Goal: Information Seeking & Learning: Learn about a topic

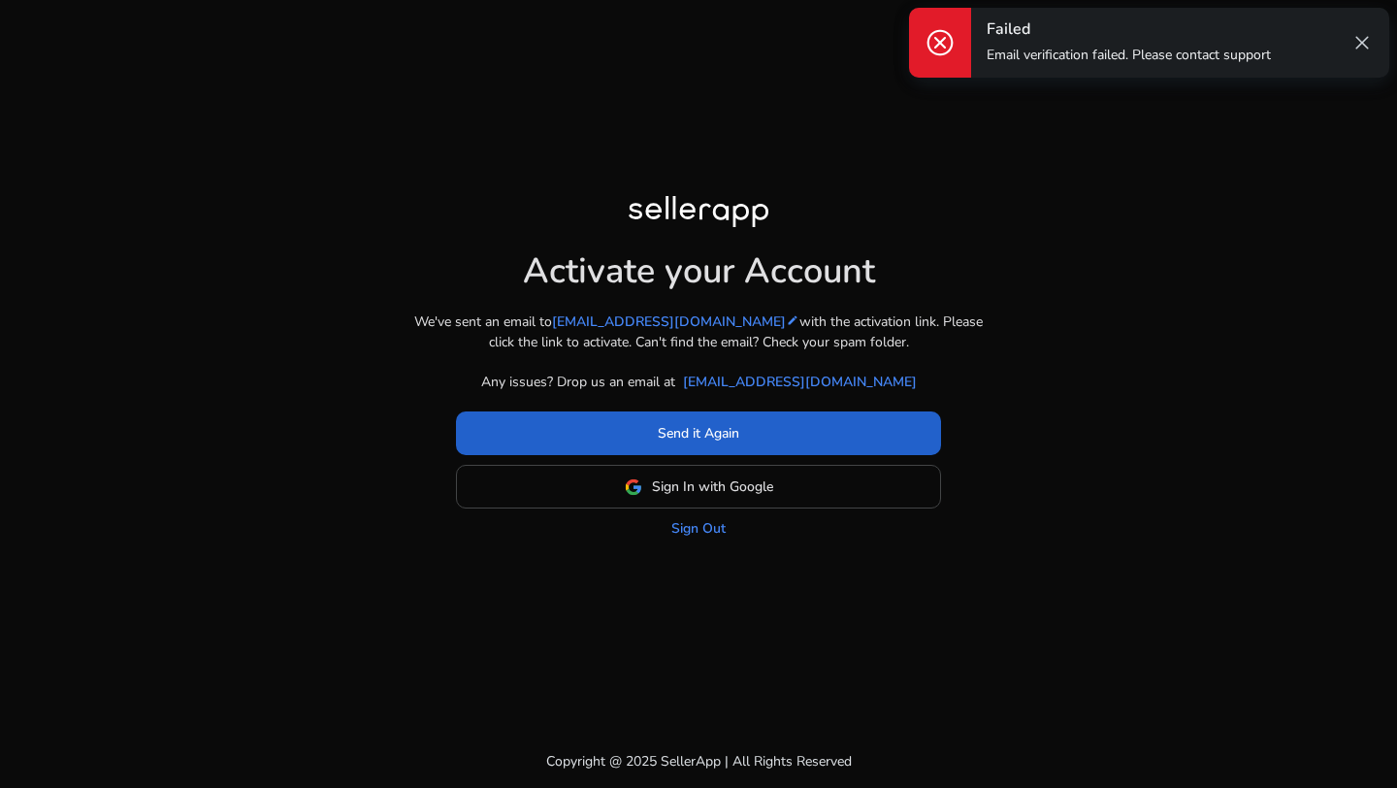
click at [733, 444] on span at bounding box center [698, 433] width 485 height 47
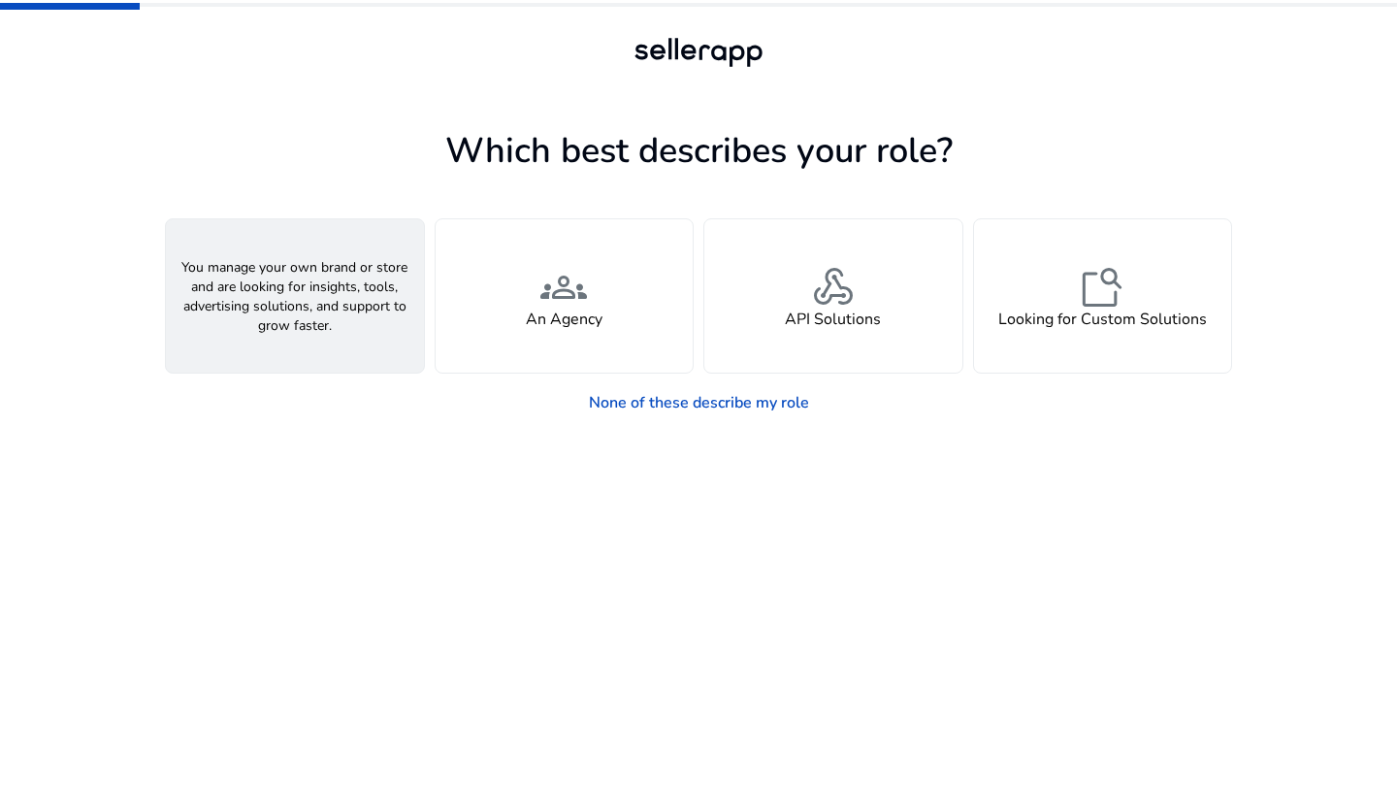
click at [380, 273] on div "person A Seller" at bounding box center [295, 295] width 258 height 153
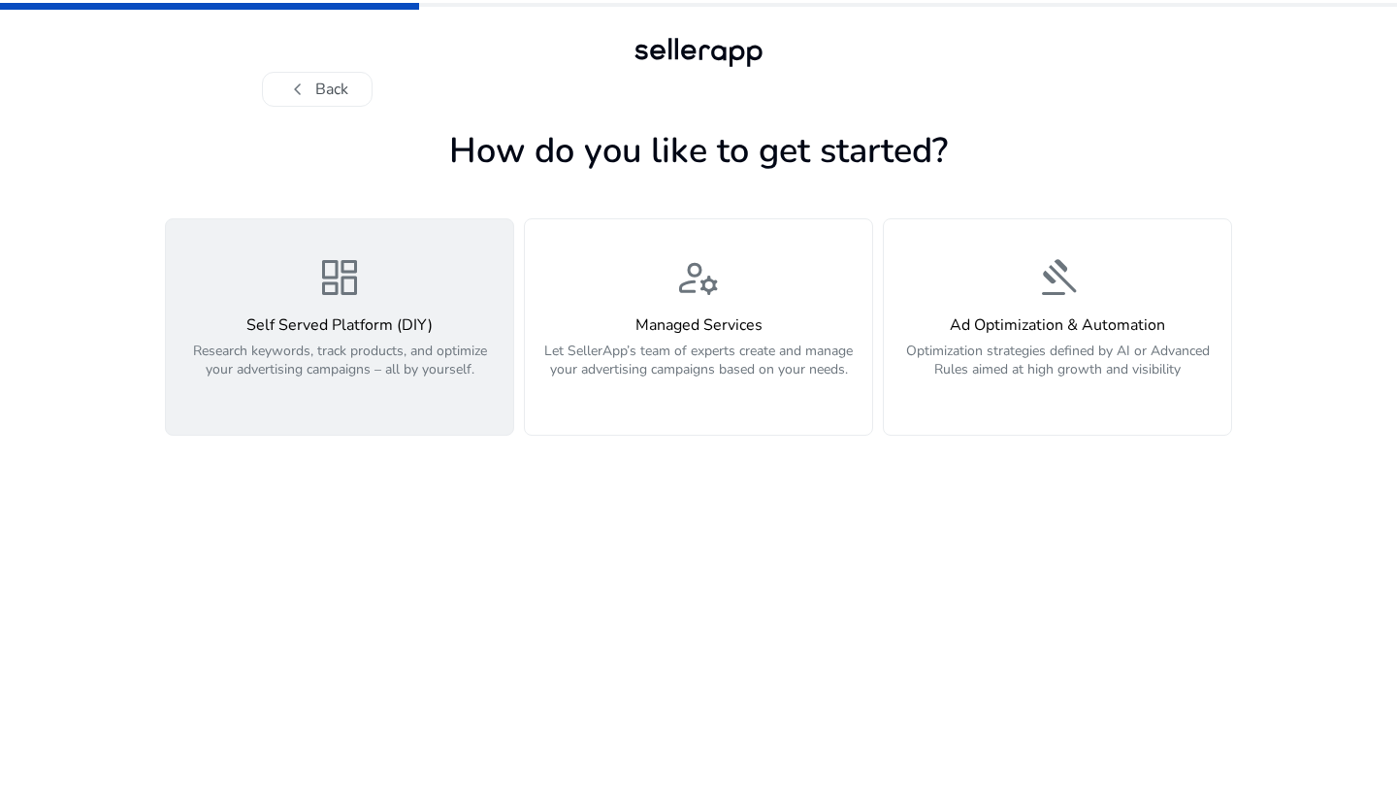
click at [431, 293] on div "dashboard Self Served Platform (DIY) Research keywords, track products, and opt…" at bounding box center [340, 327] width 324 height 146
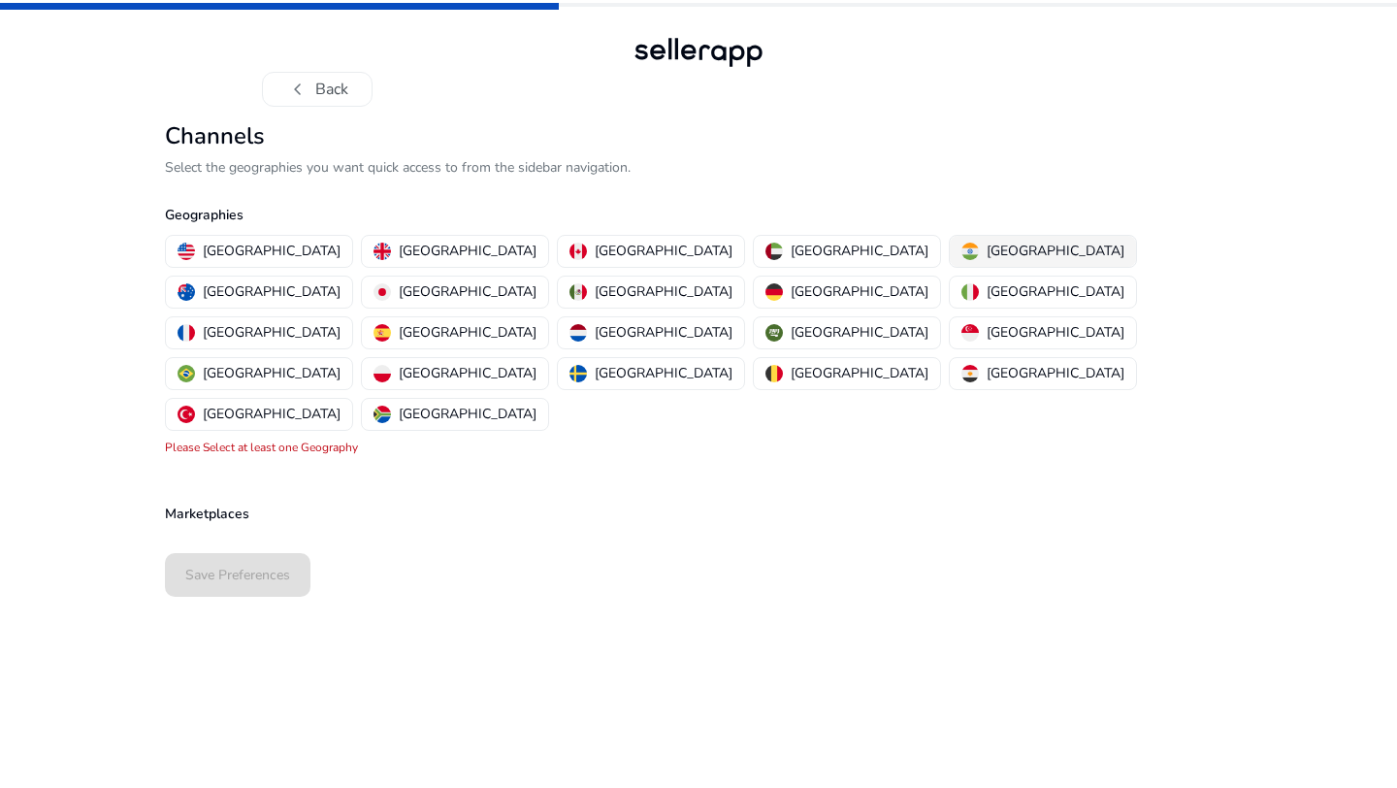
click at [961, 248] on img "button" at bounding box center [969, 251] width 17 height 17
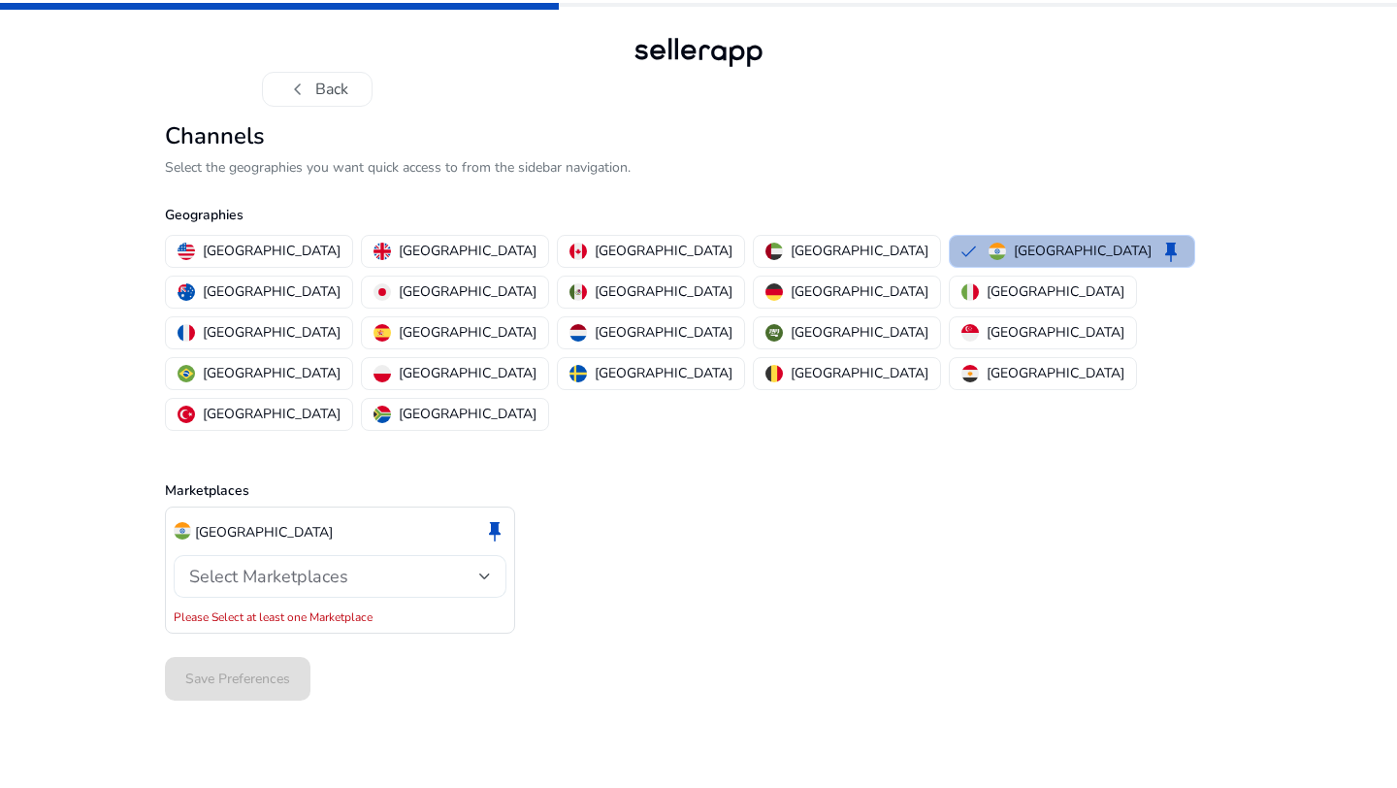
click at [476, 566] on div "Select Marketplaces" at bounding box center [334, 576] width 290 height 21
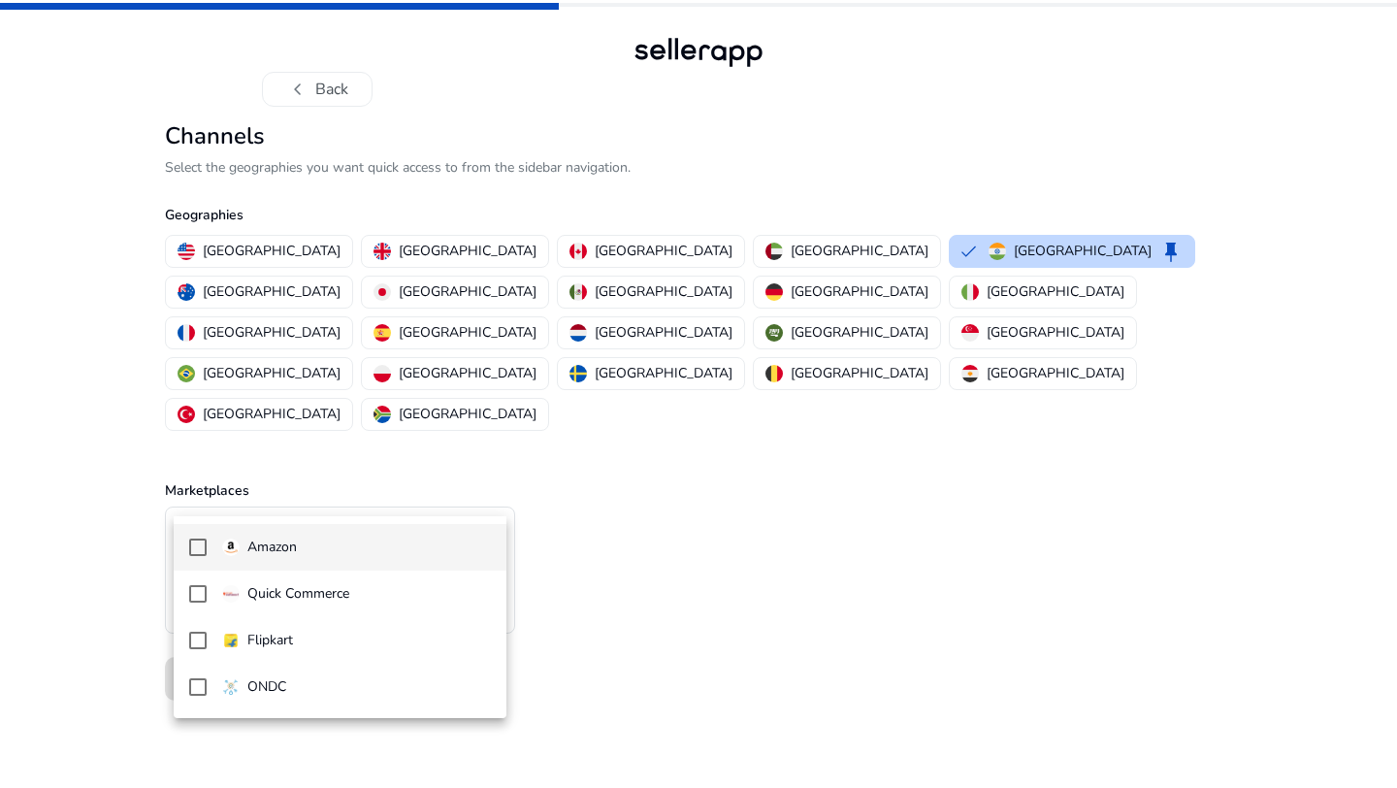
click at [442, 538] on span "Amazon" at bounding box center [356, 546] width 269 height 21
click at [637, 507] on div at bounding box center [698, 394] width 1397 height 788
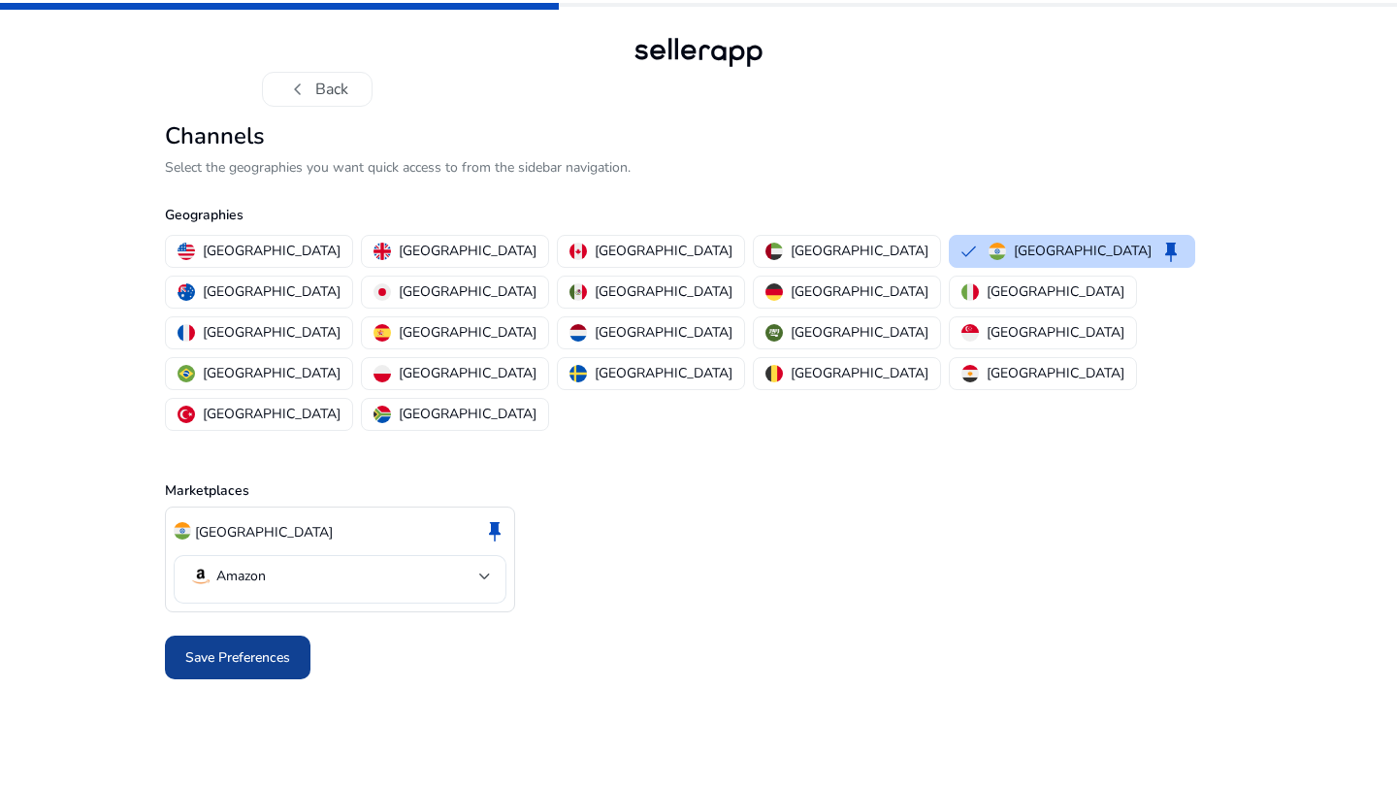
click at [273, 634] on span at bounding box center [238, 657] width 146 height 47
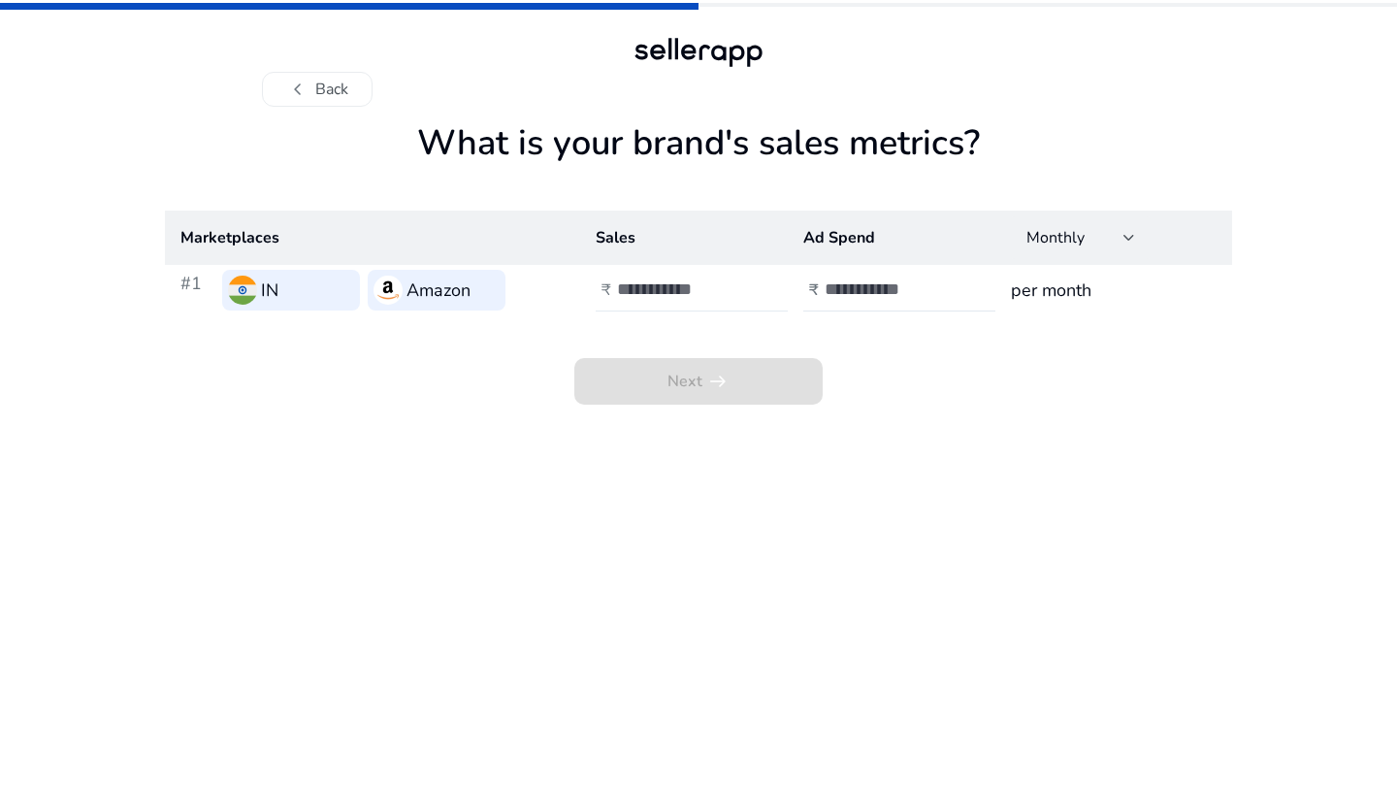
click at [709, 296] on input "number" at bounding box center [682, 288] width 131 height 21
click at [739, 293] on input "**" at bounding box center [682, 288] width 131 height 21
click at [738, 283] on input "*" at bounding box center [682, 288] width 131 height 21
click at [739, 299] on input "**" at bounding box center [682, 288] width 131 height 21
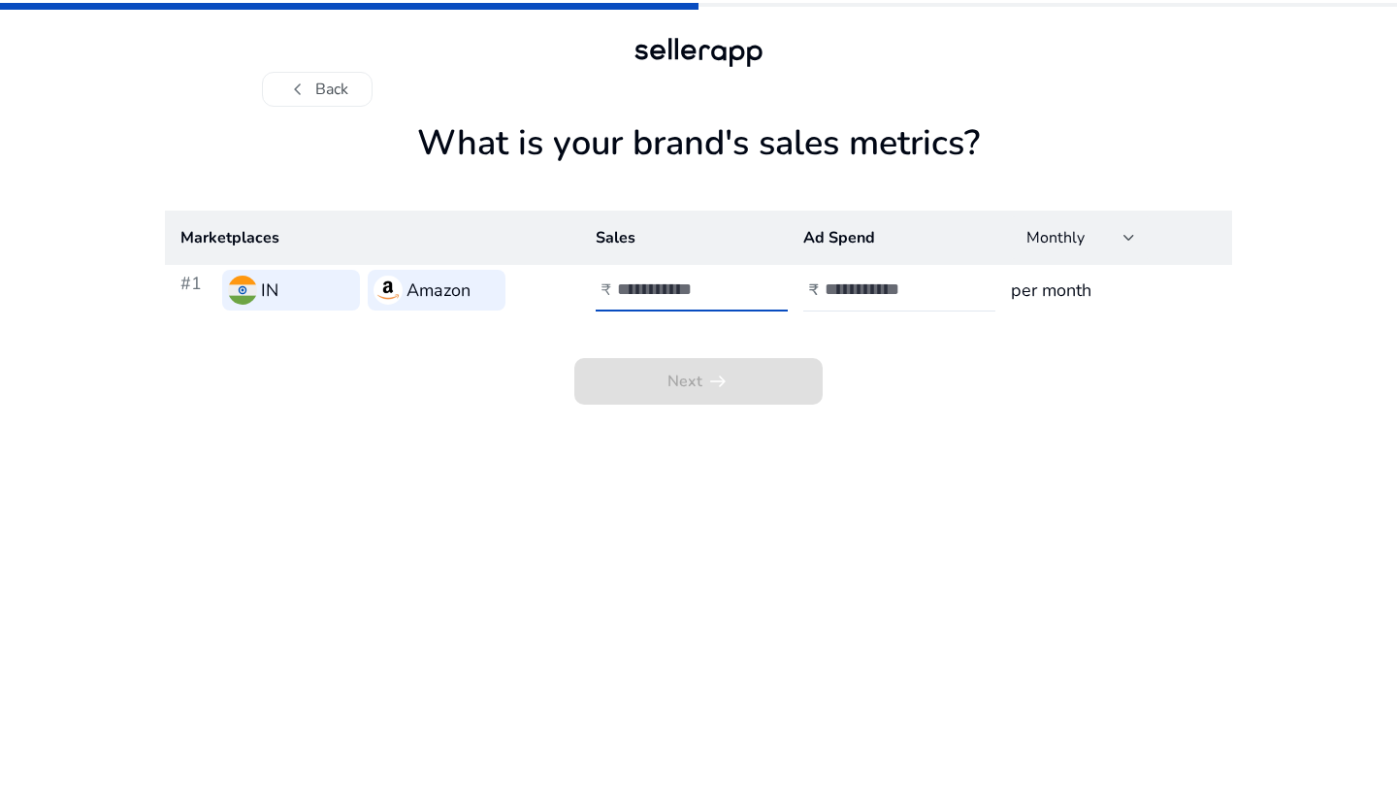
click at [739, 299] on input "**" at bounding box center [682, 288] width 131 height 21
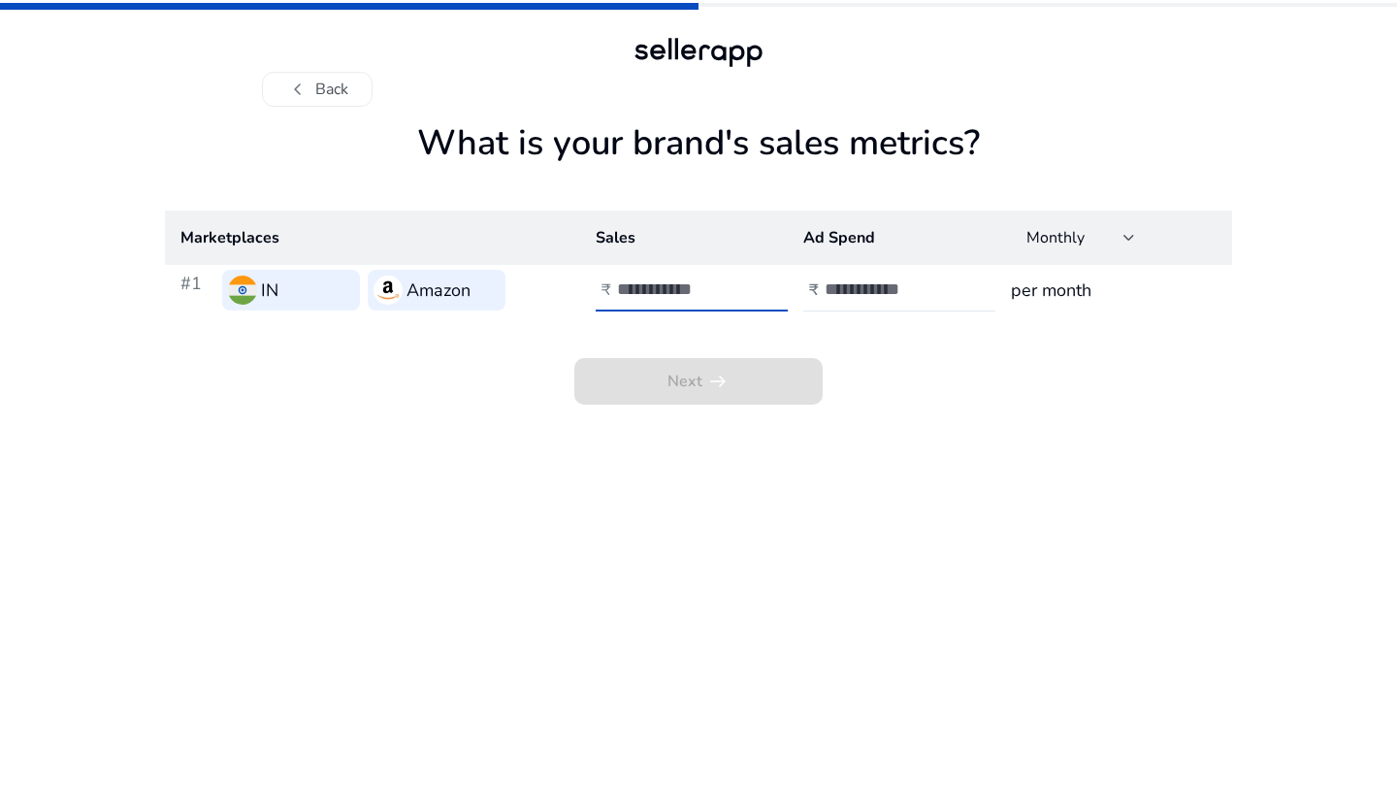
click at [739, 299] on input "**" at bounding box center [682, 288] width 131 height 21
click at [743, 280] on input "**" at bounding box center [682, 288] width 131 height 21
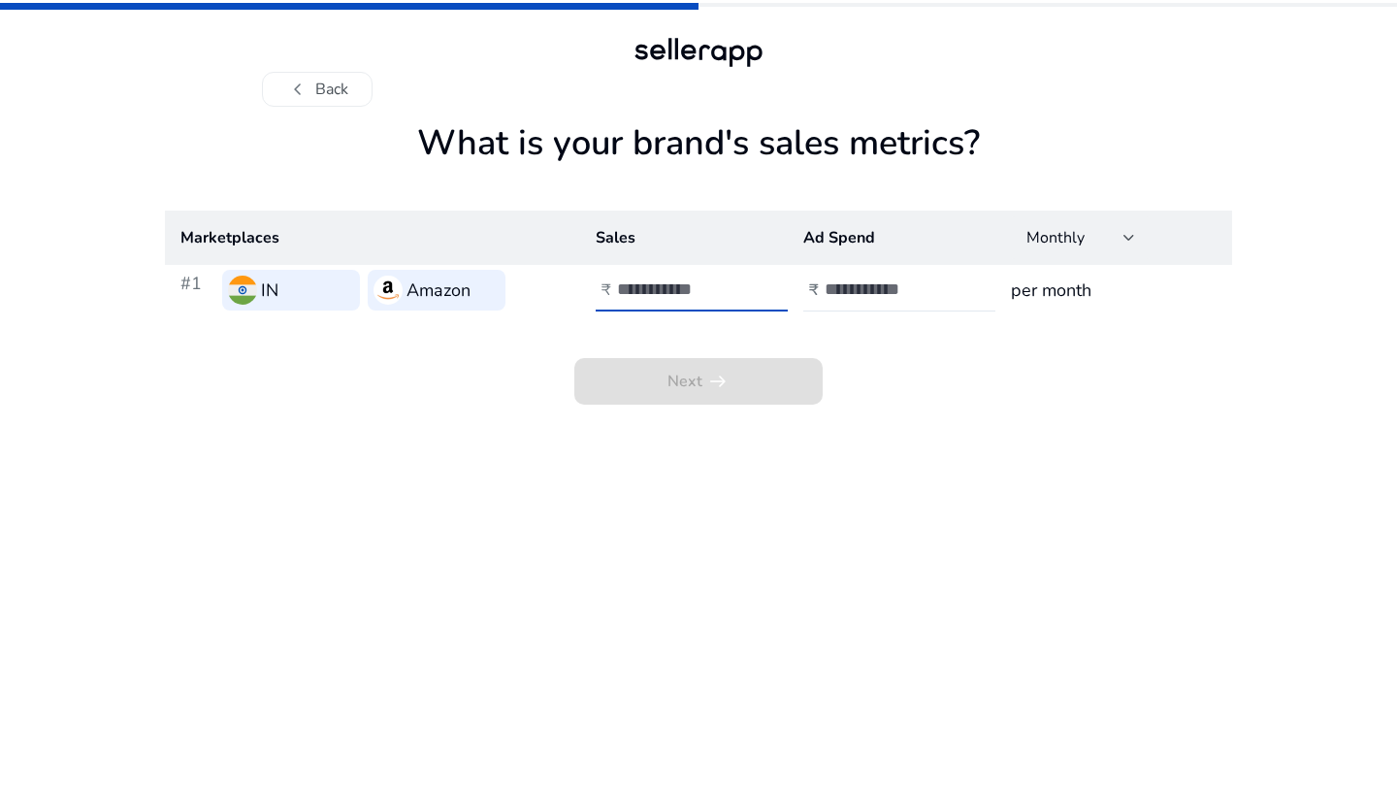
click at [743, 280] on input "**" at bounding box center [682, 288] width 131 height 21
click at [743, 280] on input "*" at bounding box center [682, 288] width 131 height 21
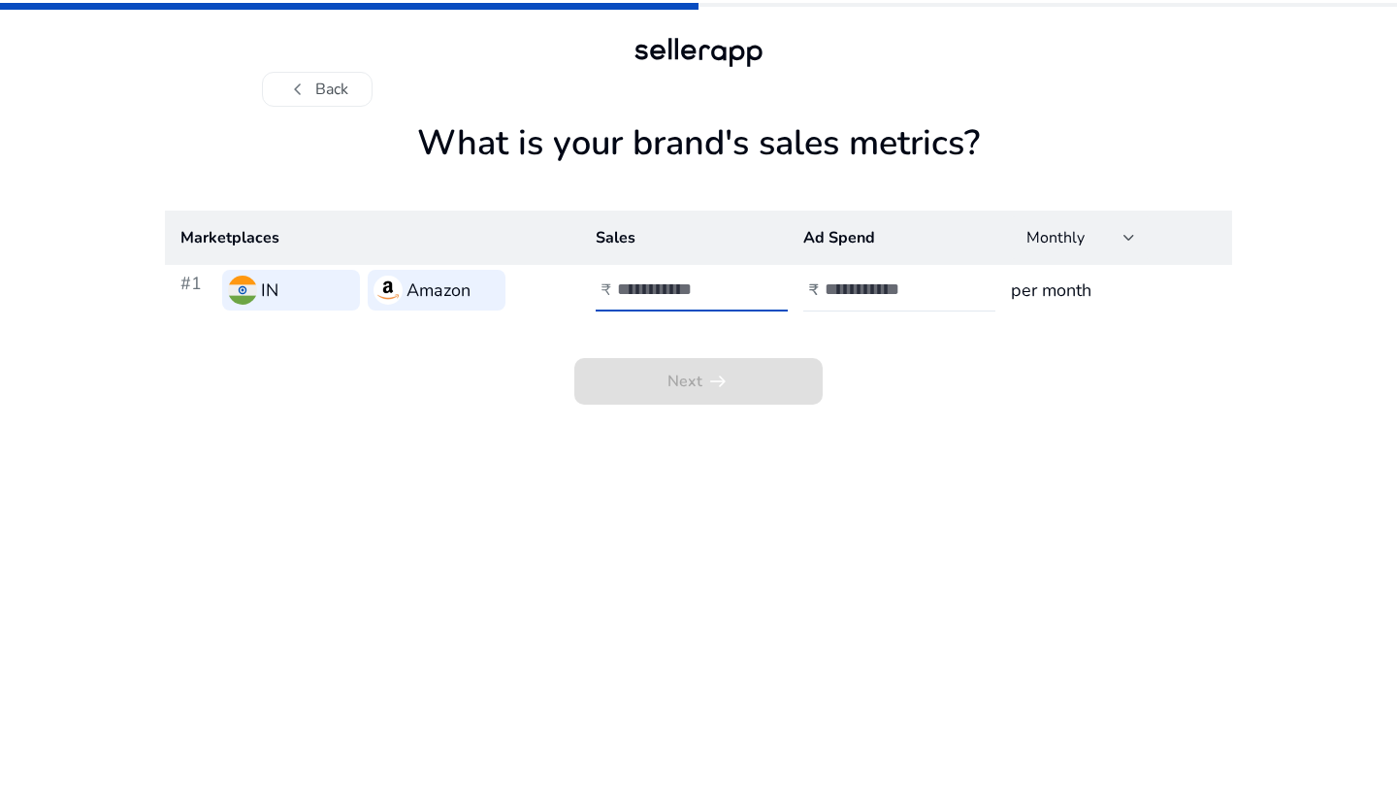
click at [743, 280] on input "*" at bounding box center [682, 288] width 131 height 21
click at [744, 296] on input "*" at bounding box center [682, 288] width 131 height 21
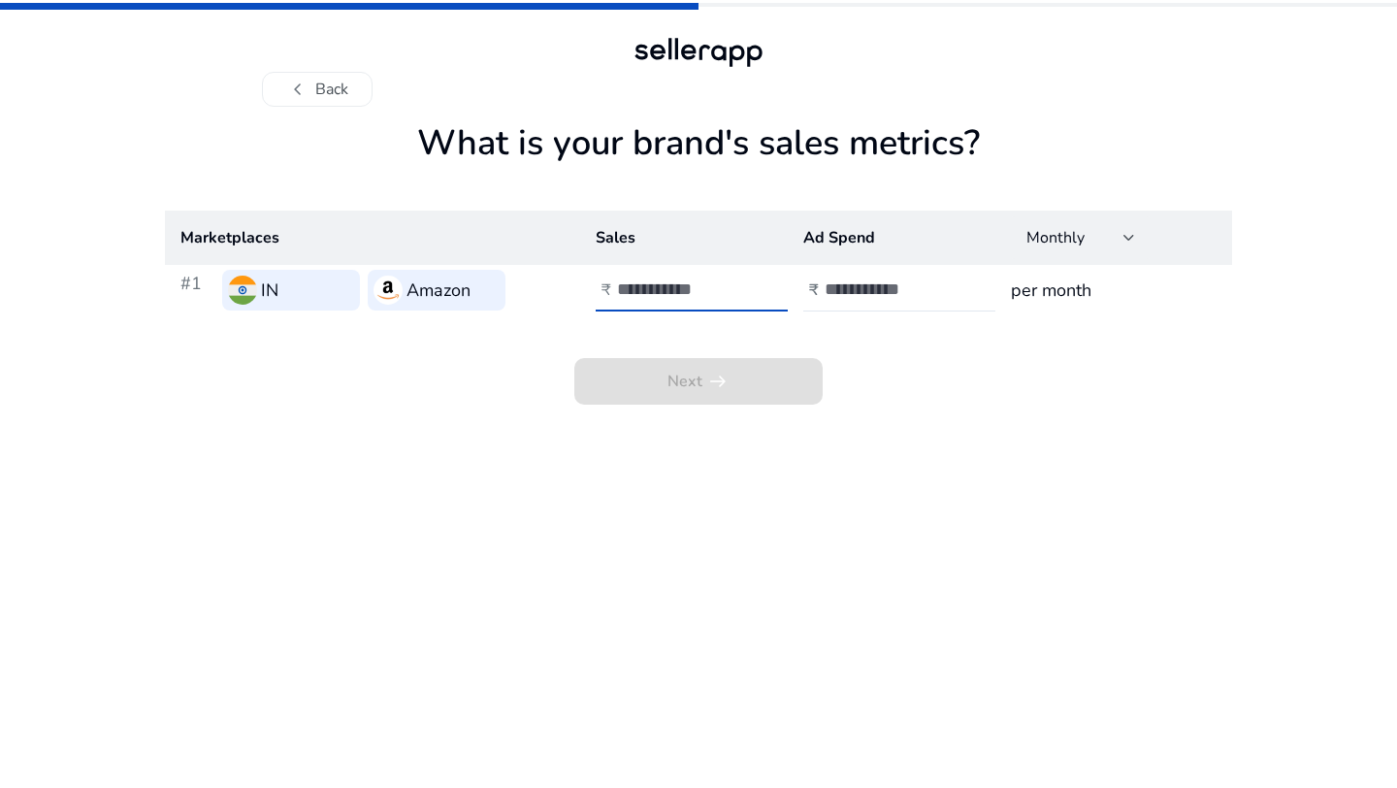
click at [744, 296] on input "*" at bounding box center [682, 288] width 131 height 21
type input "*"
click at [744, 296] on input "*" at bounding box center [682, 288] width 131 height 21
type input "*"
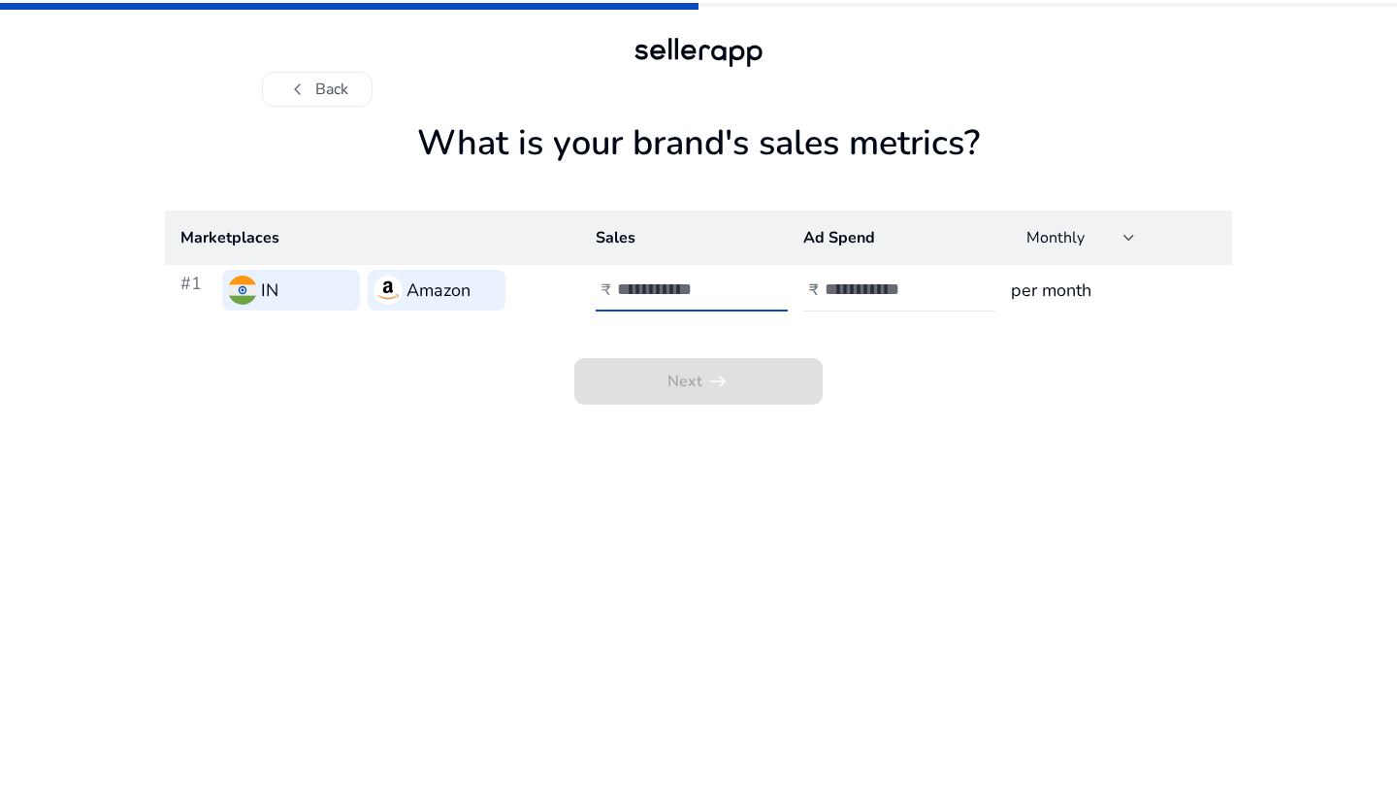
click at [948, 285] on input "*" at bounding box center [890, 288] width 131 height 21
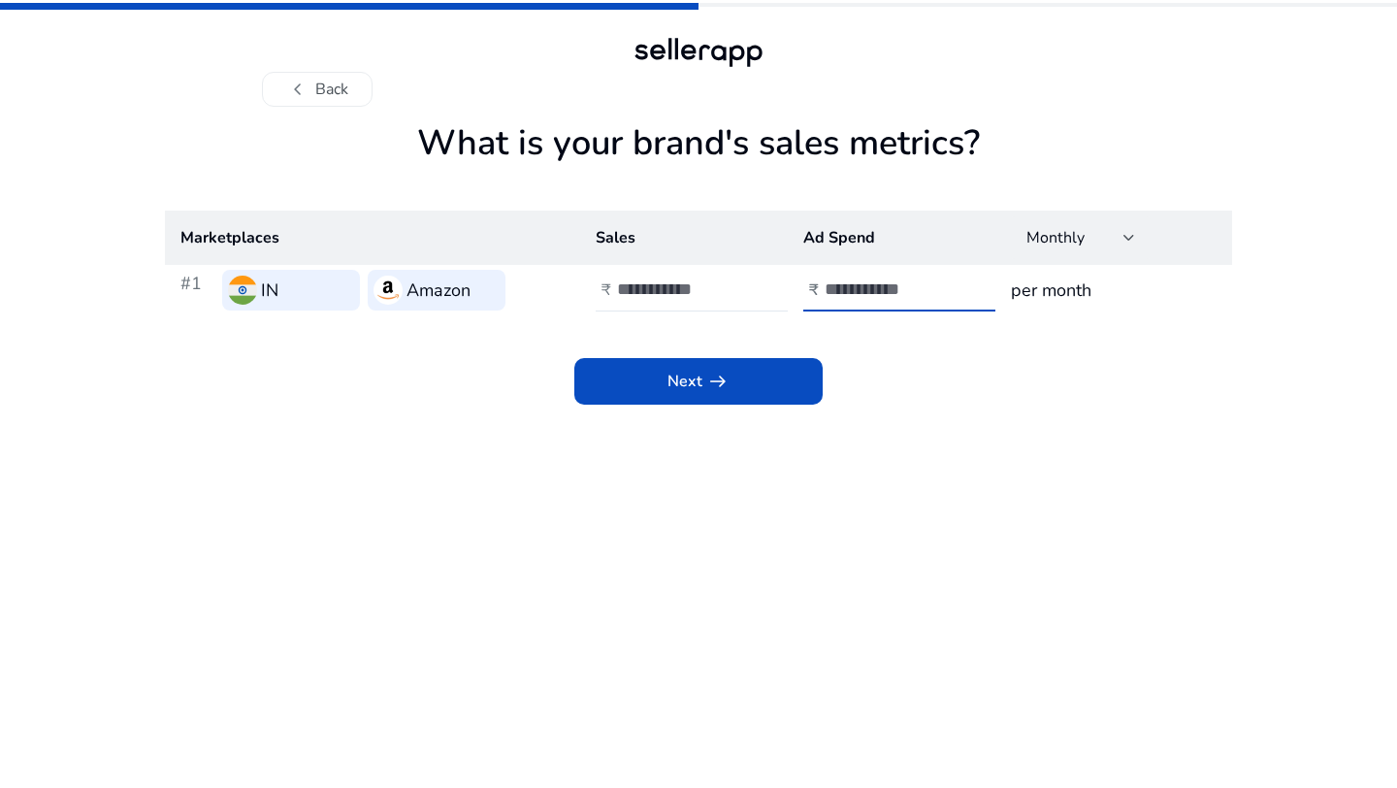
click at [1066, 292] on h3 "per month" at bounding box center [1114, 289] width 206 height 27
click at [1050, 295] on h3 "per month" at bounding box center [1114, 289] width 206 height 27
click at [1001, 348] on div "Next arrow_right_alt" at bounding box center [698, 359] width 1067 height 89
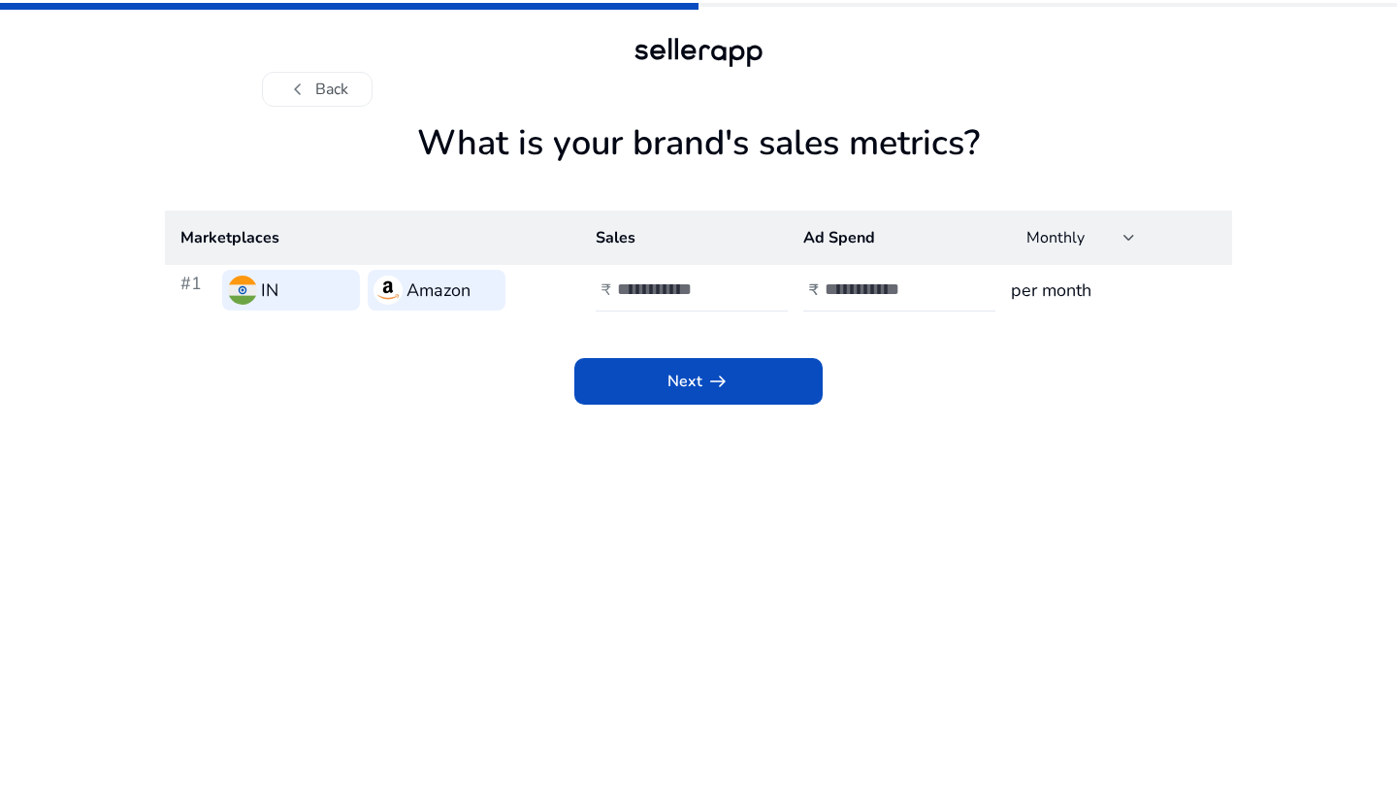
click at [736, 278] on input "*" at bounding box center [682, 288] width 131 height 21
click at [742, 282] on input "*" at bounding box center [682, 288] width 131 height 21
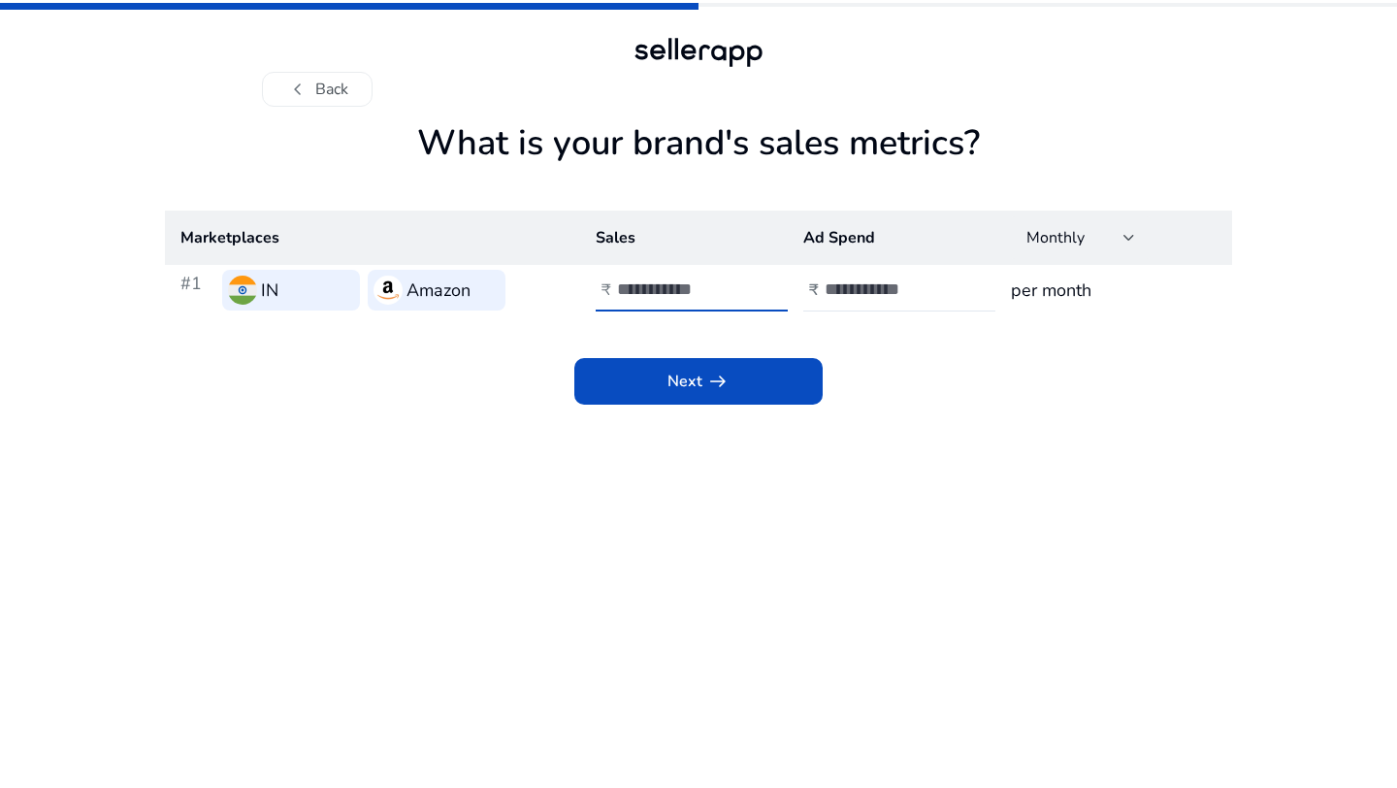
click at [742, 282] on input "*" at bounding box center [682, 288] width 131 height 21
click at [742, 282] on input "**" at bounding box center [682, 288] width 131 height 21
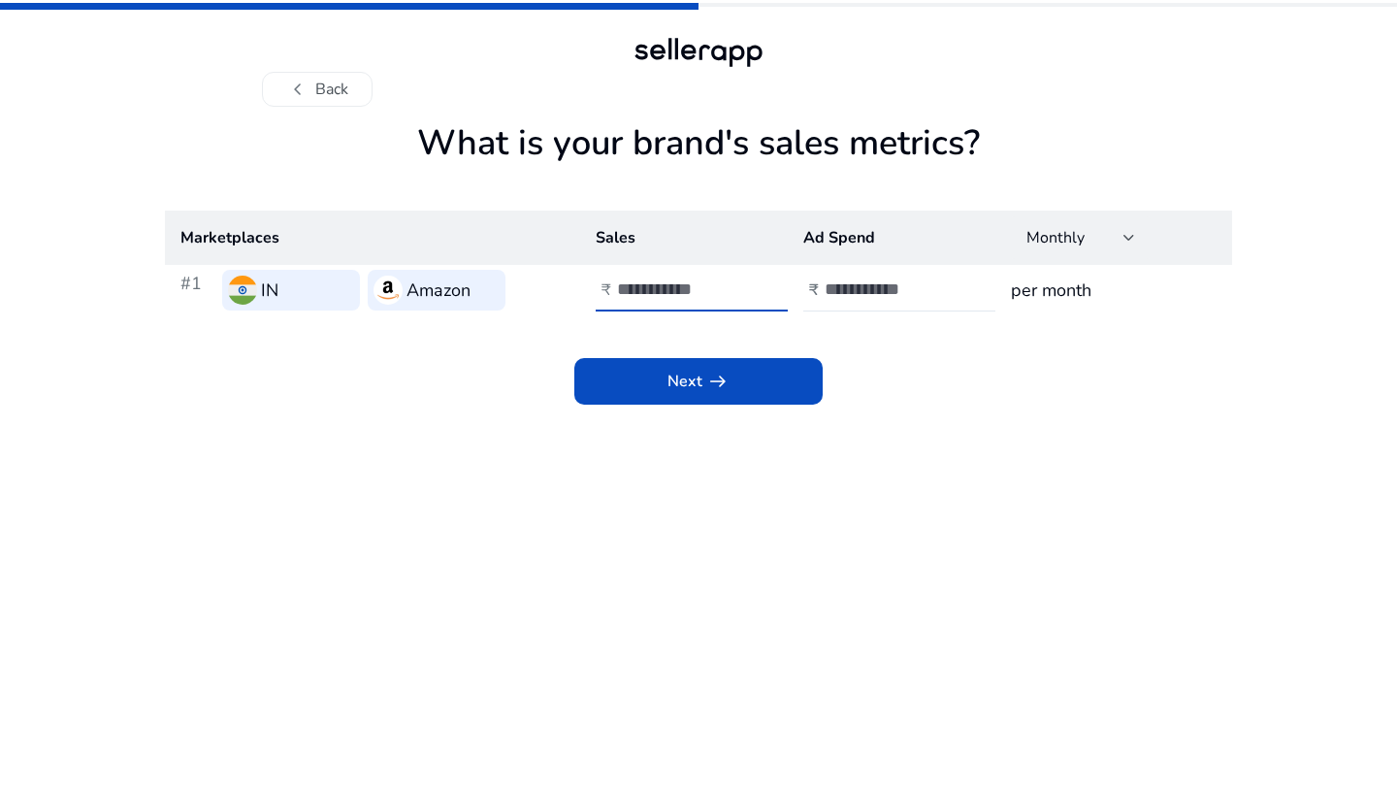
click at [742, 282] on input "**" at bounding box center [682, 288] width 131 height 21
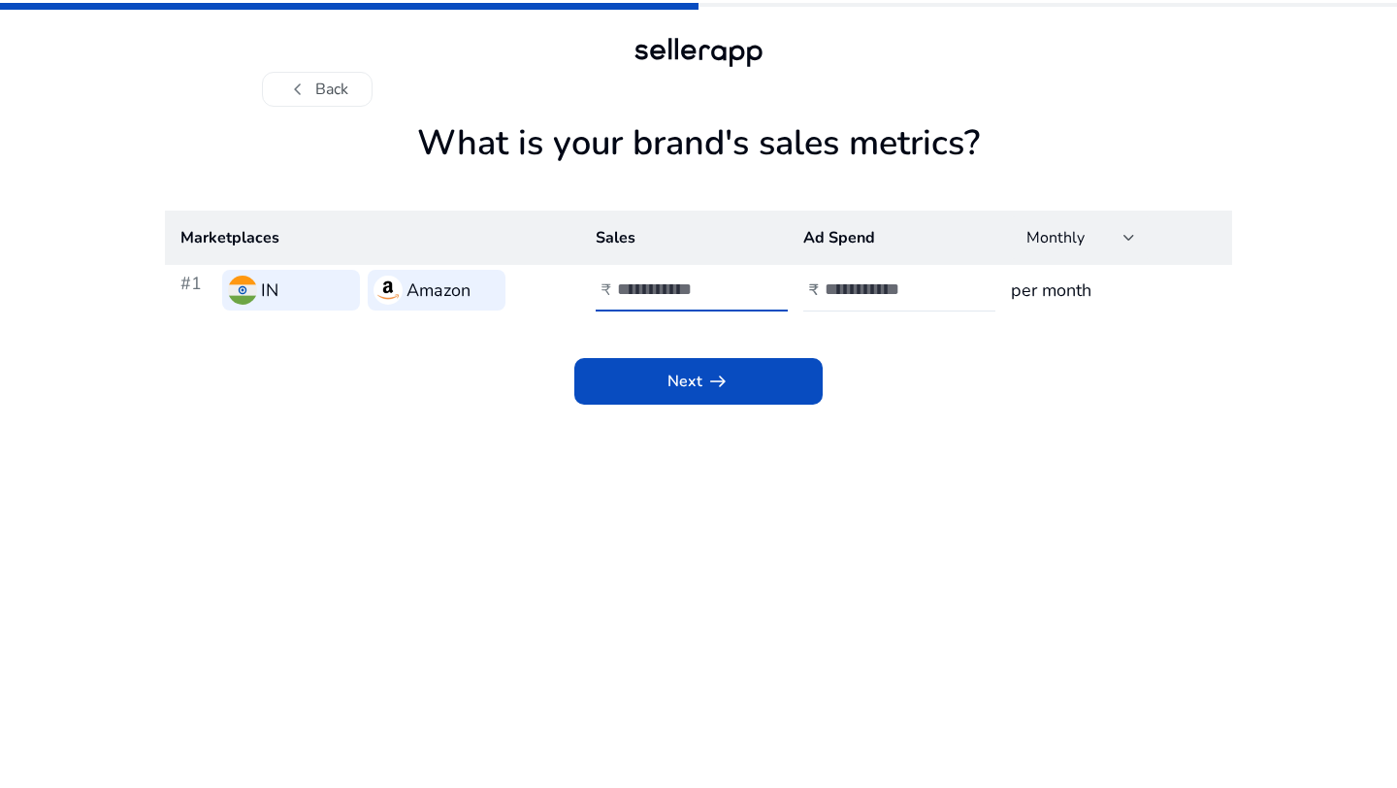
click at [742, 282] on input "**" at bounding box center [682, 288] width 131 height 21
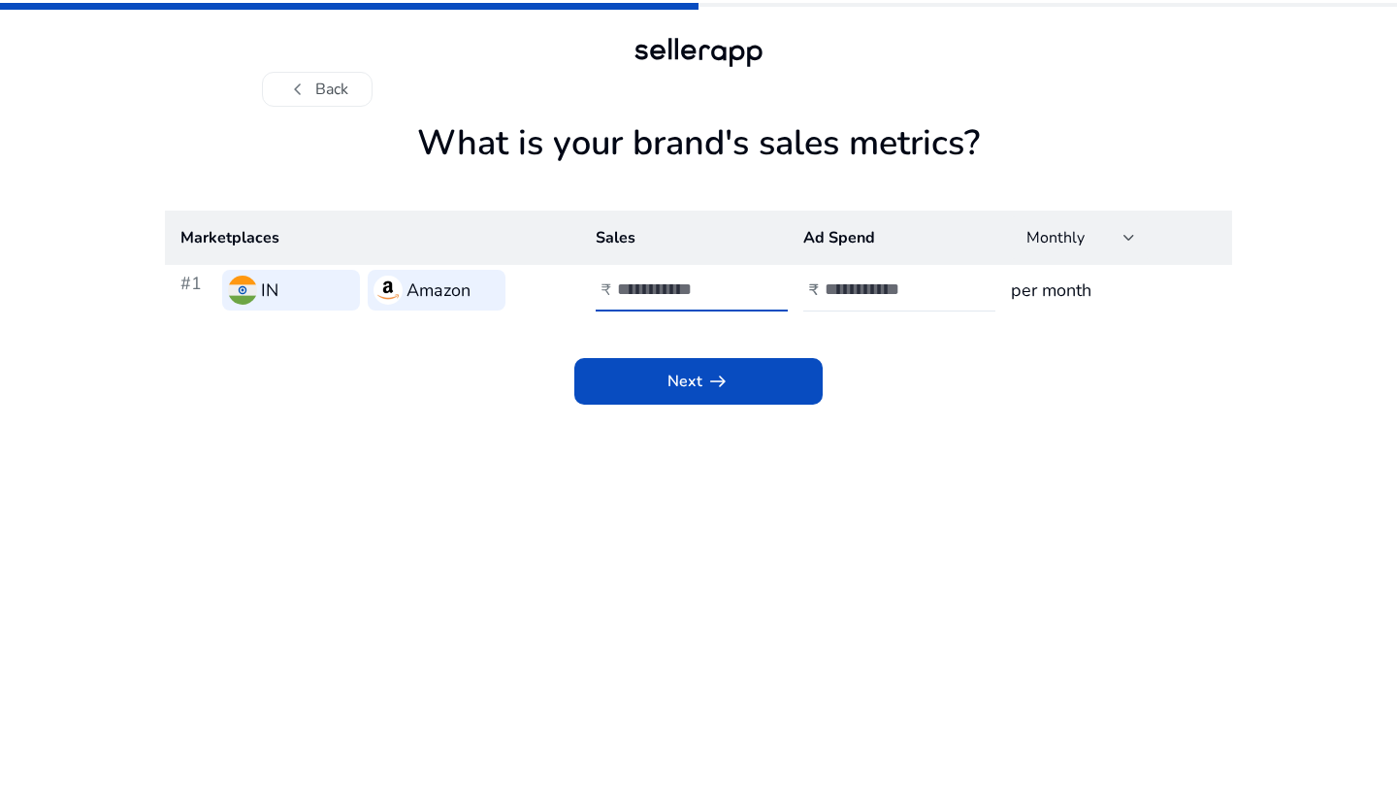
click at [742, 282] on input "**" at bounding box center [682, 288] width 131 height 21
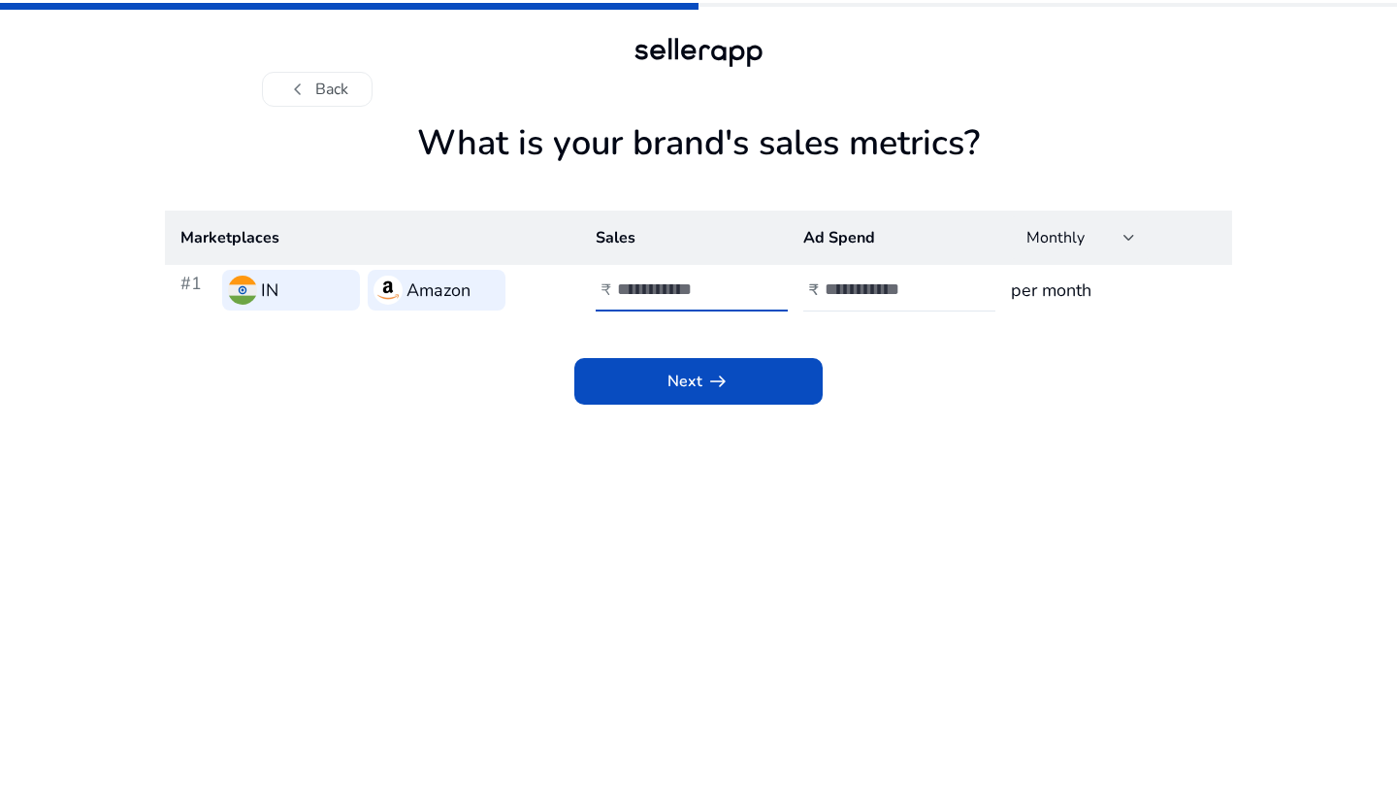
click at [742, 282] on input "**" at bounding box center [682, 288] width 131 height 21
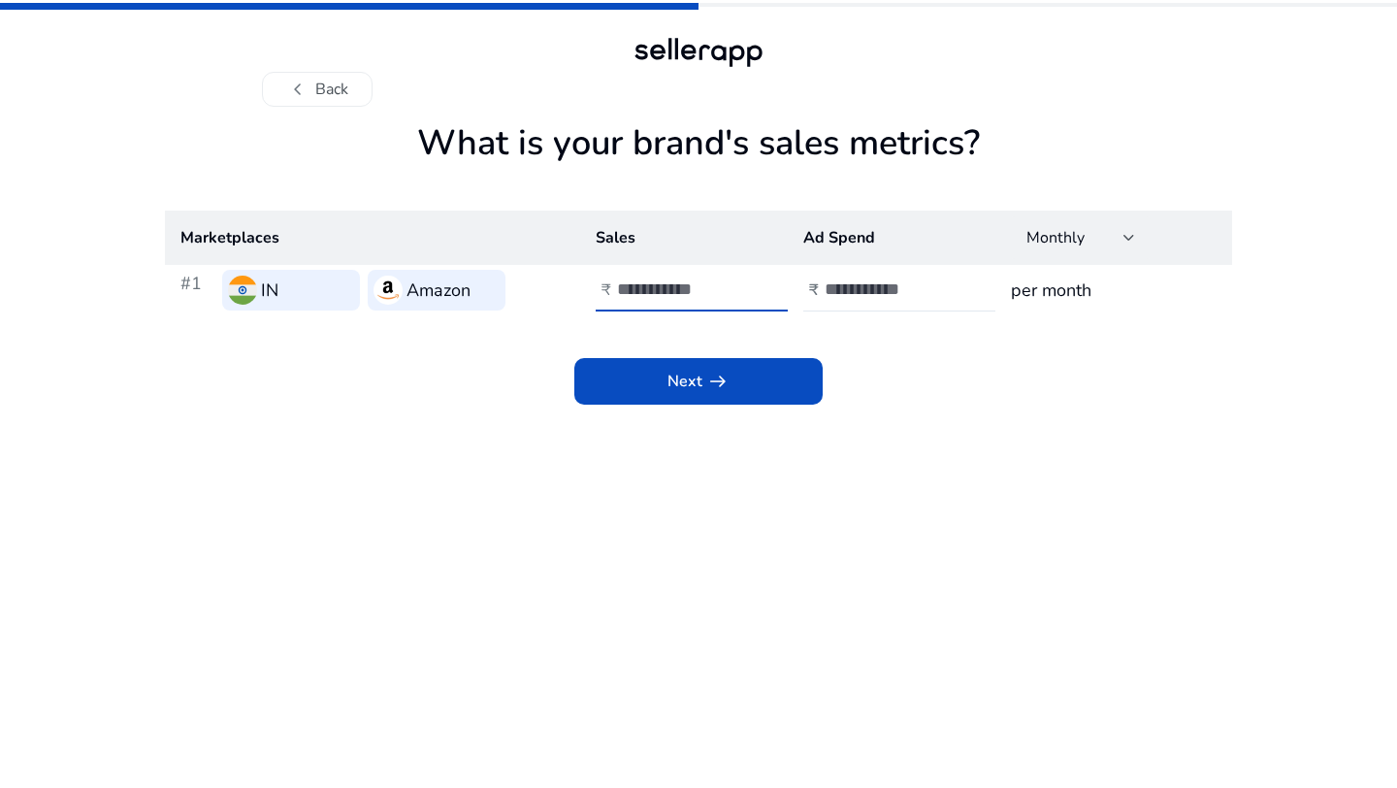
click at [742, 282] on input "**" at bounding box center [682, 288] width 131 height 21
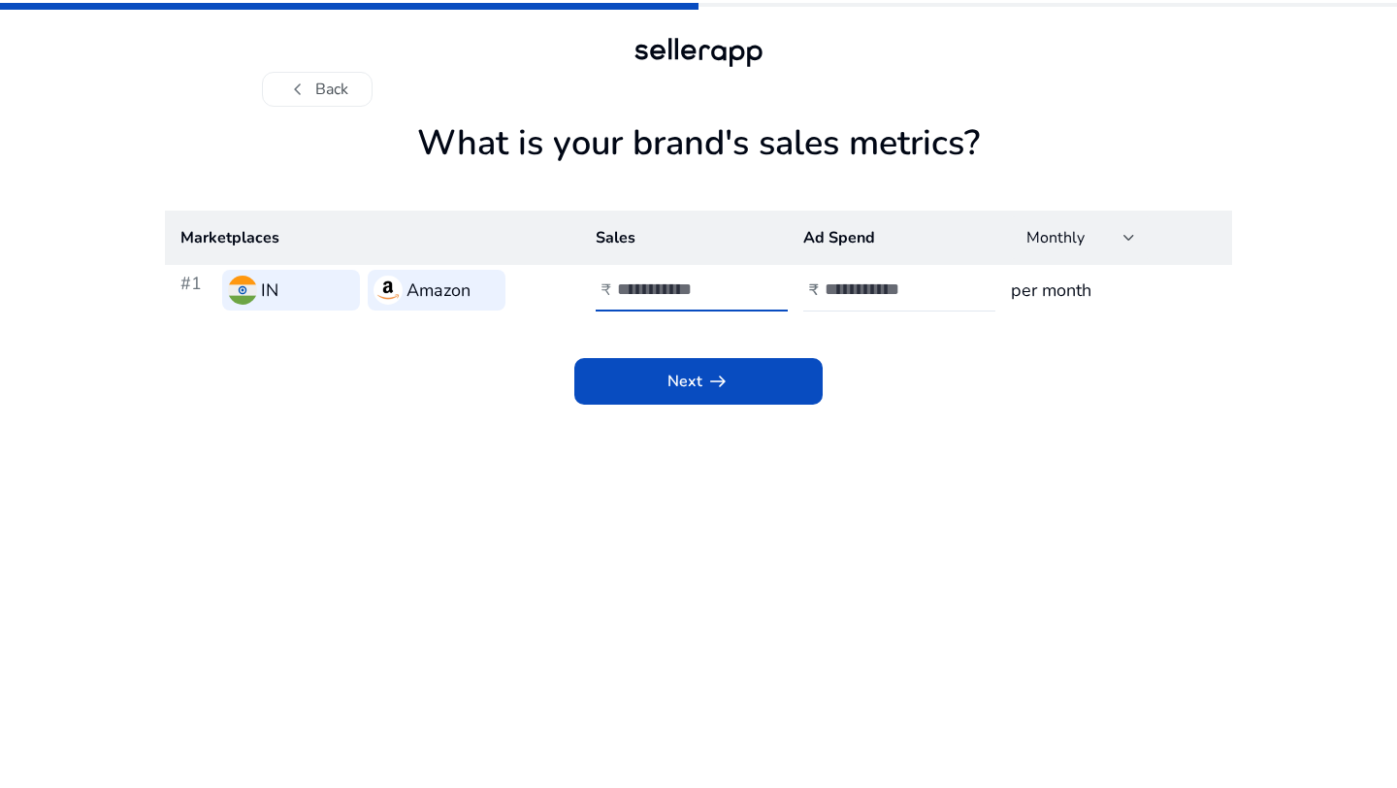
click at [742, 282] on input "**" at bounding box center [682, 288] width 131 height 21
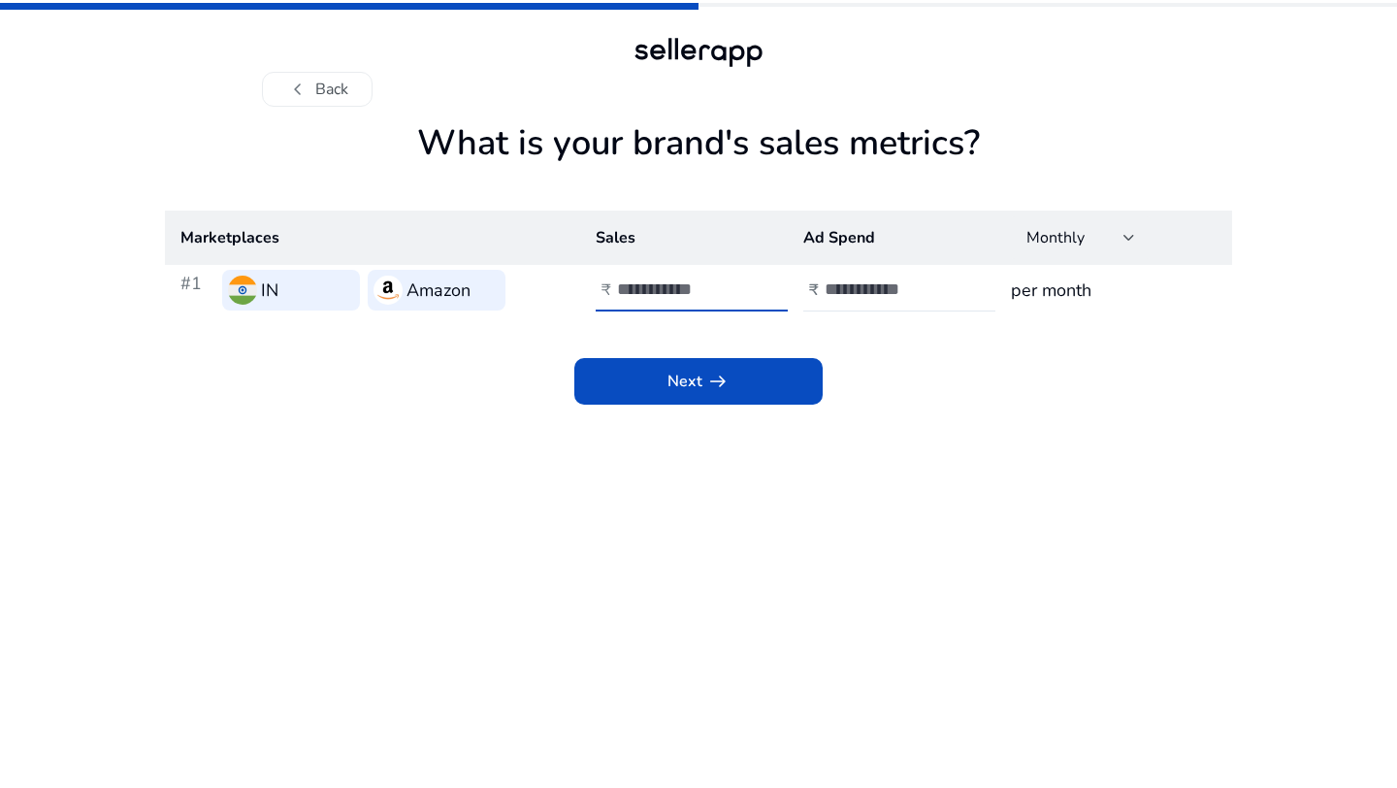
click at [742, 282] on input "**" at bounding box center [682, 288] width 131 height 21
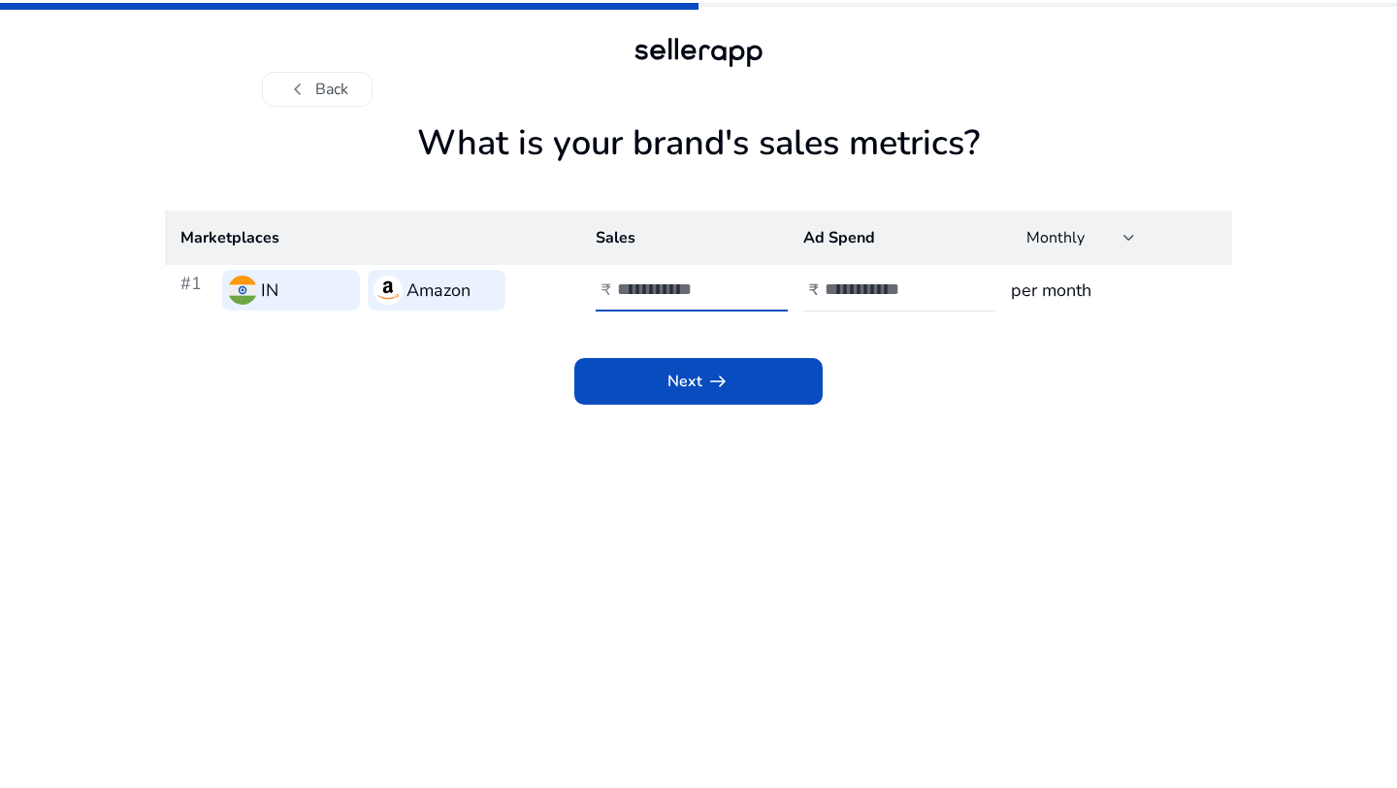
click at [742, 282] on input "**" at bounding box center [682, 288] width 131 height 21
type input "**"
click at [742, 282] on input "**" at bounding box center [682, 288] width 131 height 21
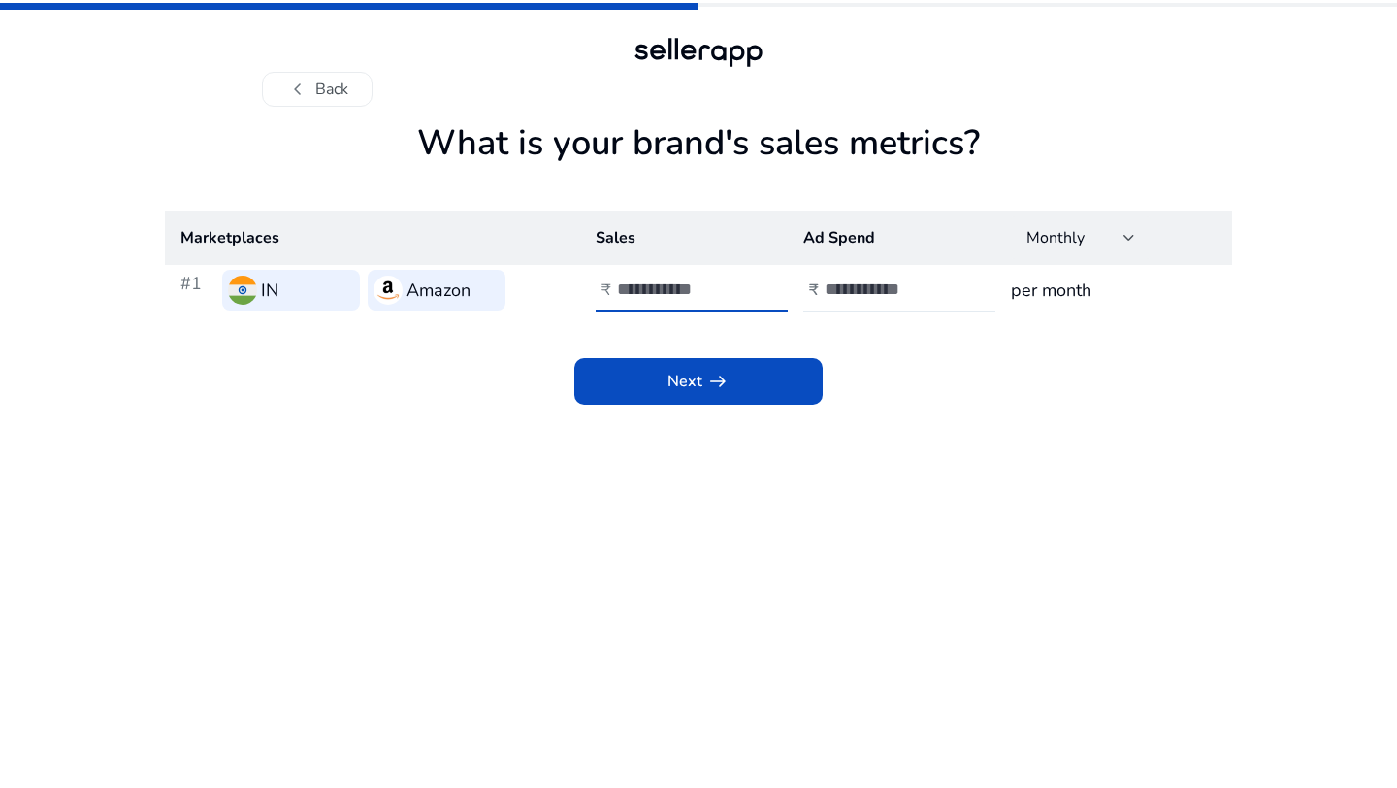
click at [946, 286] on input "*" at bounding box center [890, 288] width 131 height 21
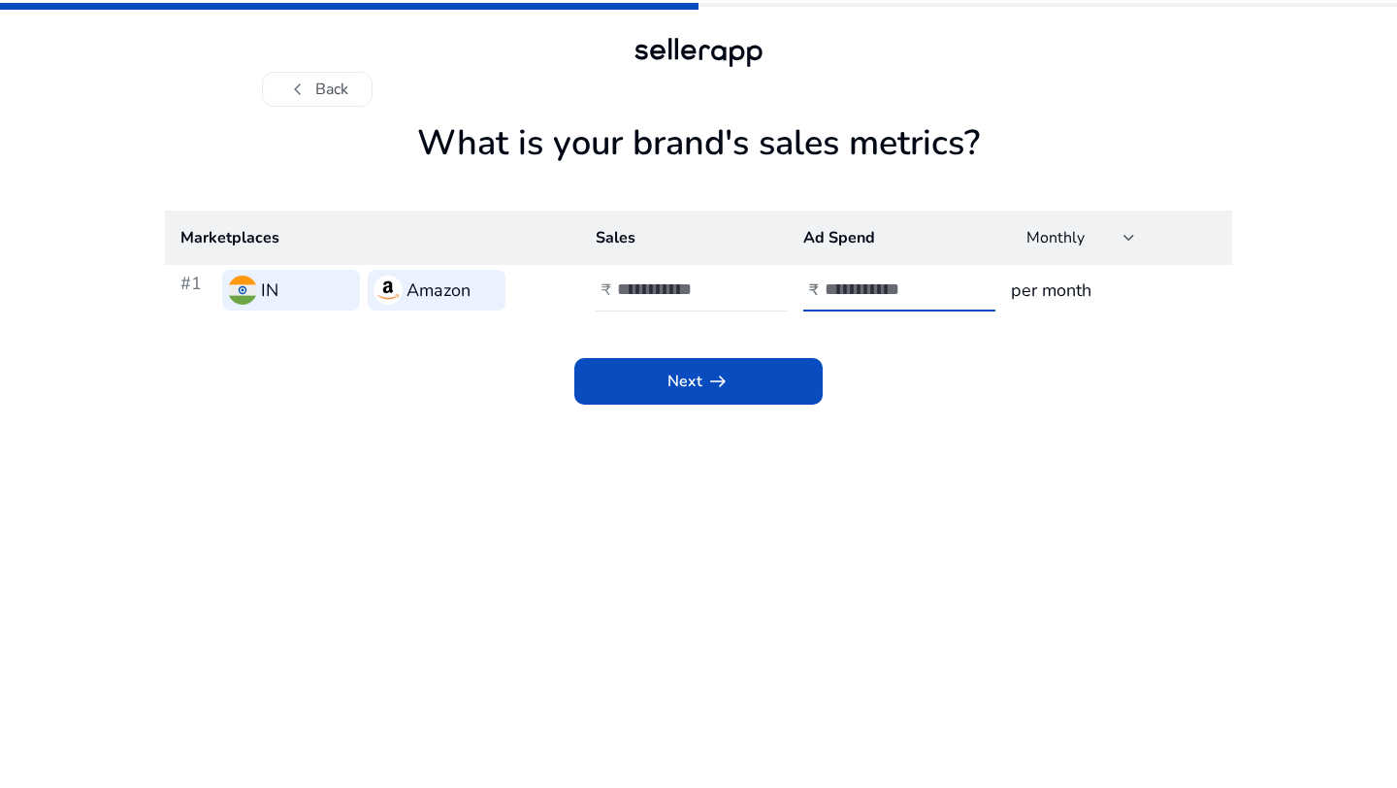
click at [946, 286] on input "*" at bounding box center [890, 288] width 131 height 21
type input "**"
click at [946, 286] on input "**" at bounding box center [890, 288] width 131 height 21
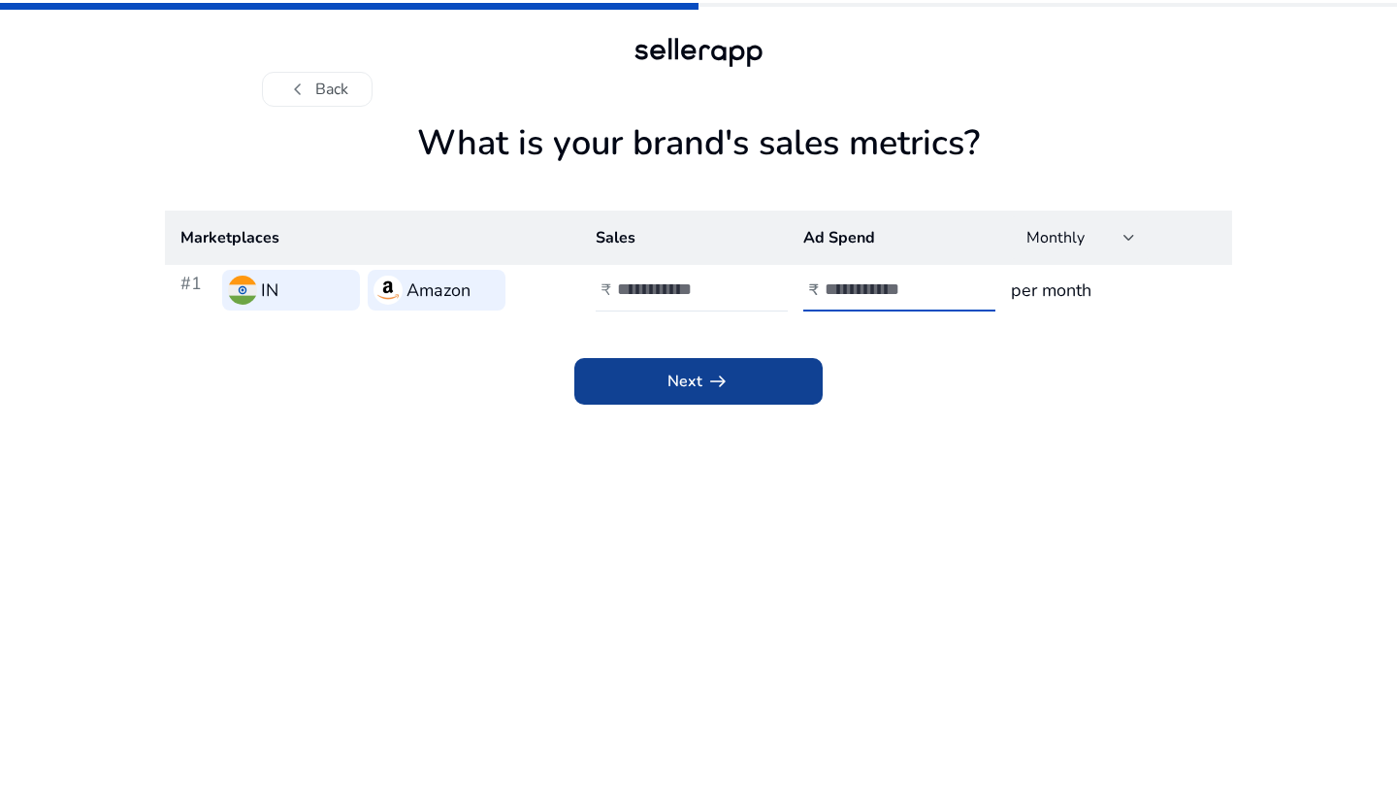
click at [691, 376] on span "Next arrow_right_alt" at bounding box center [698, 381] width 62 height 23
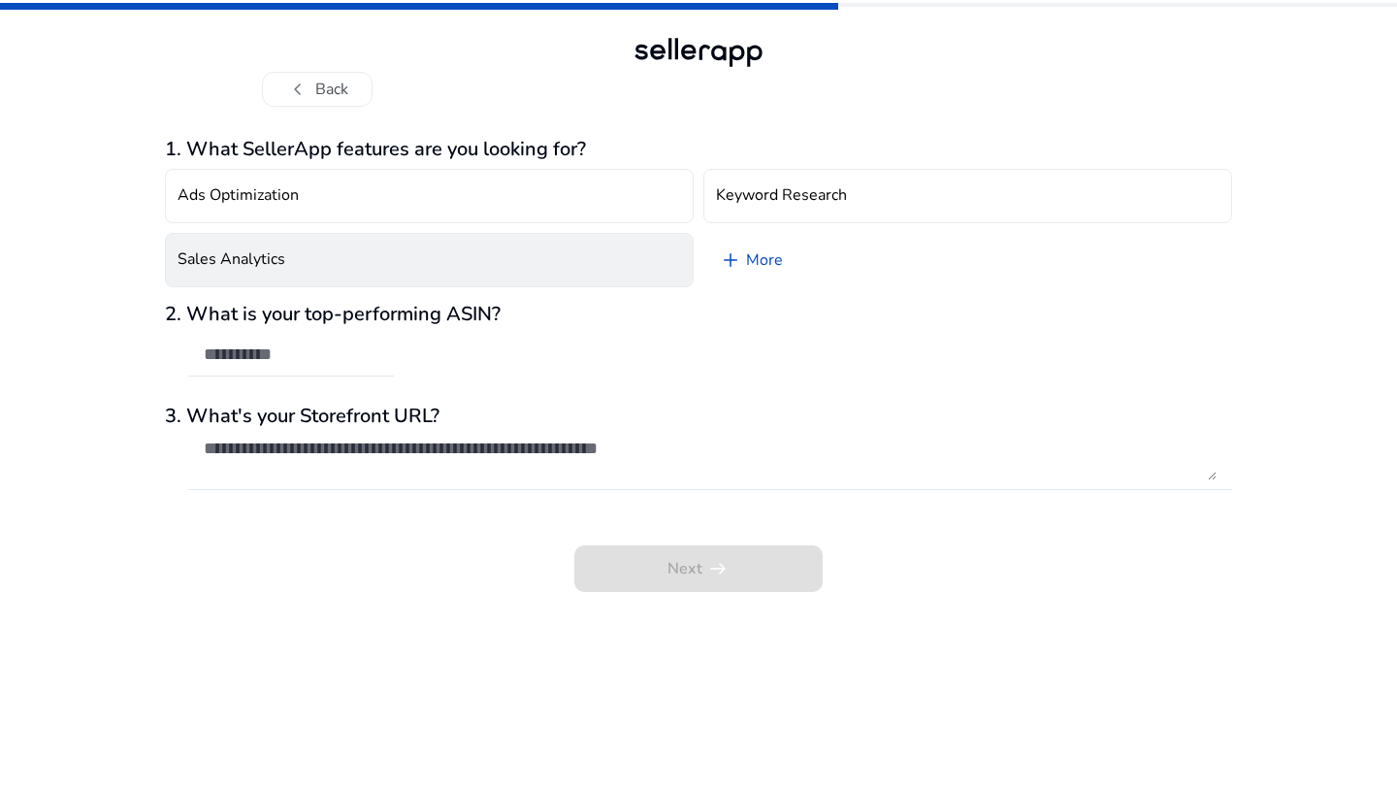
click at [430, 258] on button "Sales Analytics" at bounding box center [429, 260] width 529 height 54
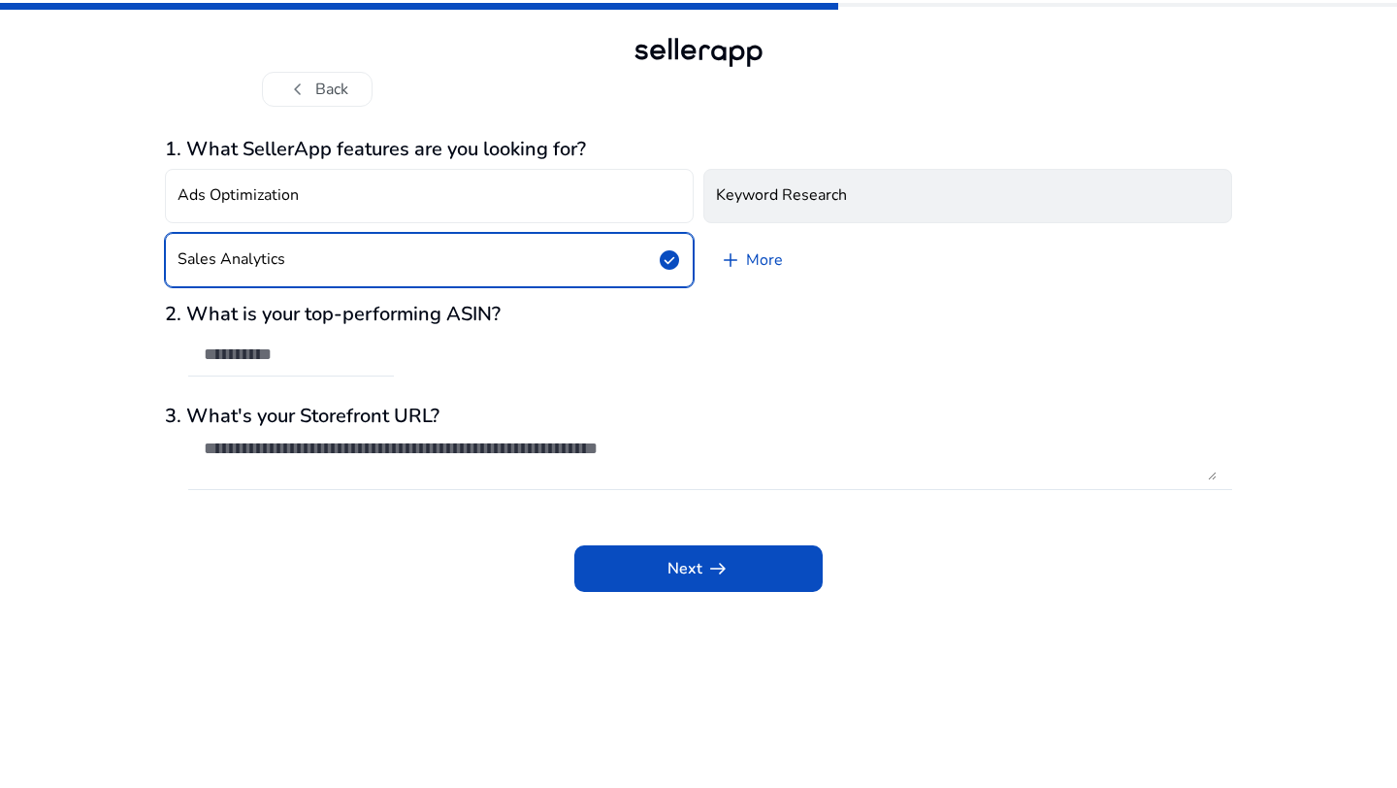
click at [784, 206] on button "Keyword Research" at bounding box center [967, 196] width 529 height 54
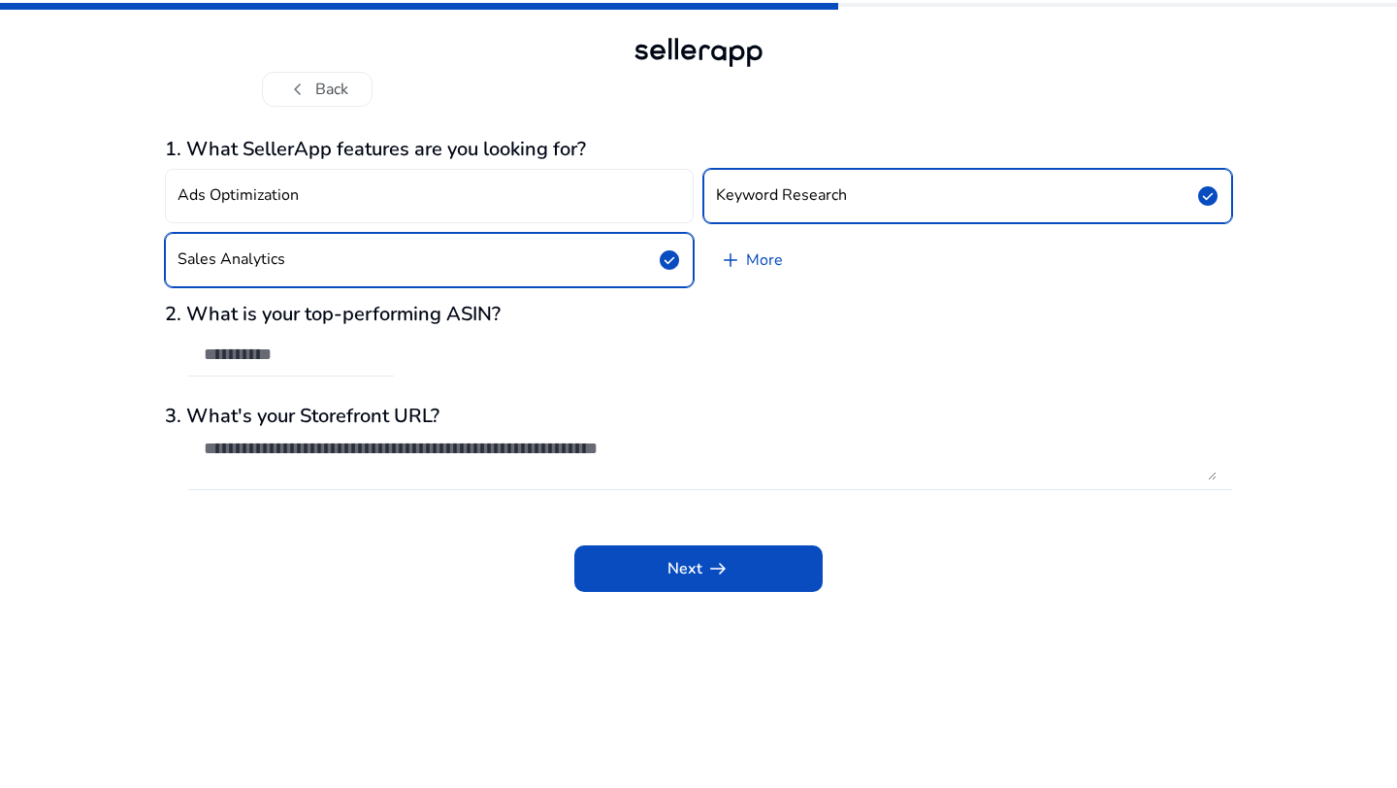
click at [337, 366] on div at bounding box center [291, 355] width 175 height 43
click at [376, 480] on div at bounding box center [710, 459] width 1013 height 62
click at [635, 575] on span at bounding box center [698, 568] width 248 height 47
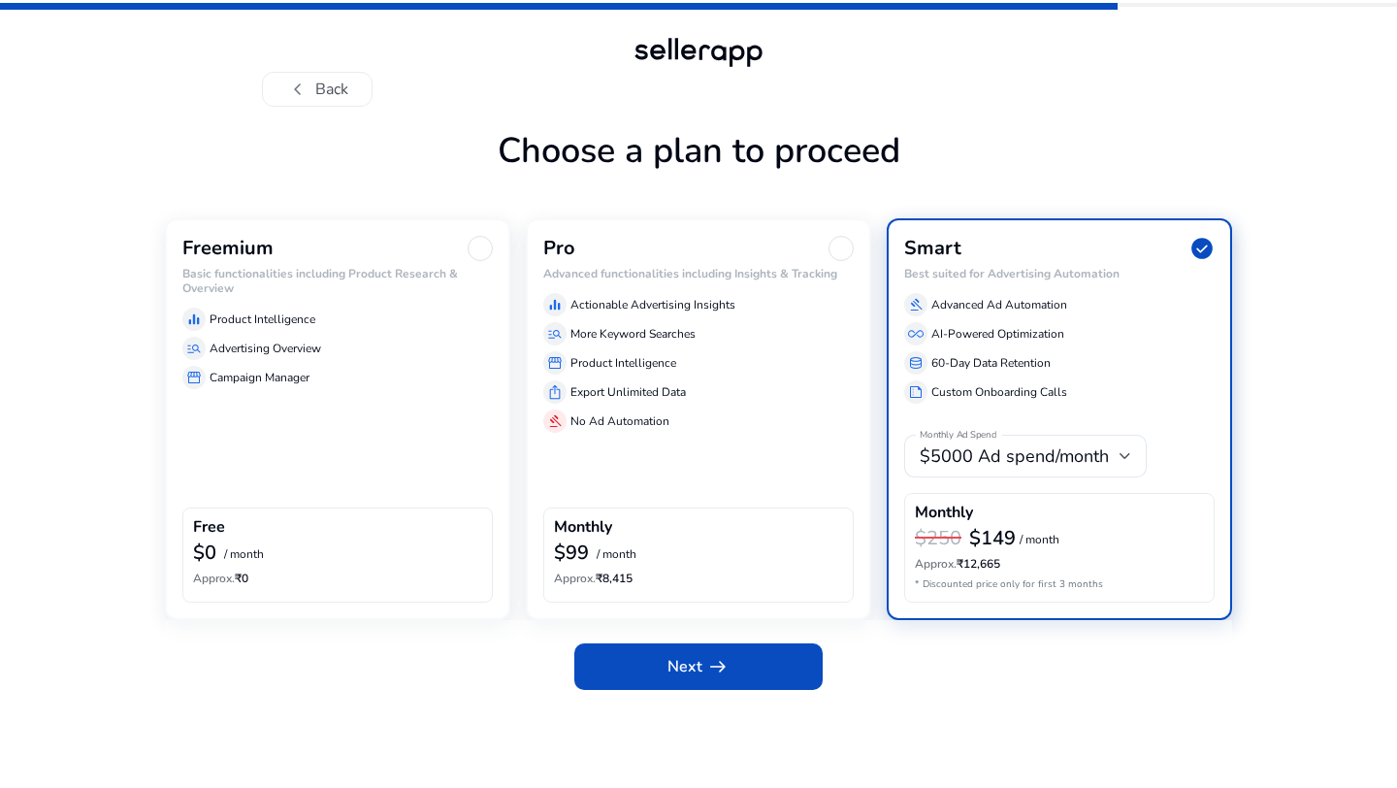
click at [481, 259] on div at bounding box center [480, 248] width 25 height 25
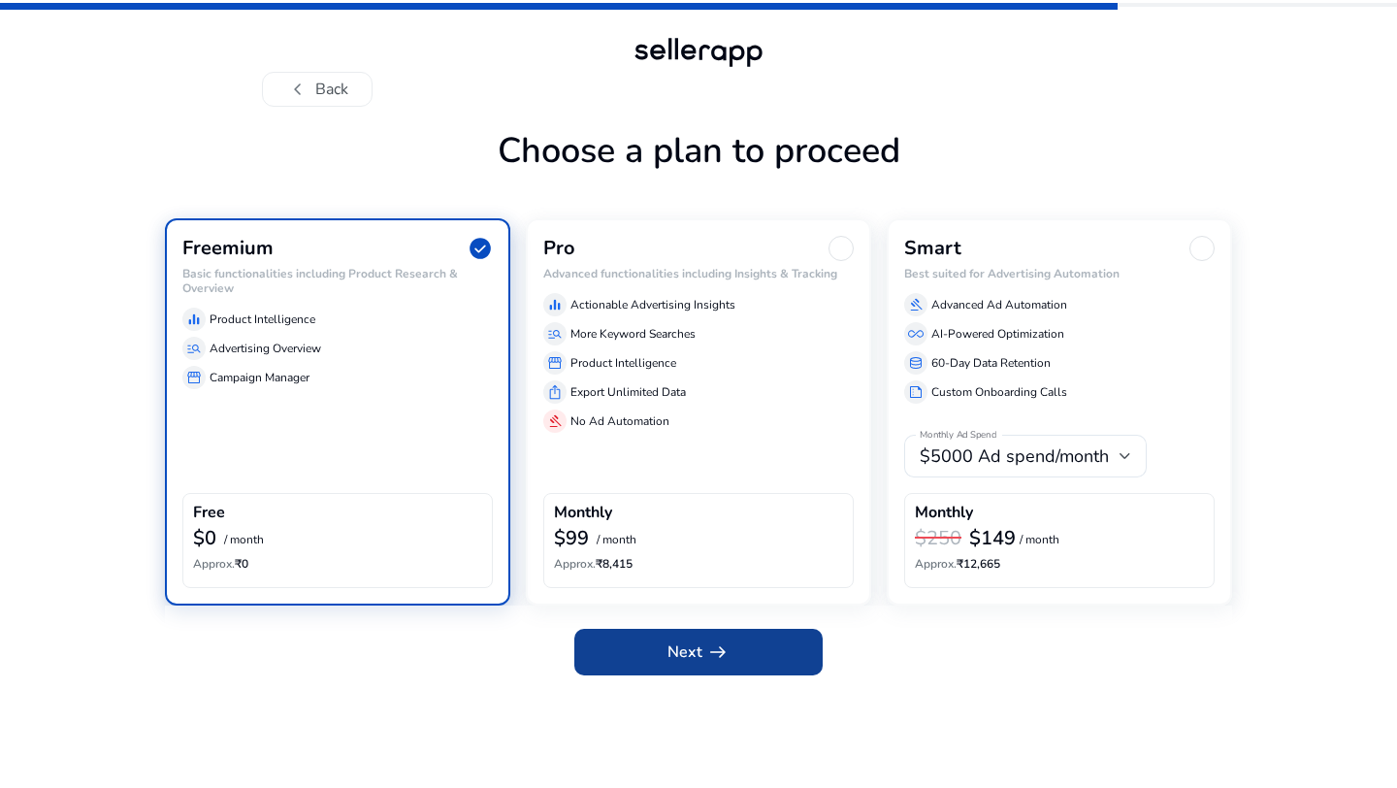
click at [684, 667] on span at bounding box center [698, 652] width 248 height 47
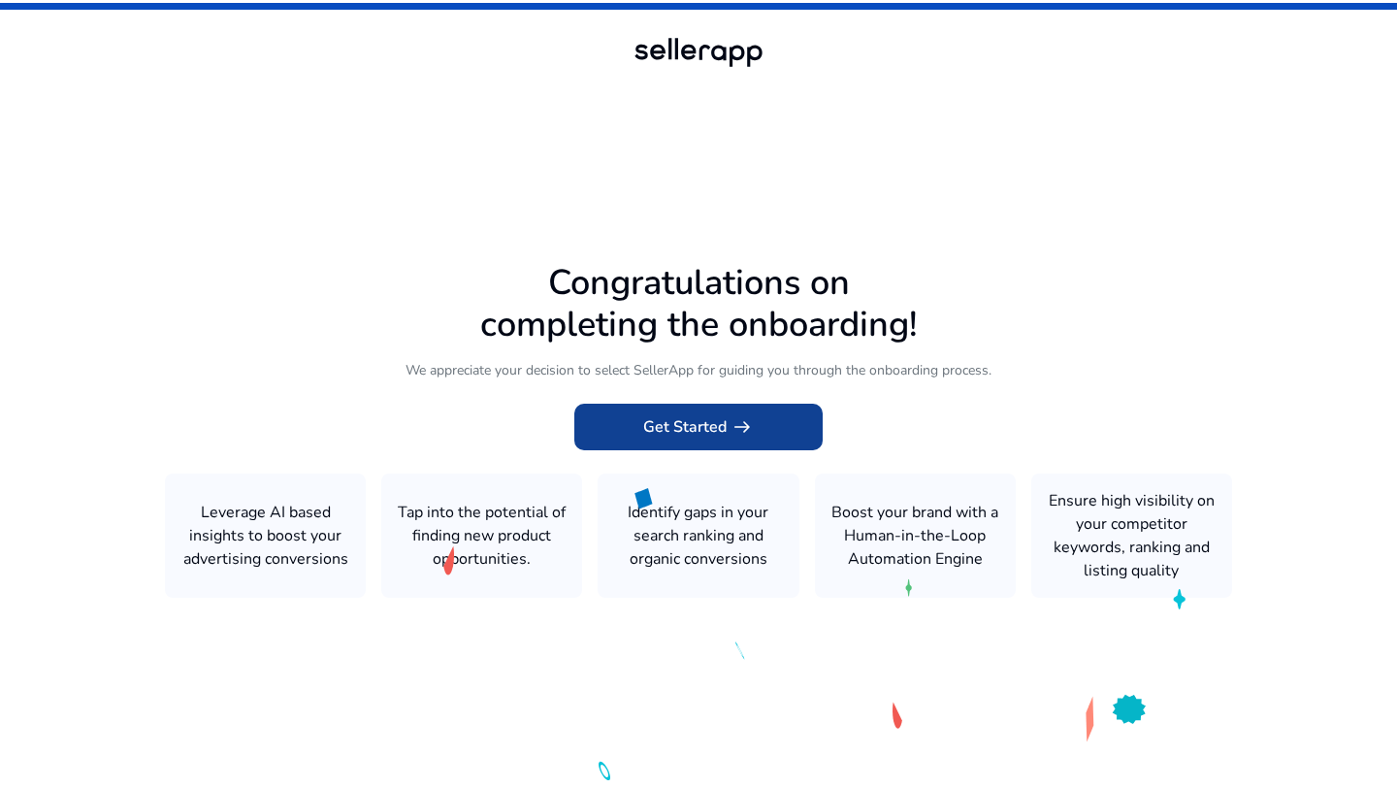
click at [738, 442] on span at bounding box center [698, 427] width 248 height 47
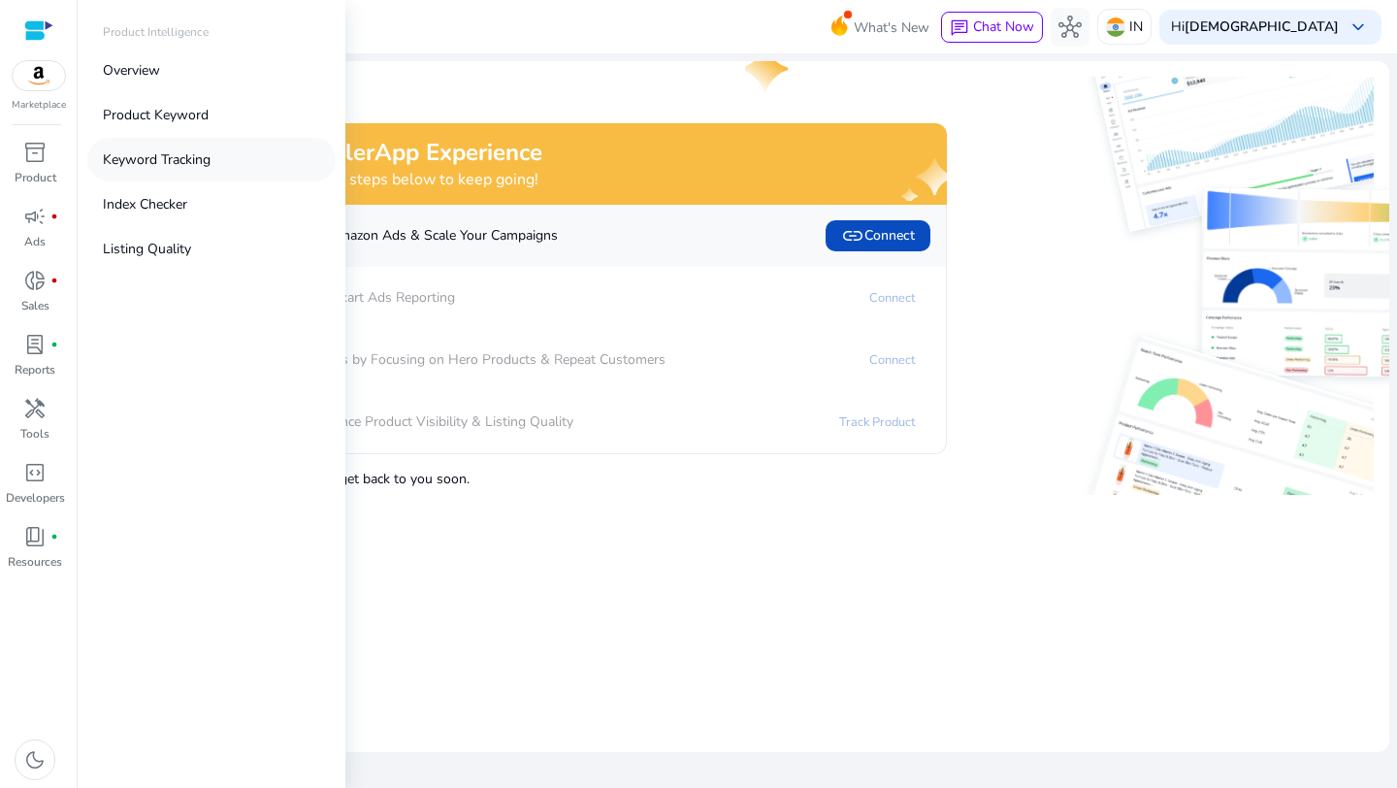
click at [146, 155] on p "Keyword Tracking" at bounding box center [157, 159] width 108 height 20
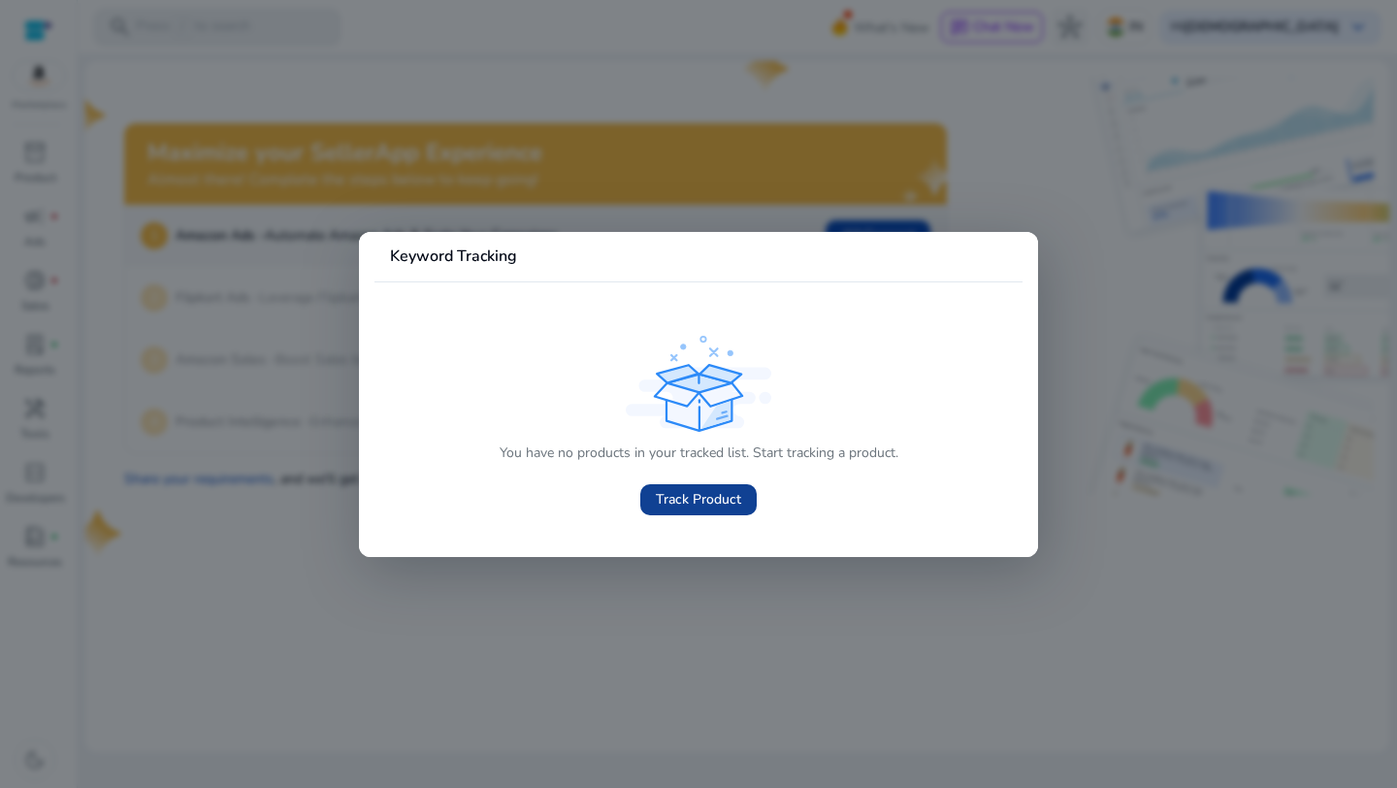
click at [699, 499] on span "Track Product" at bounding box center [698, 499] width 85 height 20
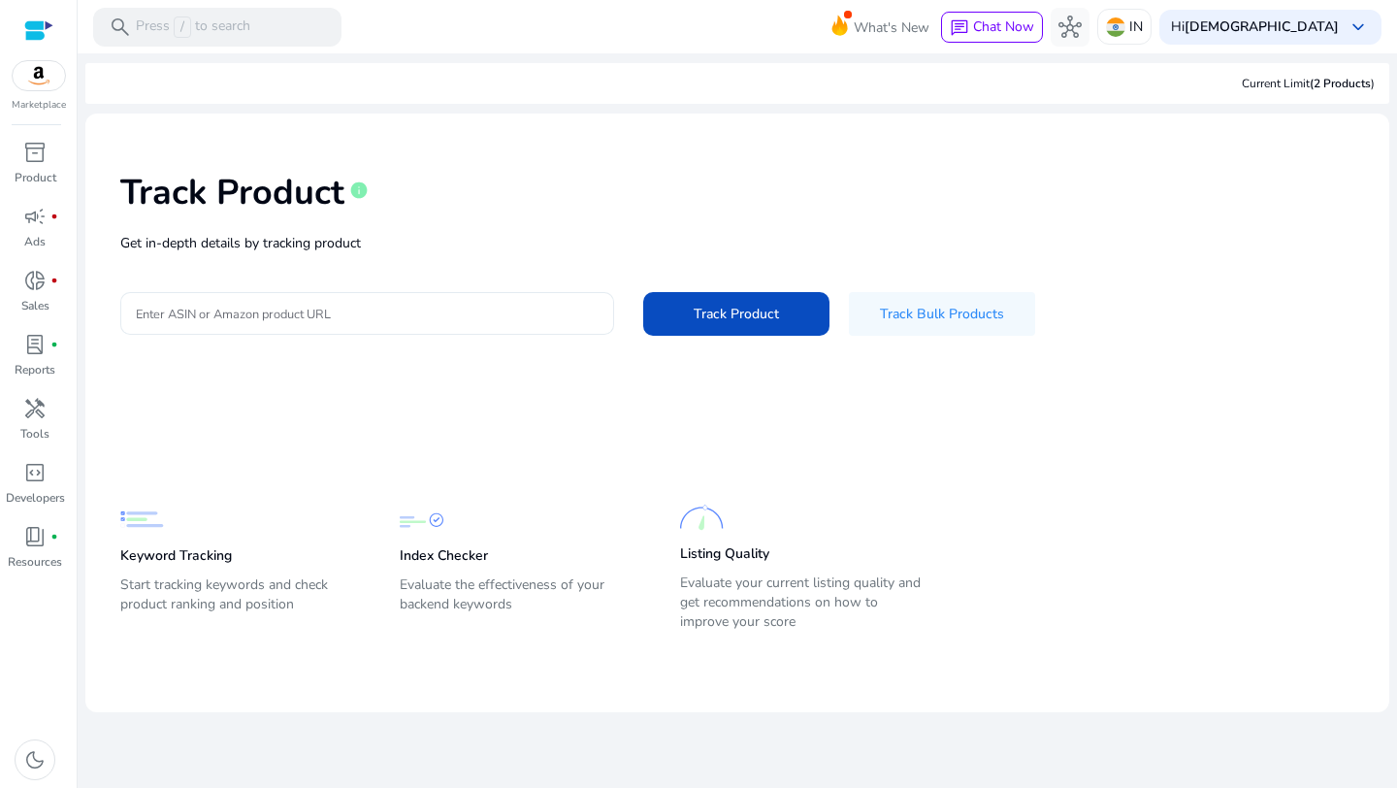
click at [373, 303] on input "Enter ASIN or Amazon product URL" at bounding box center [367, 313] width 463 height 21
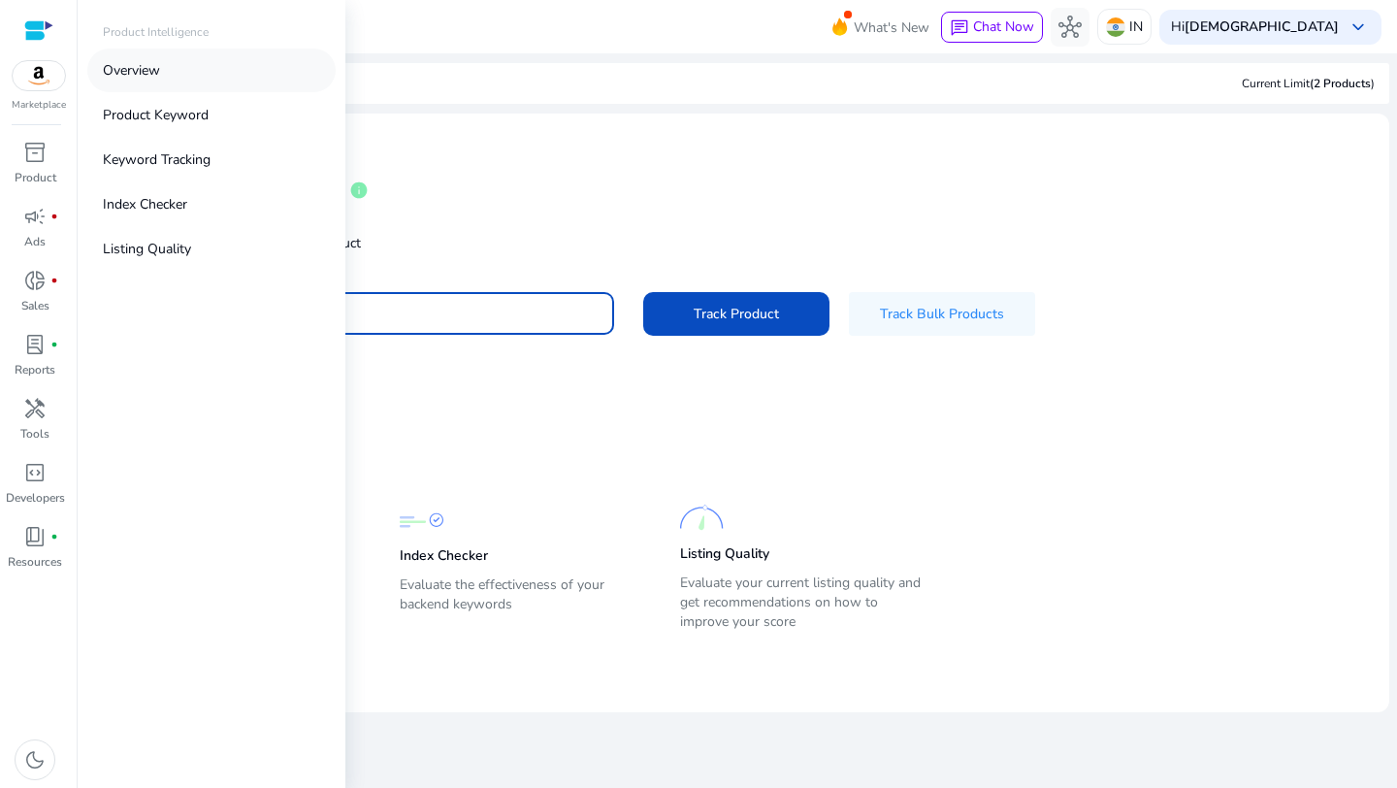
click at [127, 68] on p "Overview" at bounding box center [131, 70] width 57 height 20
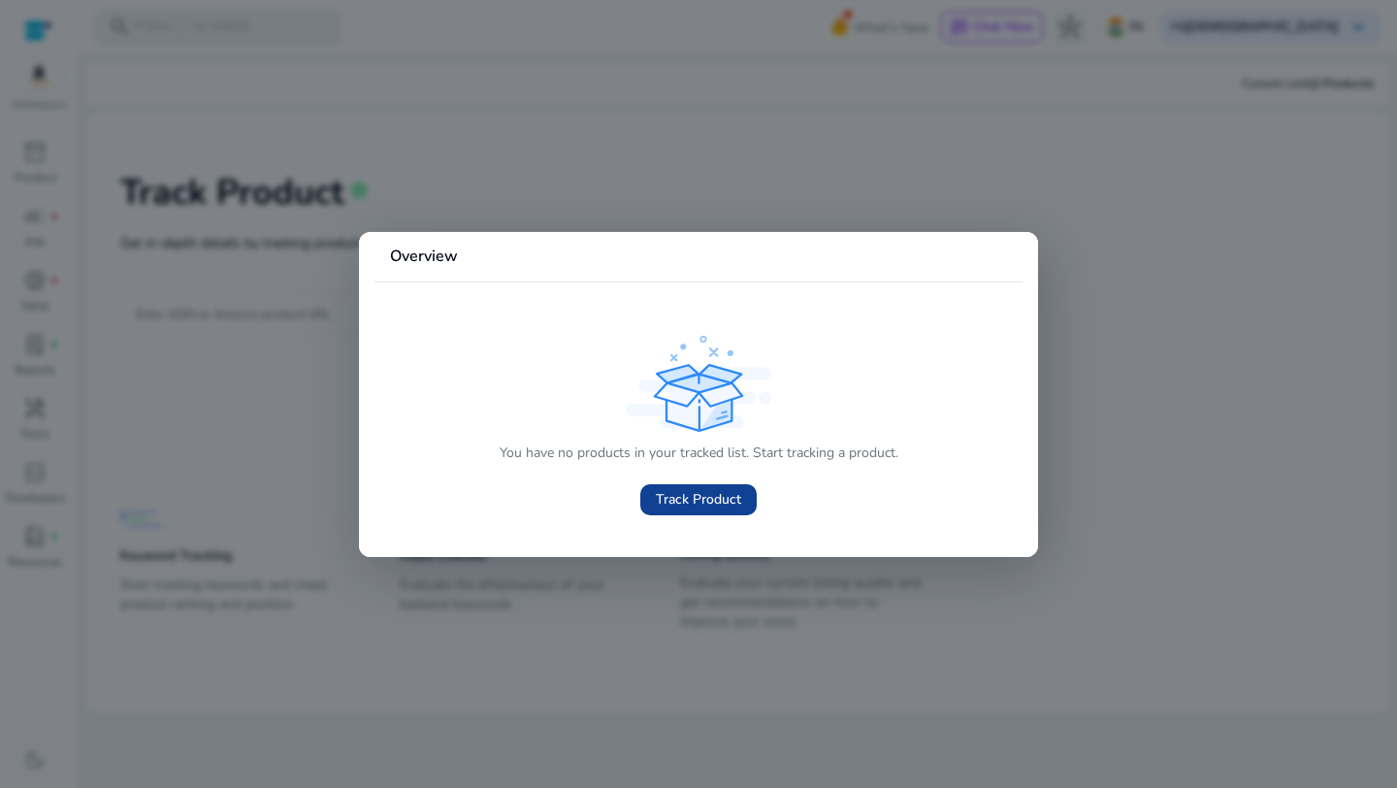
click at [669, 487] on span at bounding box center [698, 499] width 116 height 47
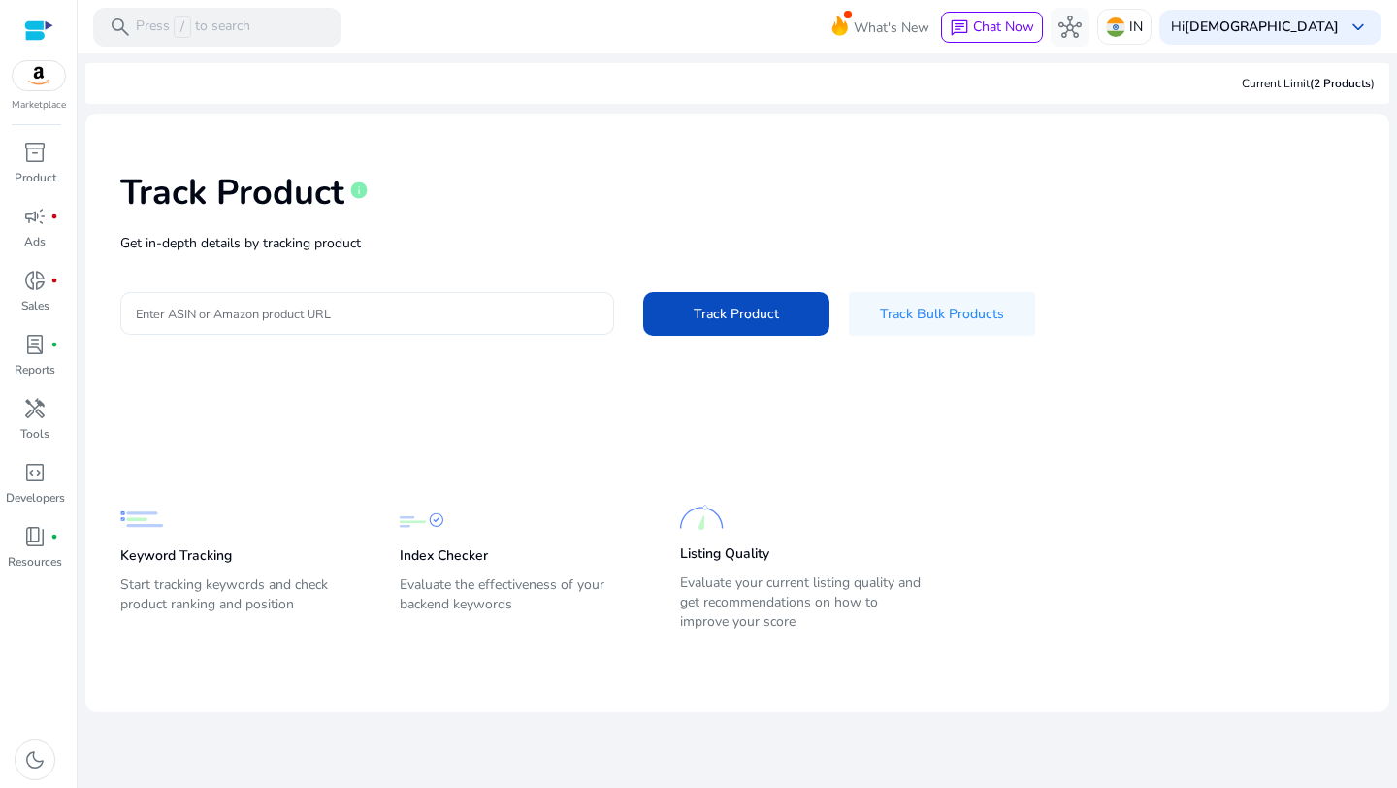
click at [192, 303] on input "Enter ASIN or Amazon product URL" at bounding box center [367, 313] width 463 height 21
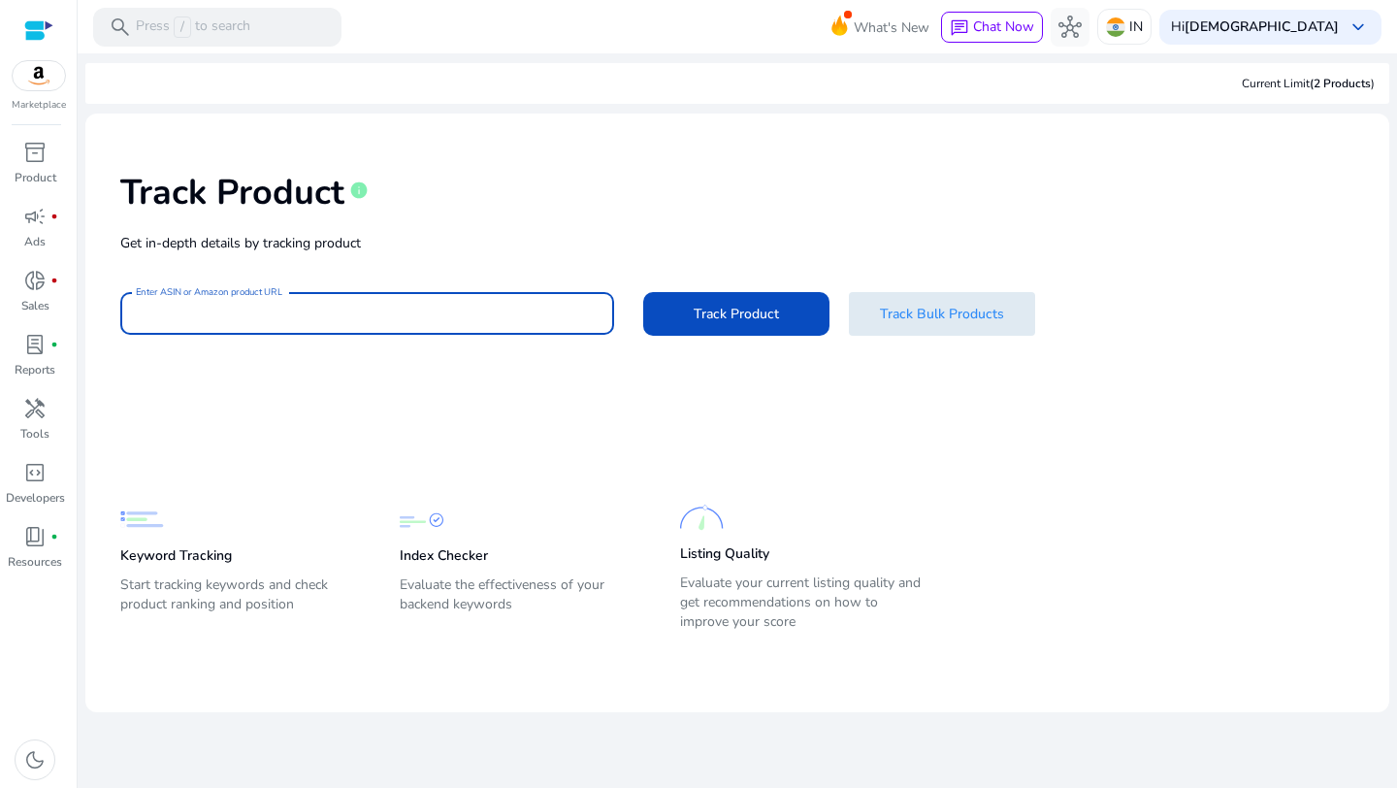
click at [916, 306] on span "Track Bulk Products" at bounding box center [942, 314] width 124 height 20
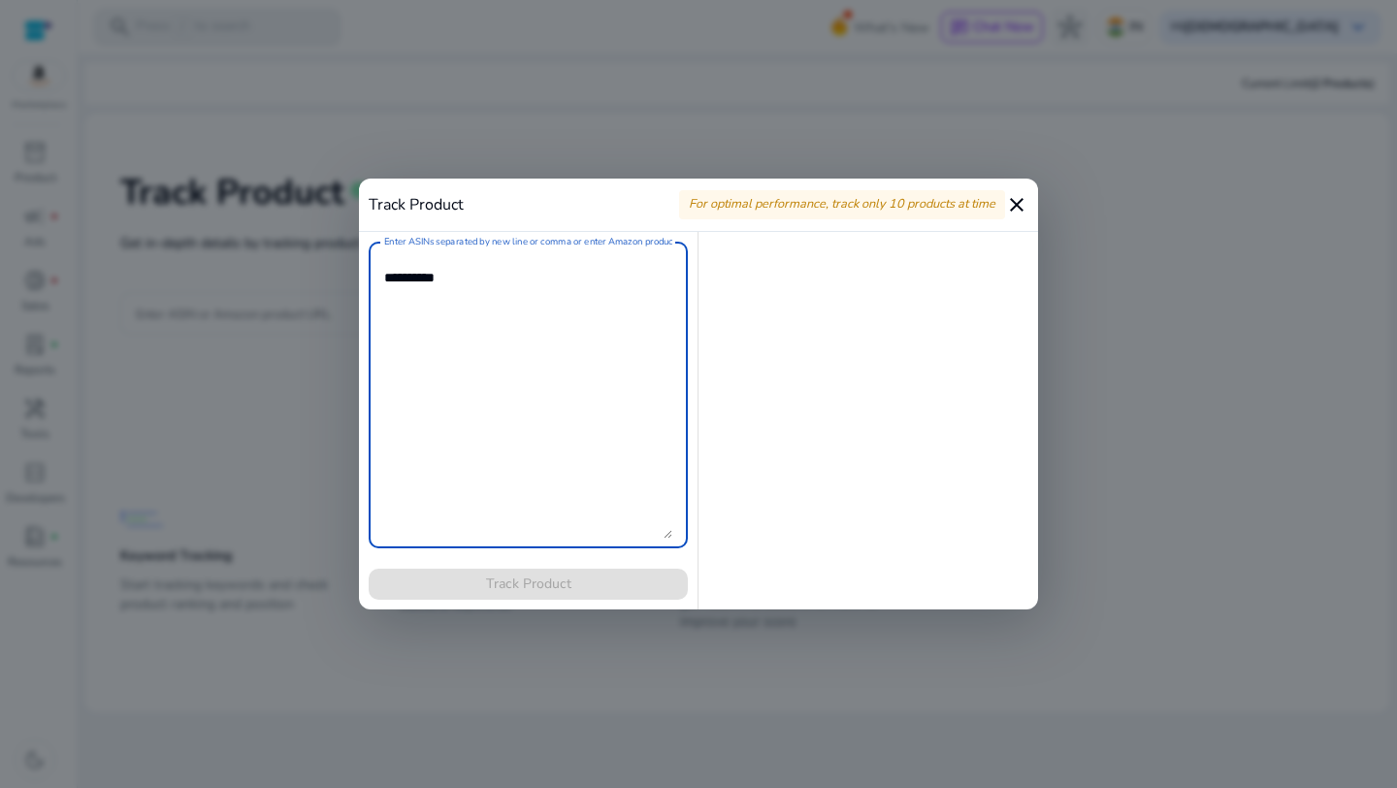
click at [1013, 206] on mat-icon "close" at bounding box center [1016, 204] width 23 height 23
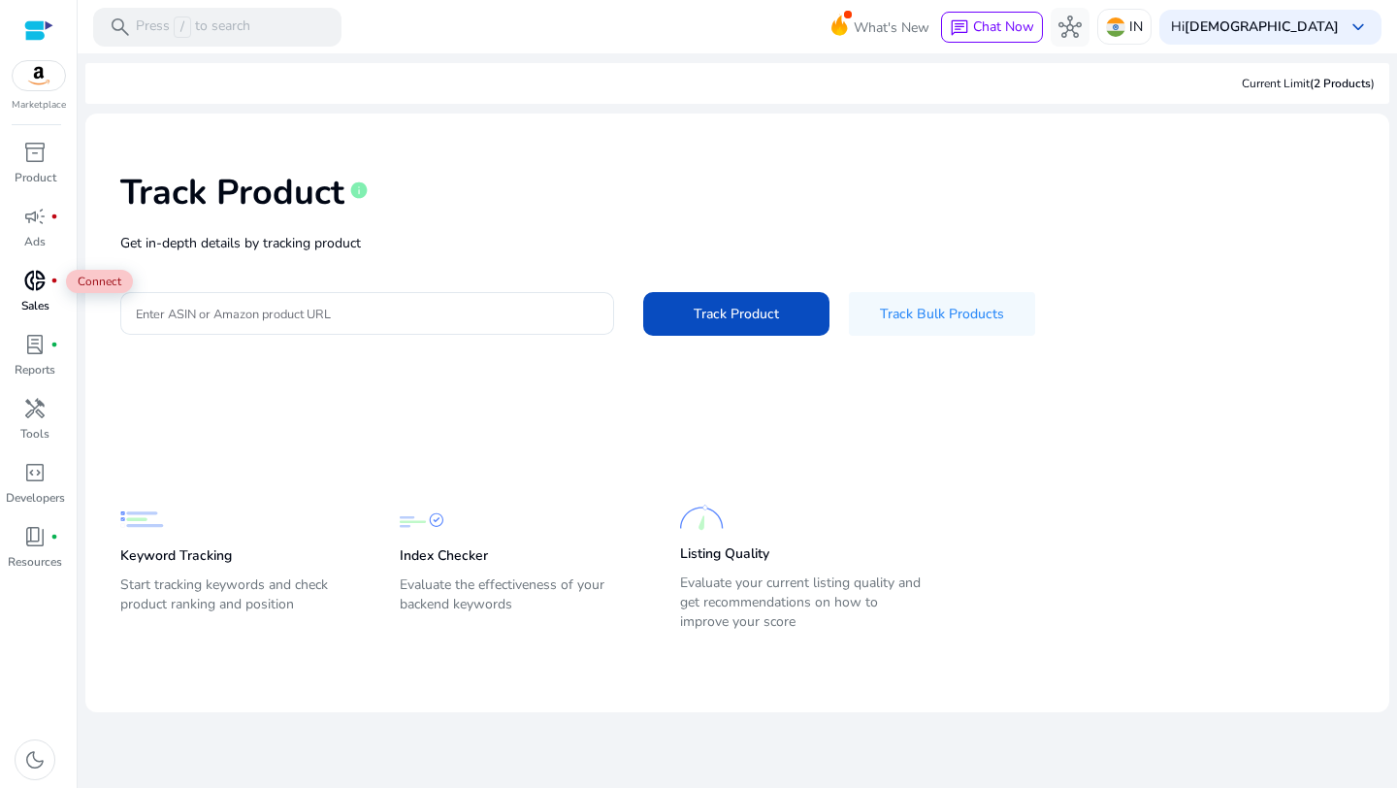
click at [30, 294] on div "donut_small fiber_manual_record" at bounding box center [35, 280] width 54 height 31
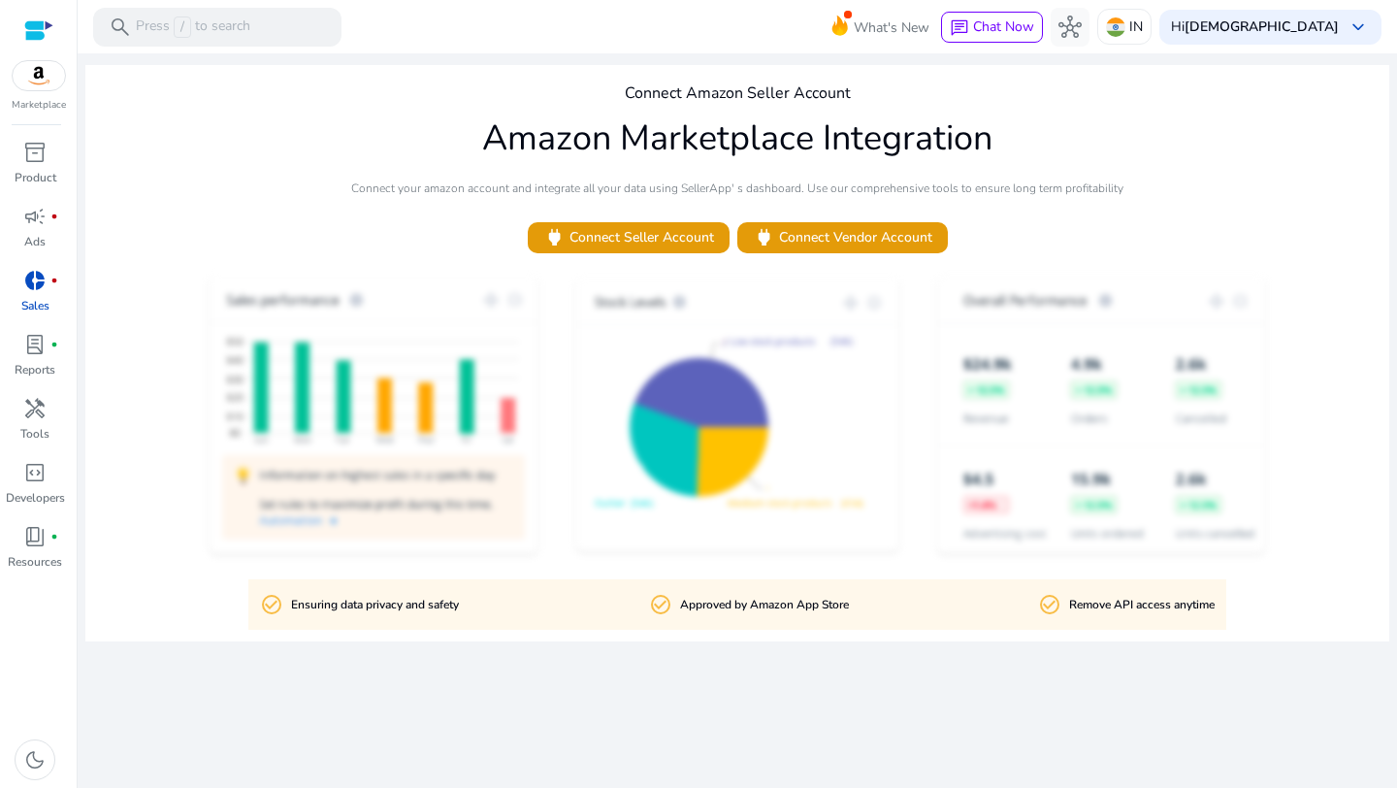
click at [378, 341] on div at bounding box center [737, 416] width 1304 height 287
click at [43, 334] on span "lab_profile" at bounding box center [34, 344] width 23 height 23
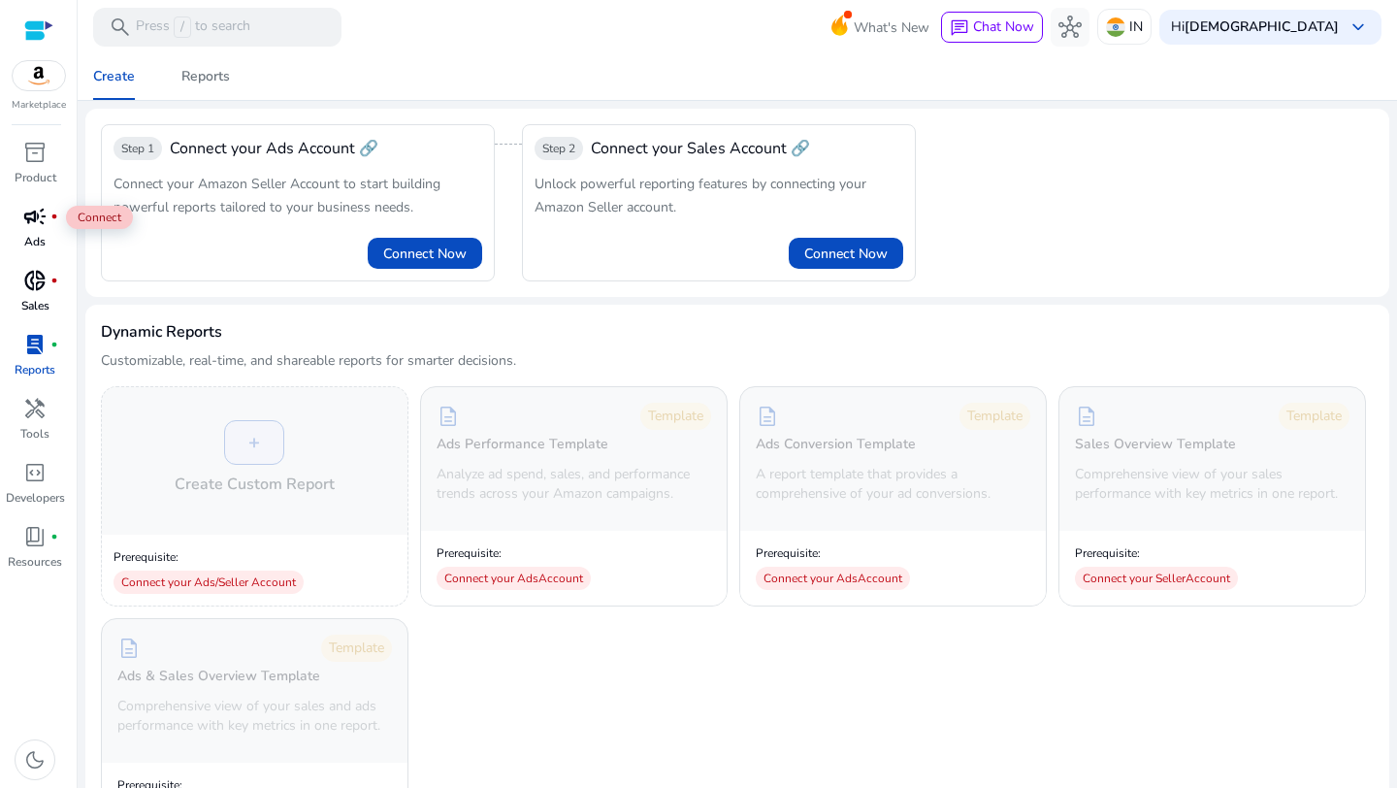
click at [42, 225] on span "campaign" at bounding box center [34, 216] width 23 height 23
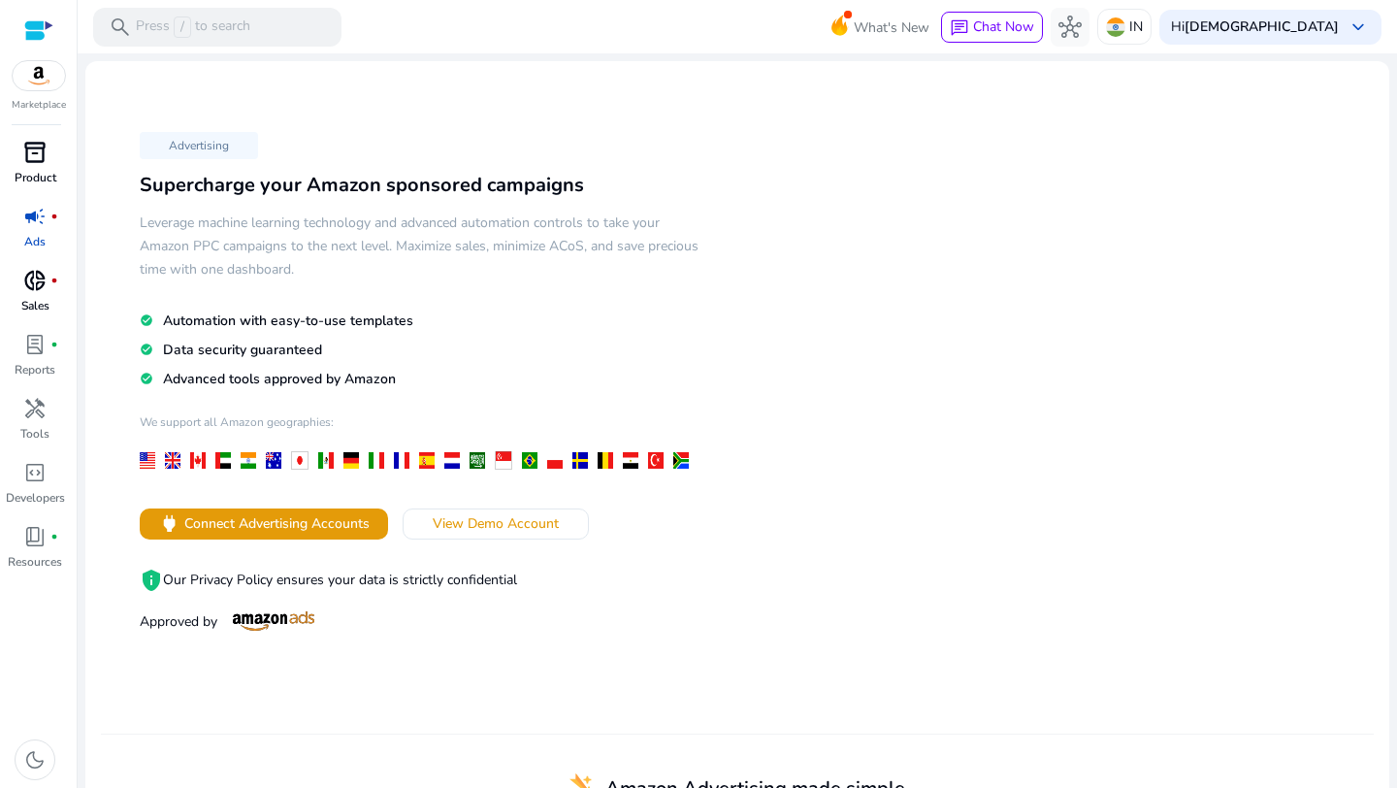
click at [46, 154] on span "inventory_2" at bounding box center [34, 152] width 23 height 23
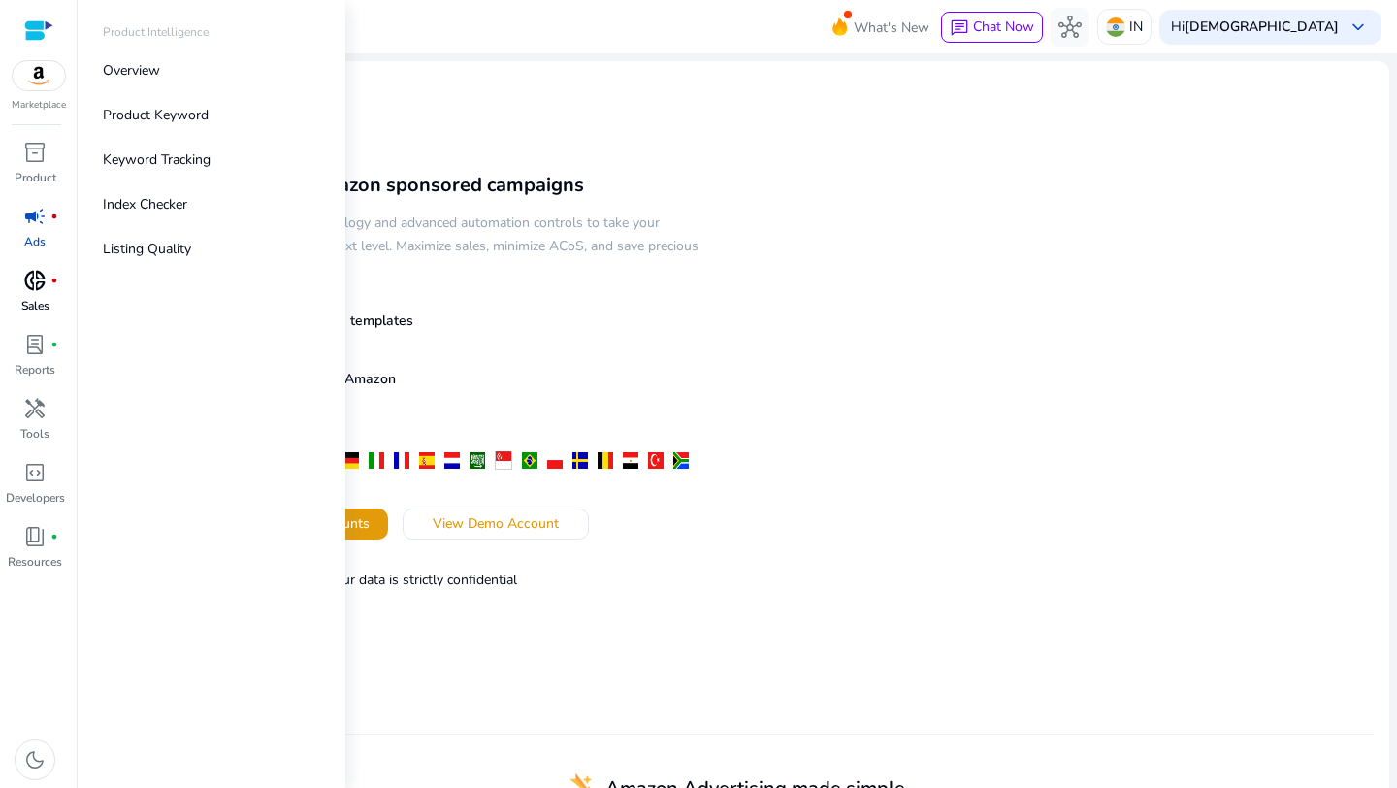
click at [40, 96] on div "Marketplace" at bounding box center [38, 56] width 77 height 113
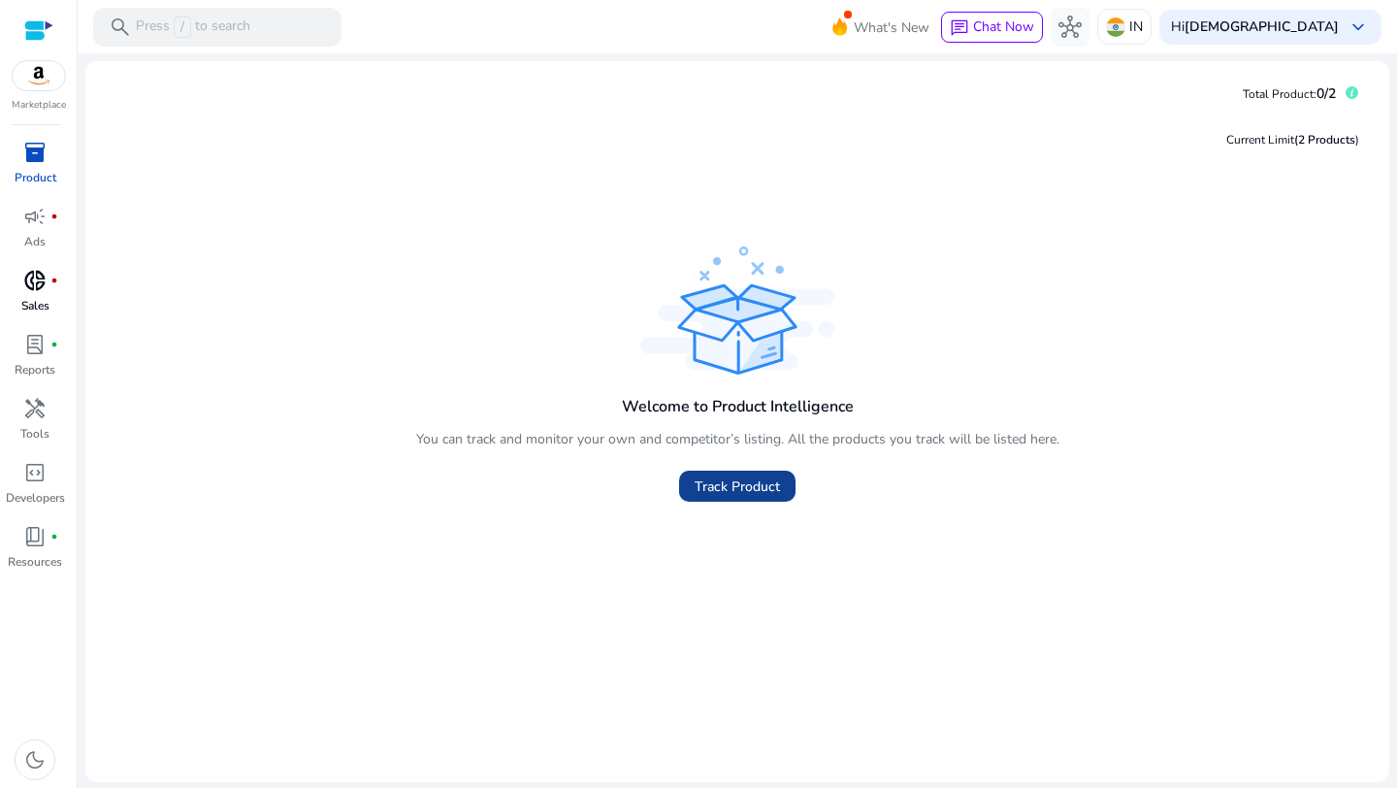
click at [734, 493] on span "Track Product" at bounding box center [737, 486] width 85 height 20
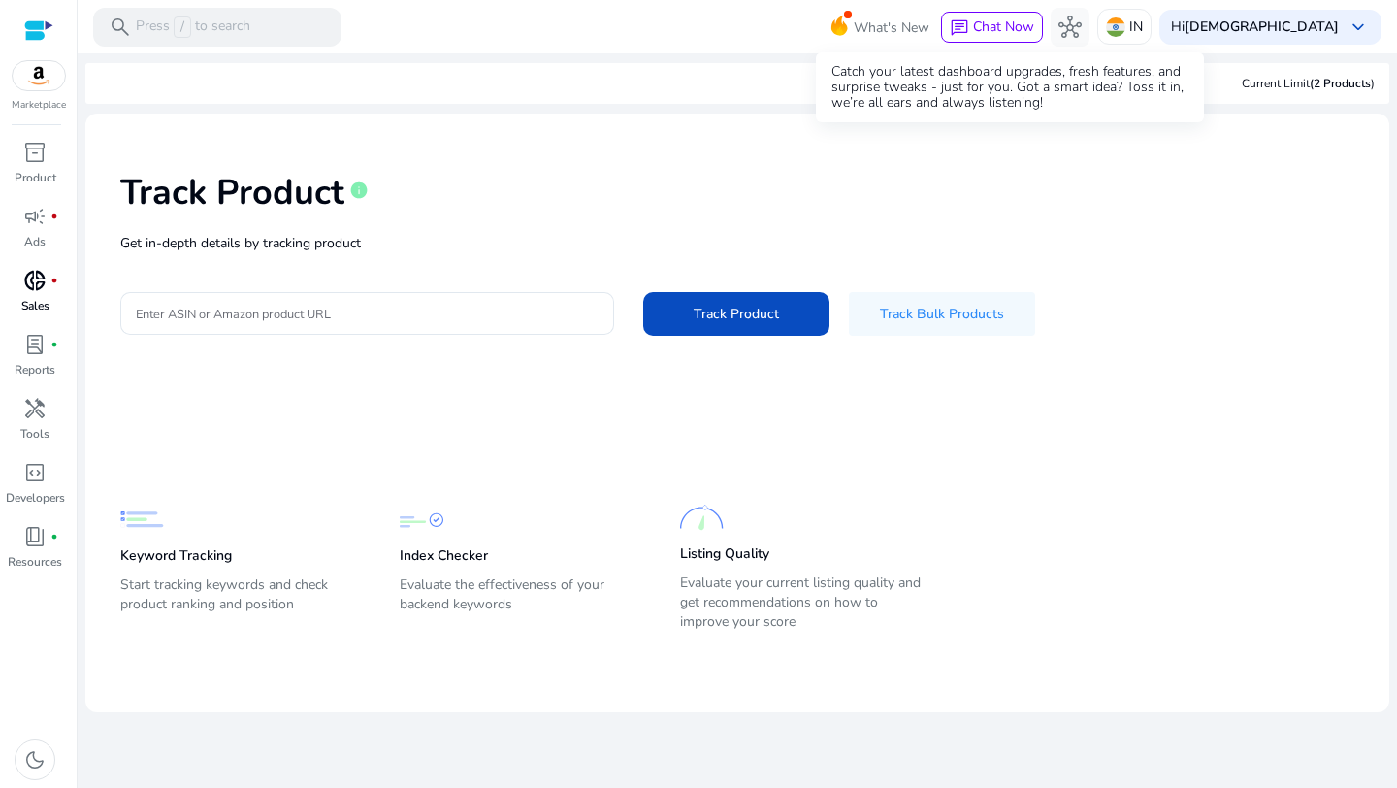
click at [929, 20] on span "What's New" at bounding box center [892, 28] width 76 height 34
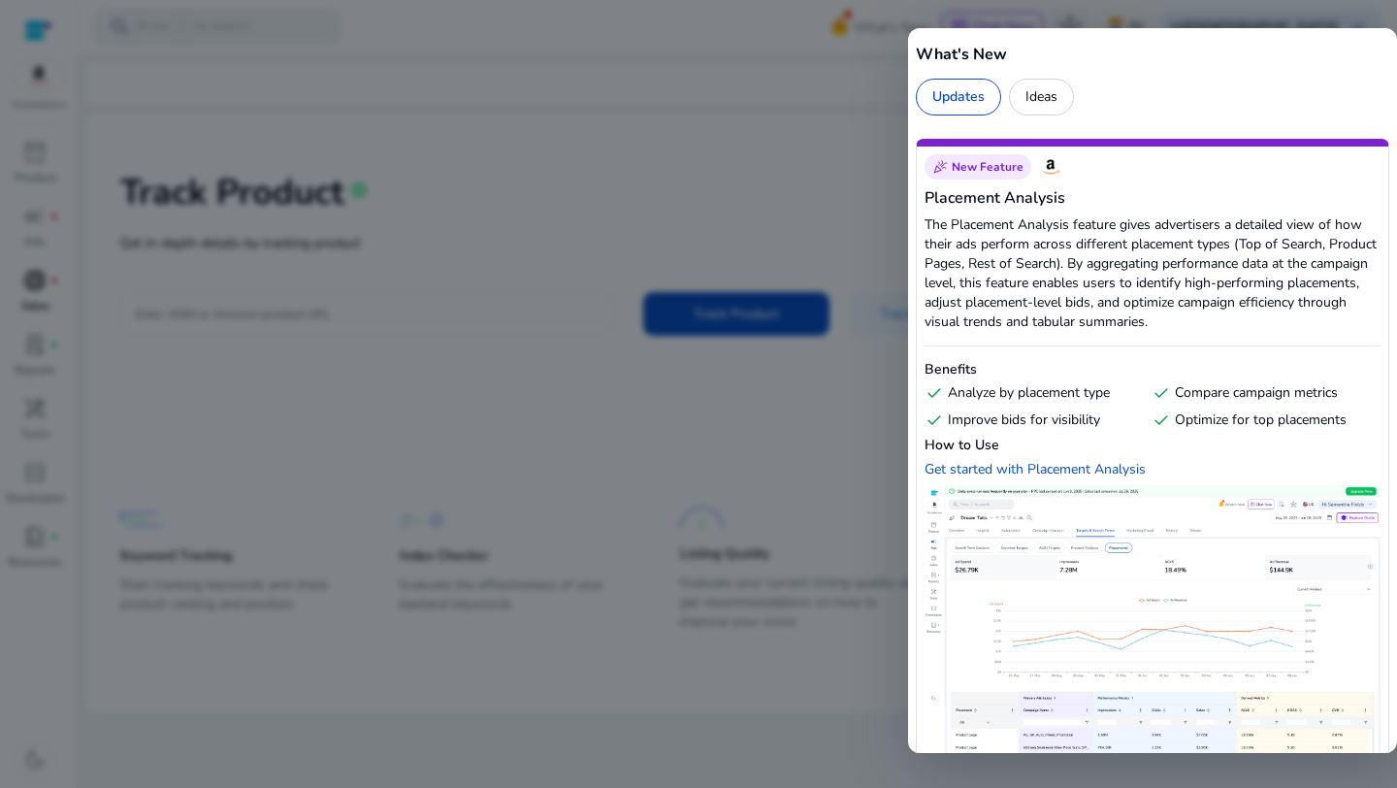
click at [856, 126] on div at bounding box center [698, 394] width 1397 height 788
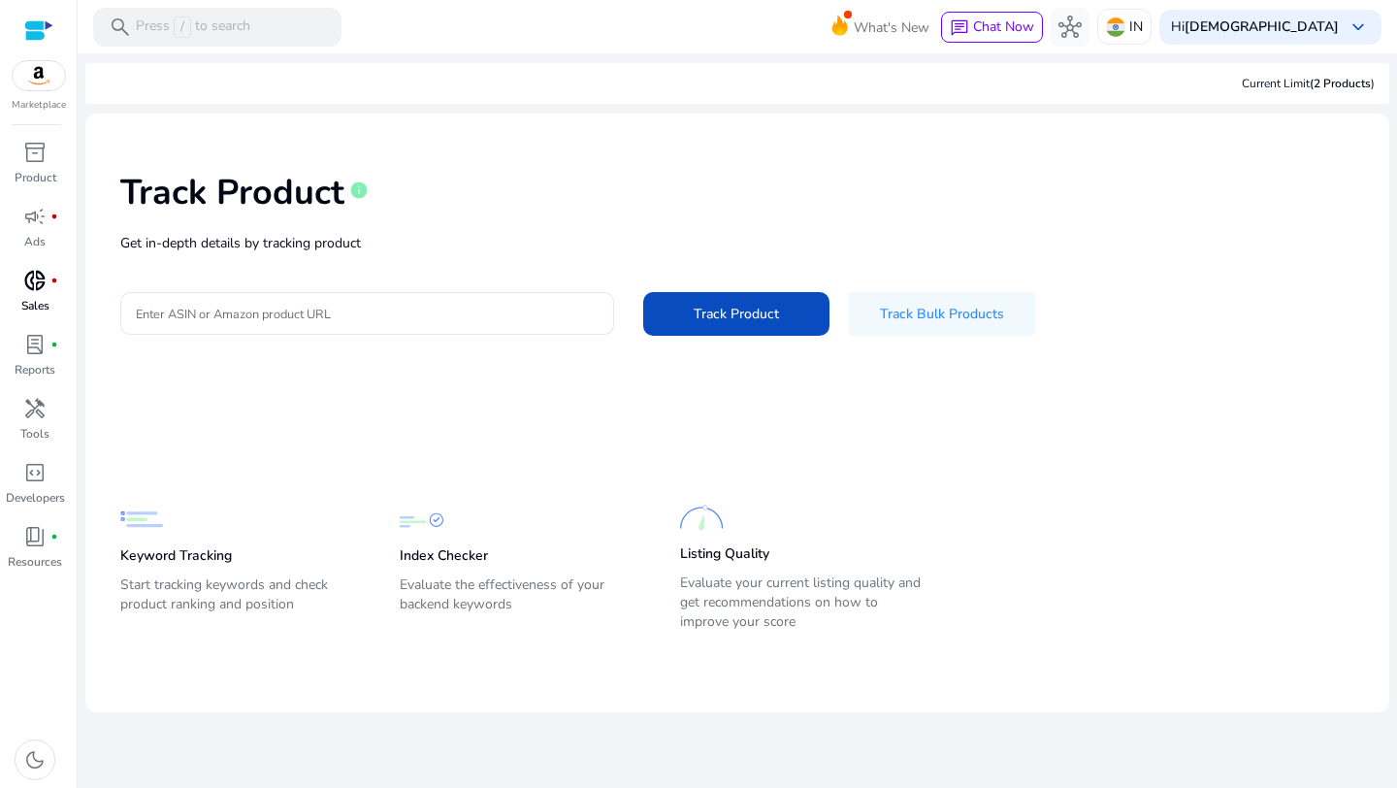
click at [1185, 290] on div "Track Product info Get in-depth details by tracking product Enter ASIN or Amazo…" at bounding box center [737, 251] width 1273 height 245
click at [33, 41] on div at bounding box center [38, 30] width 29 height 22
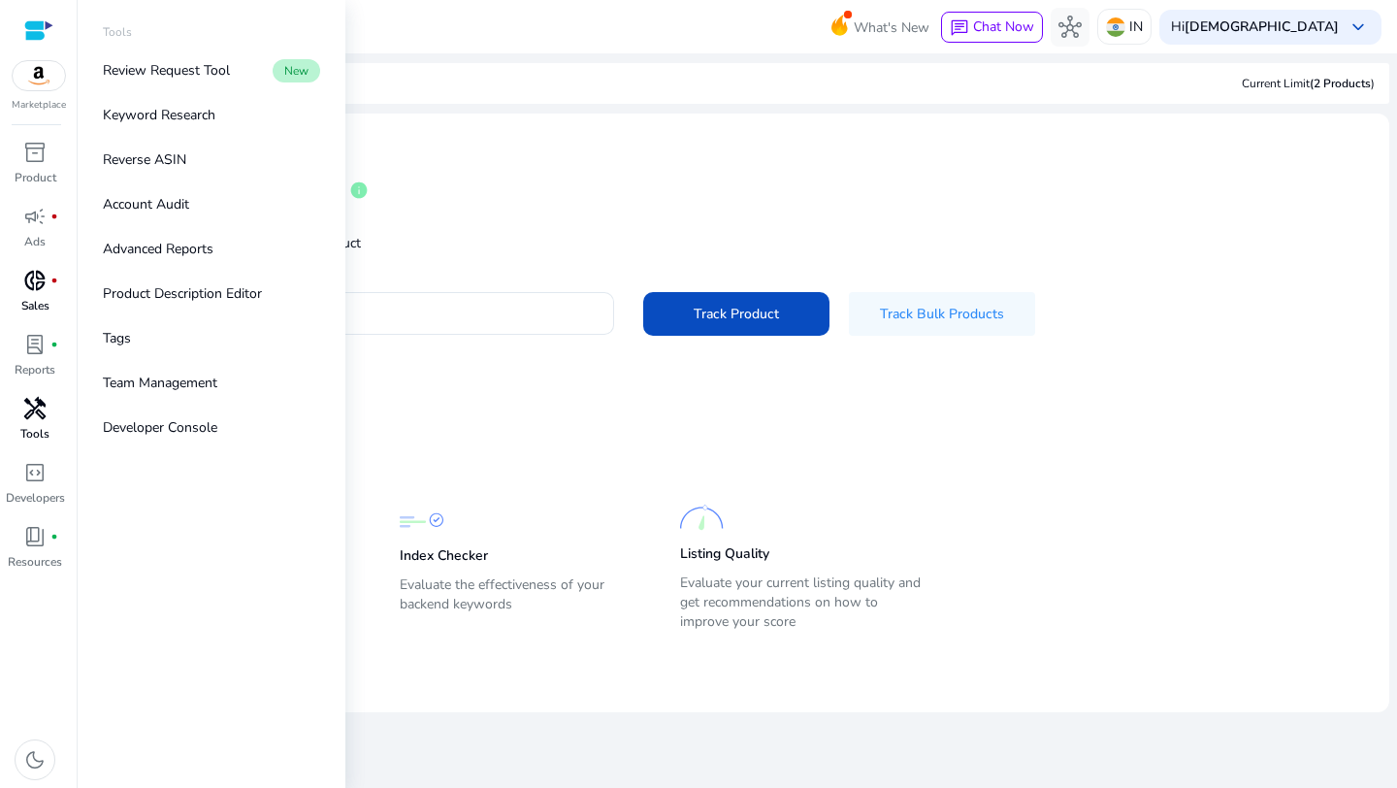
click at [38, 429] on p "Tools" at bounding box center [34, 433] width 29 height 17
click at [31, 550] on div "book_4 fiber_manual_record" at bounding box center [35, 536] width 54 height 31
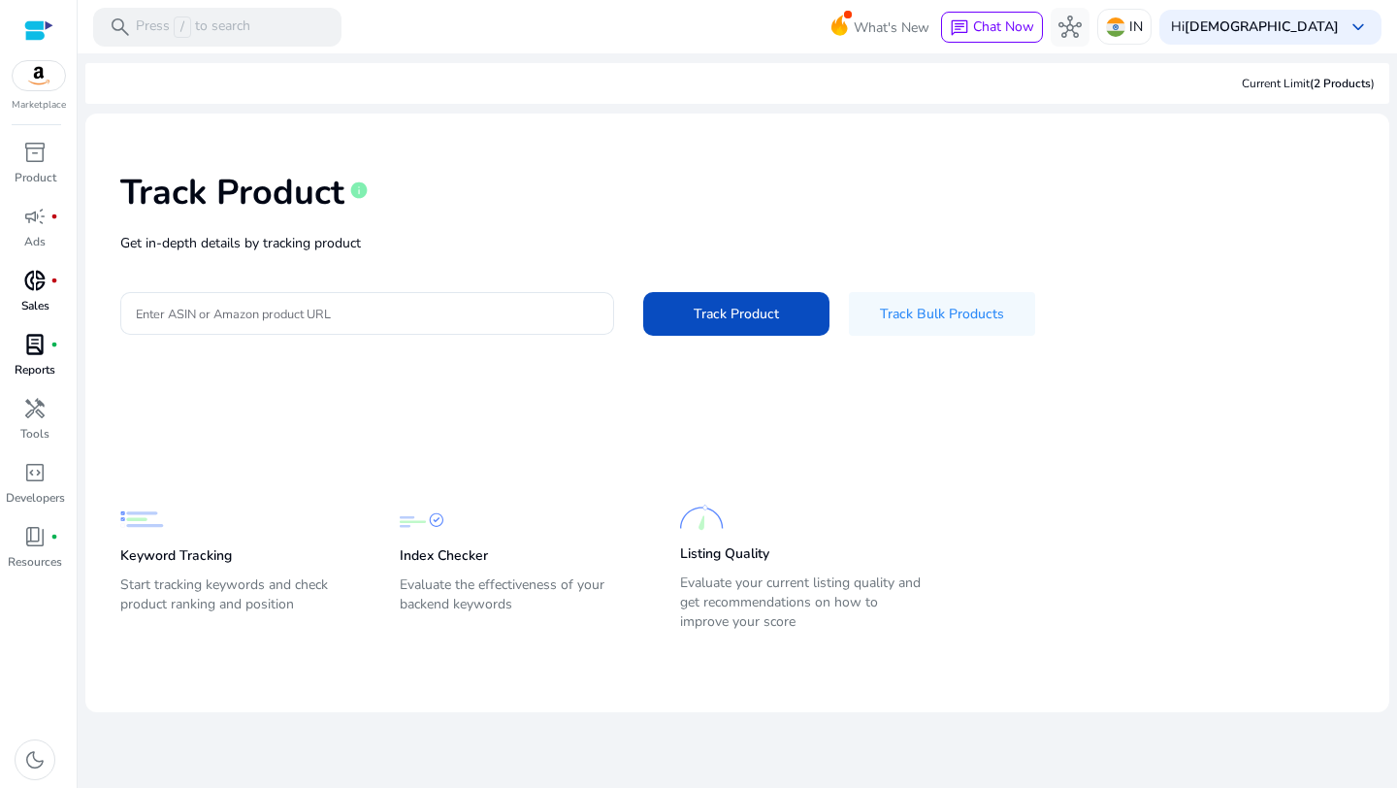
click at [31, 361] on p "Reports" at bounding box center [35, 369] width 41 height 17
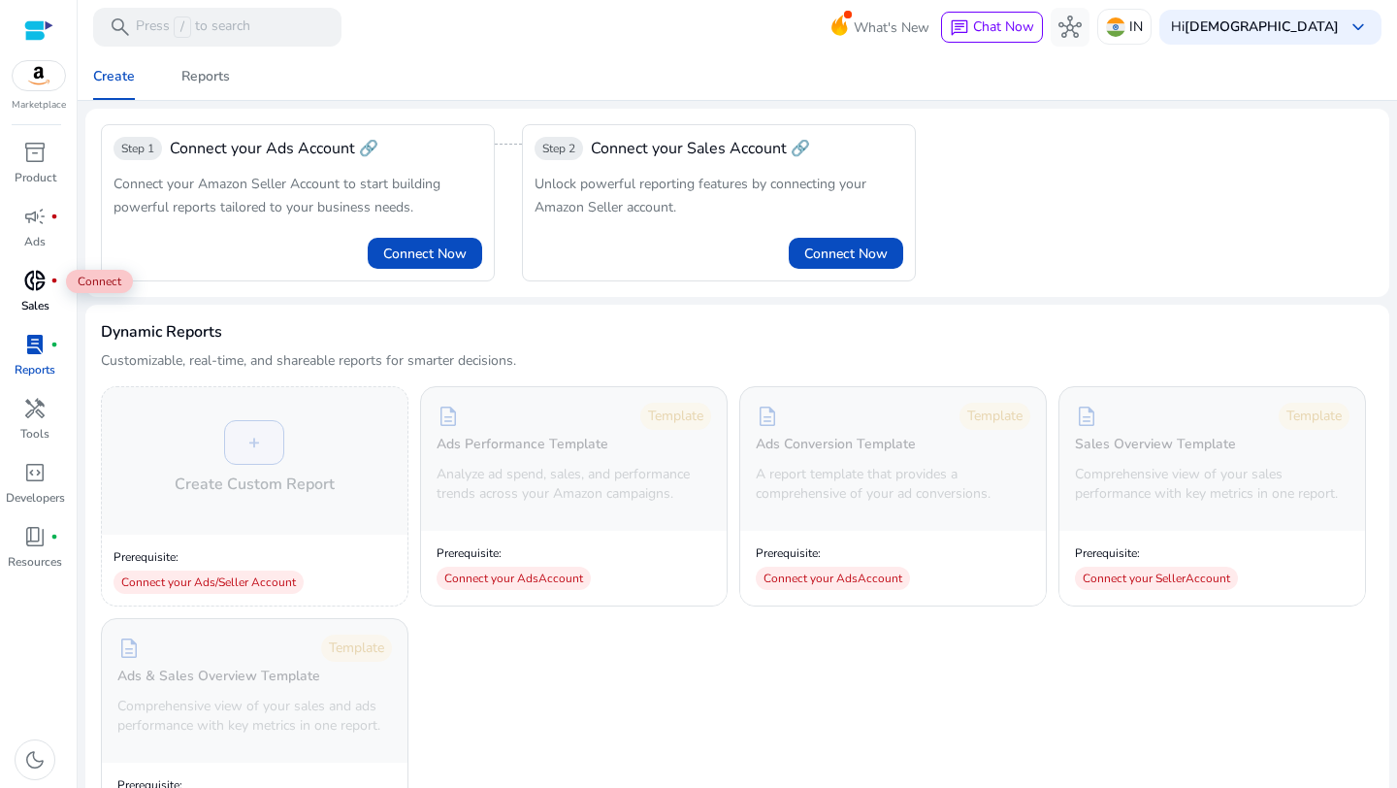
click at [41, 287] on span "donut_small" at bounding box center [34, 280] width 23 height 23
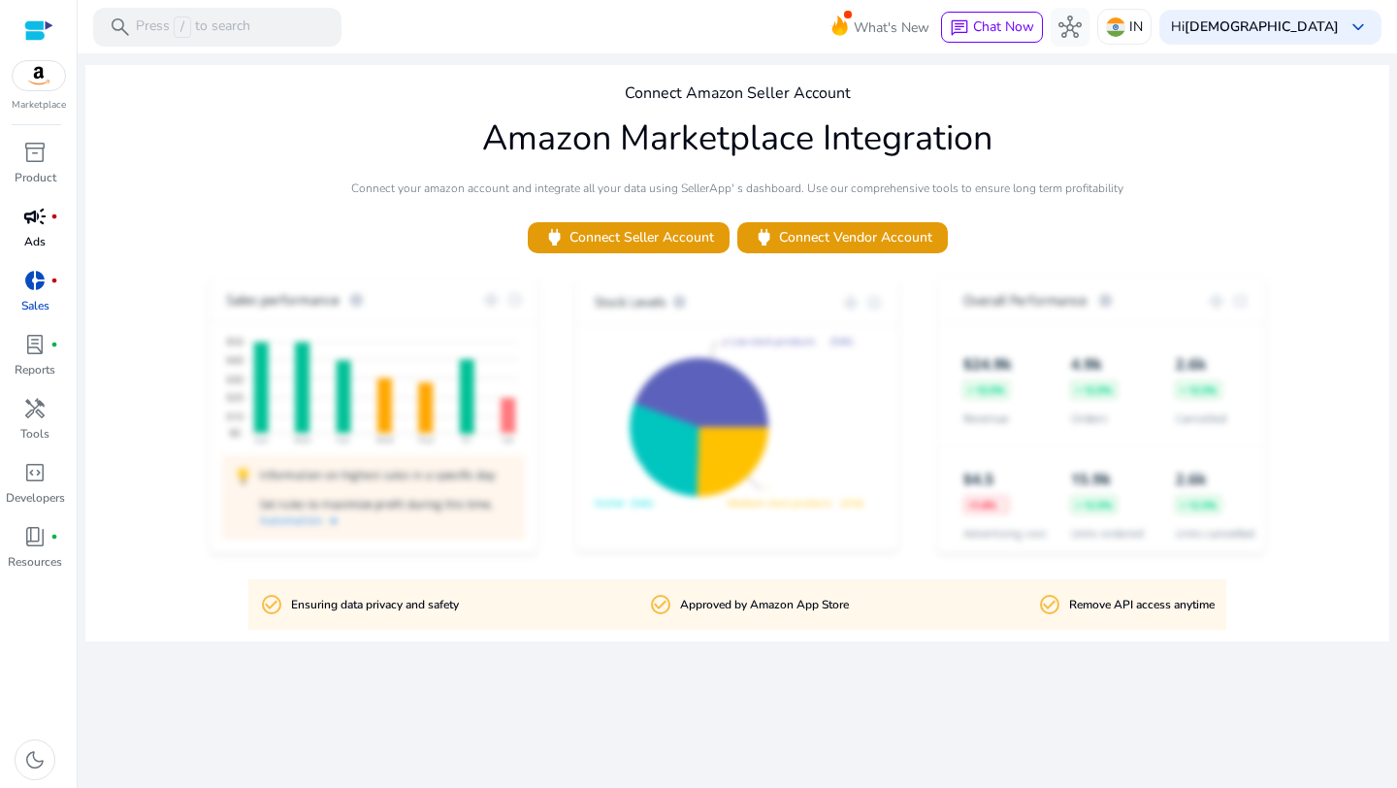
click at [32, 220] on span "campaign" at bounding box center [34, 216] width 23 height 23
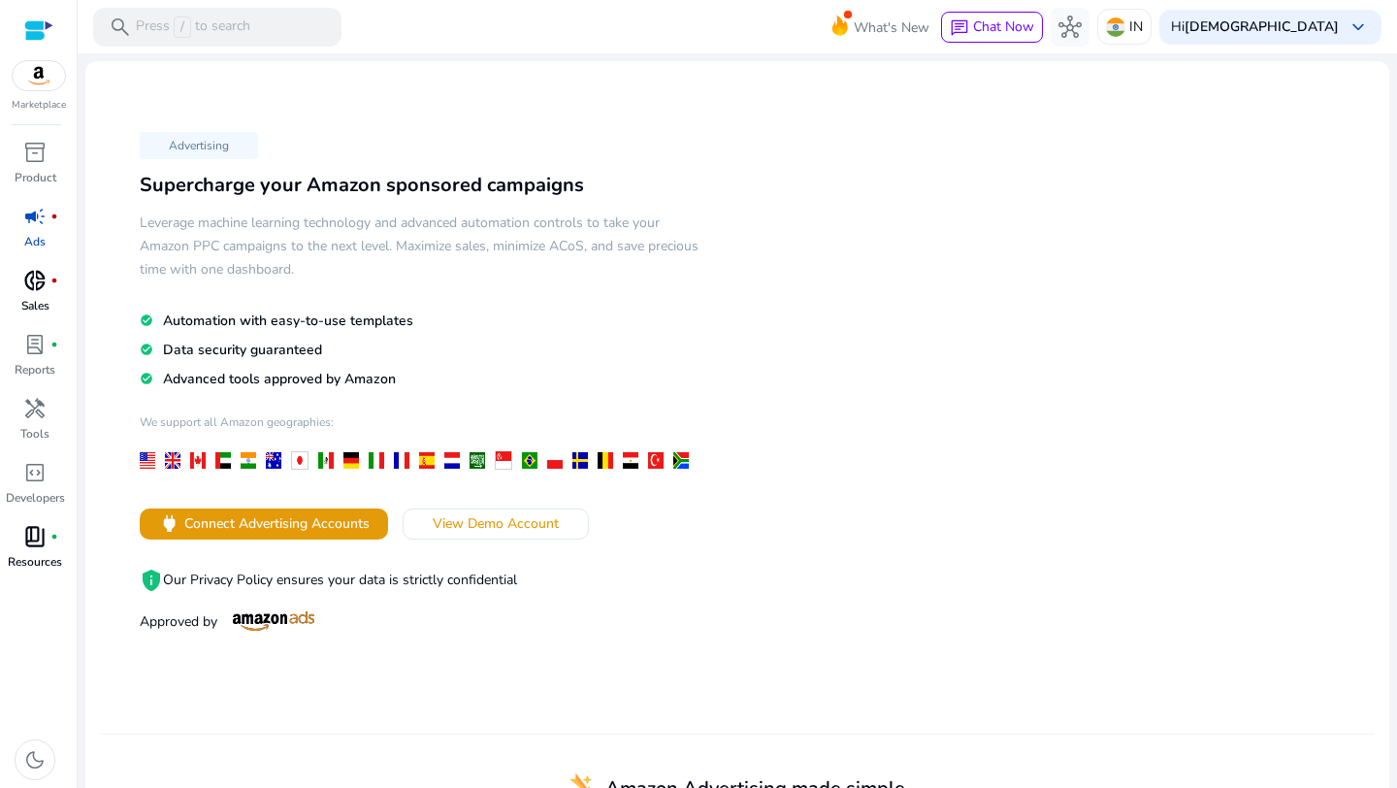
click at [37, 542] on span "book_4" at bounding box center [34, 536] width 23 height 23
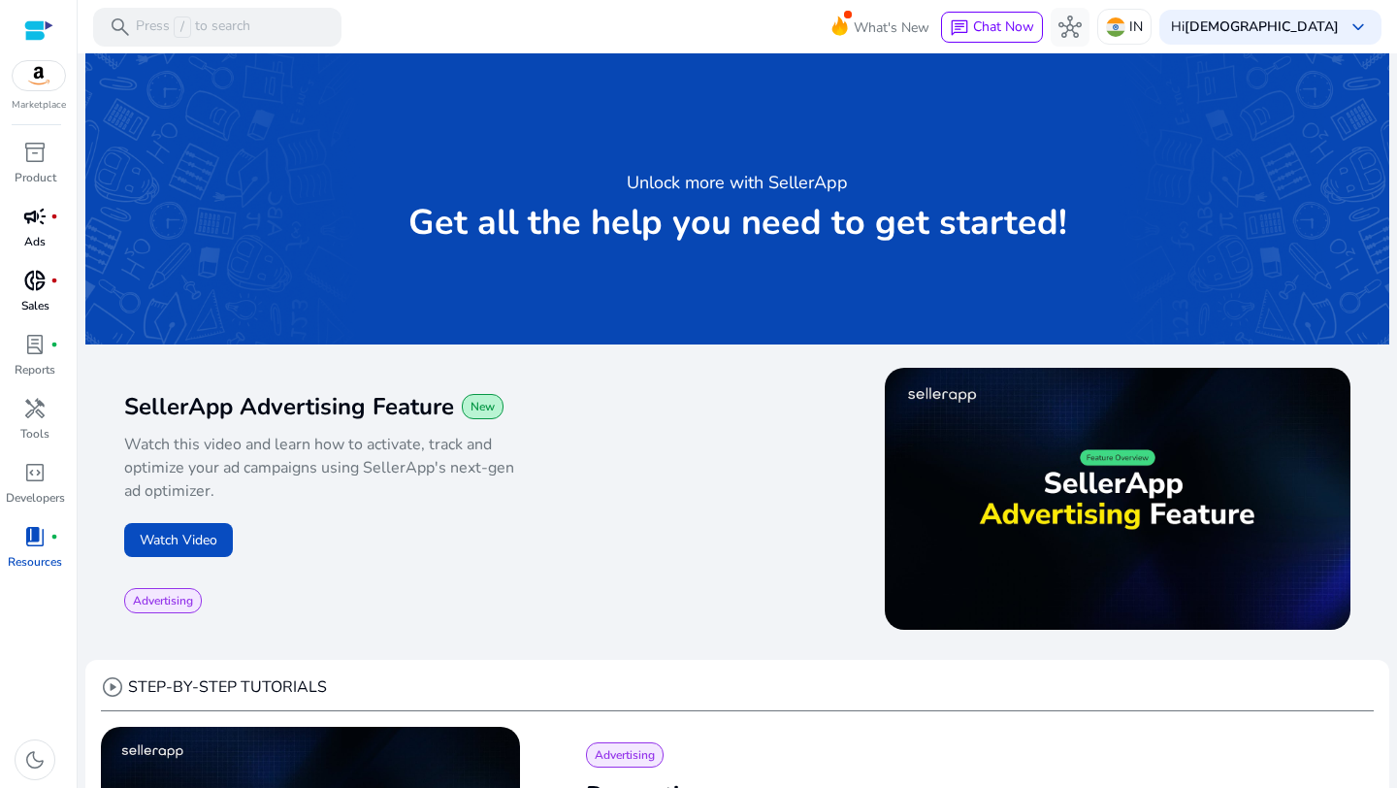
click at [37, 27] on div at bounding box center [38, 30] width 29 height 22
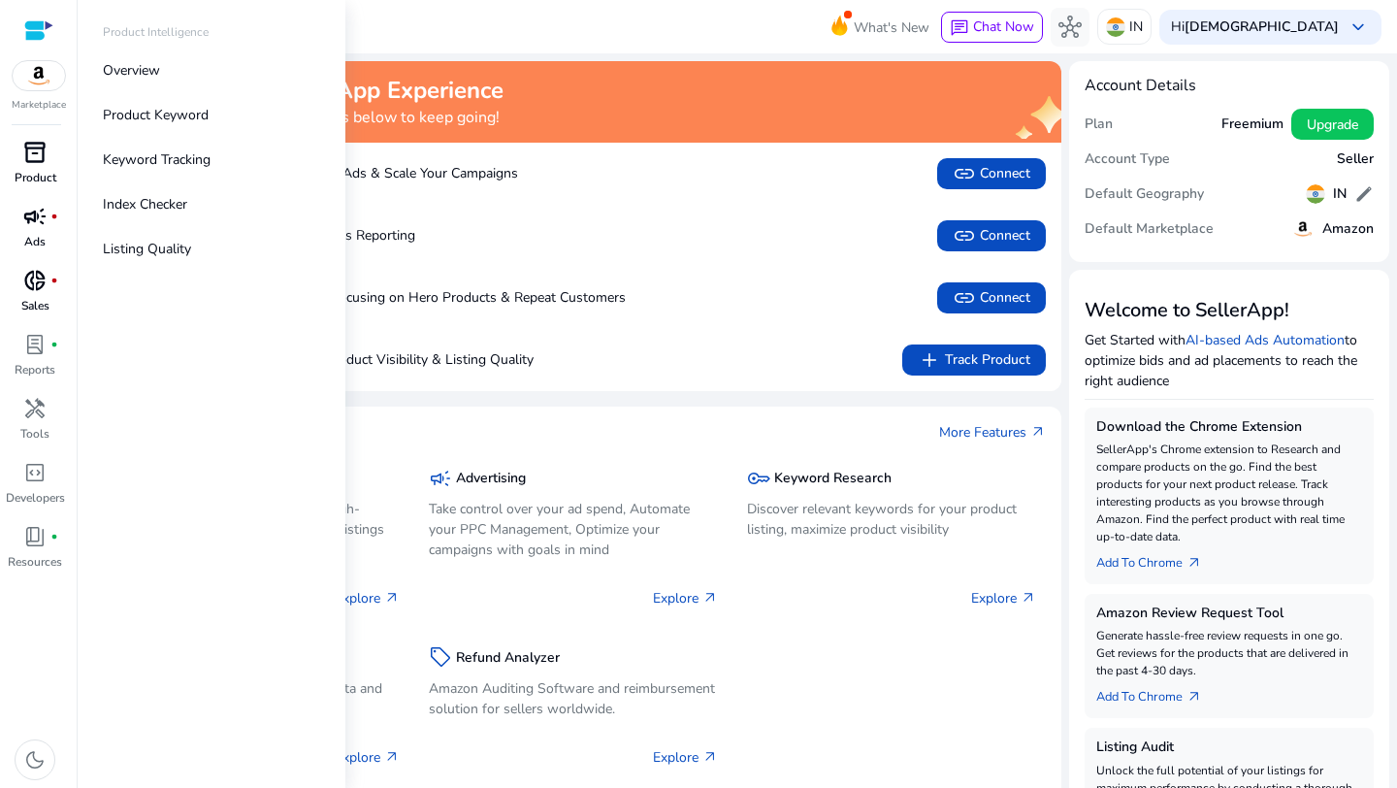
click at [40, 181] on p "Product" at bounding box center [36, 177] width 42 height 17
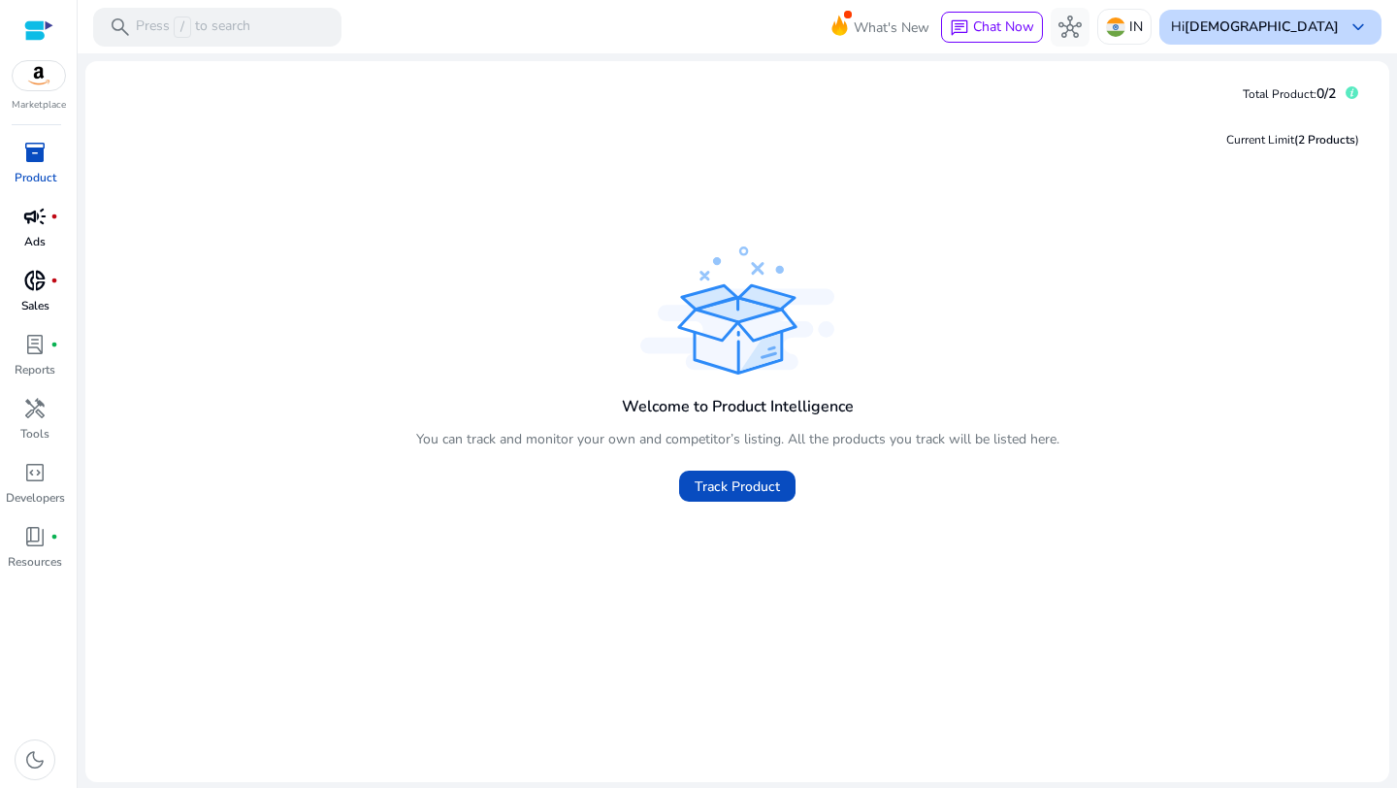
click at [1351, 17] on span "keyboard_arrow_down" at bounding box center [1358, 27] width 23 height 23
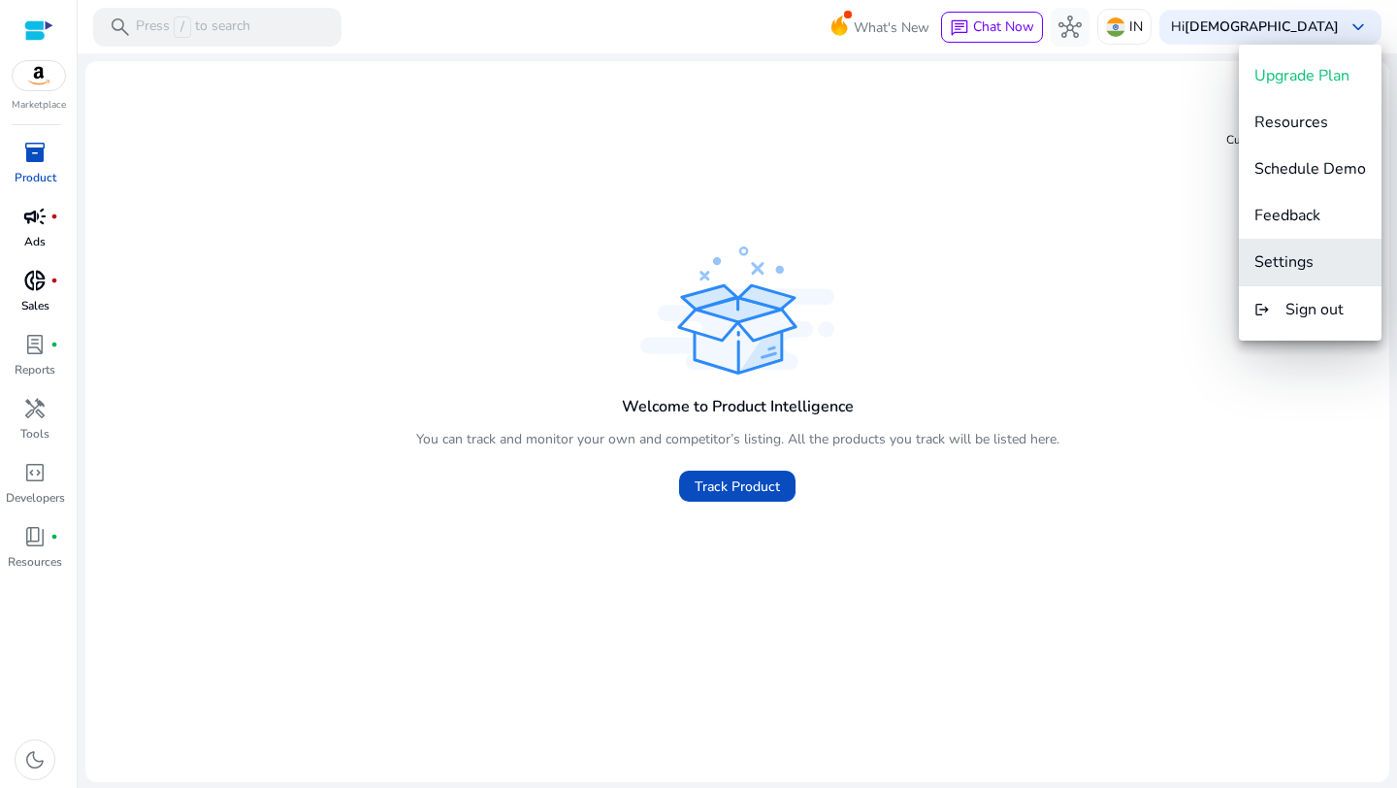
click at [1259, 259] on span "Settings" at bounding box center [1283, 261] width 59 height 21
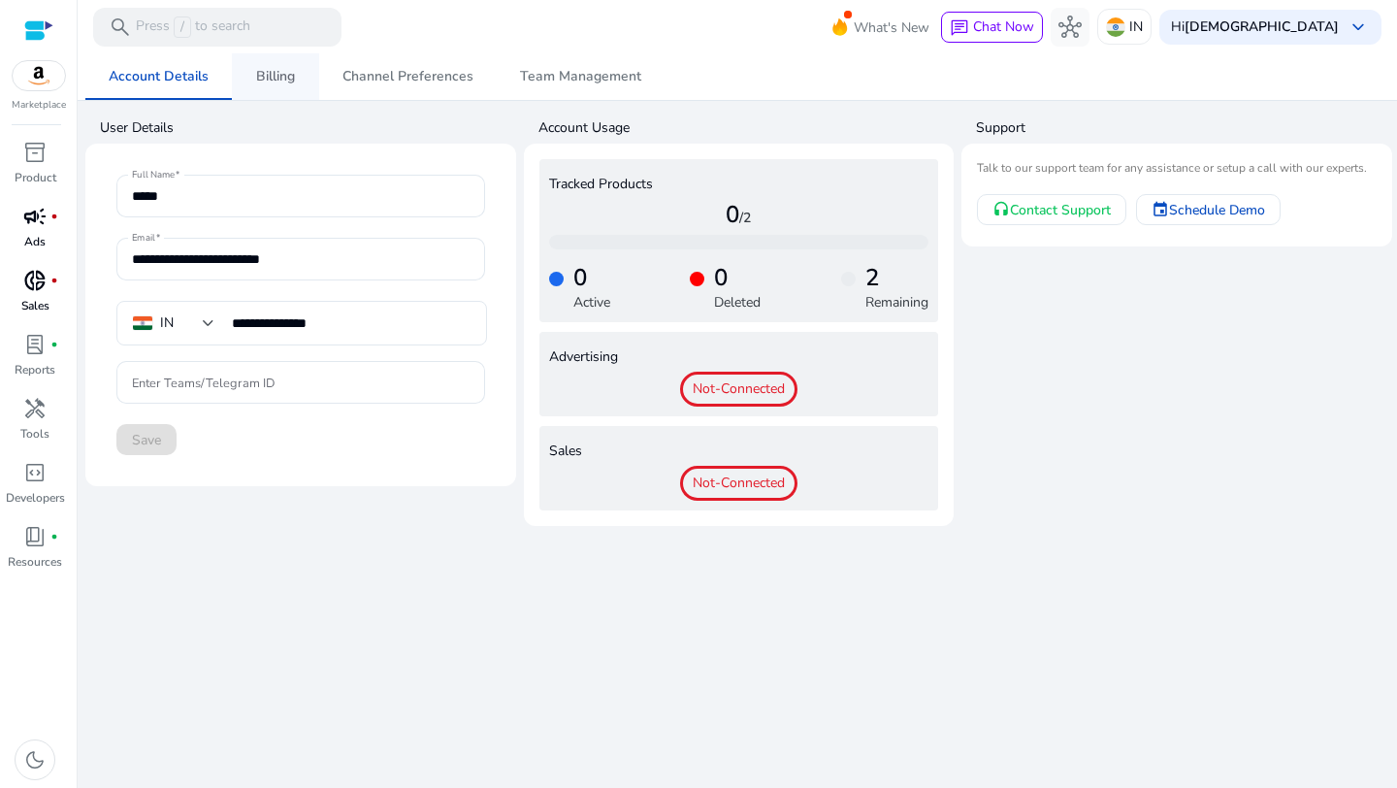
click at [270, 74] on span "Billing" at bounding box center [275, 77] width 39 height 14
click at [354, 62] on span "Channel Preferences" at bounding box center [407, 76] width 131 height 47
click at [534, 58] on span "Team Management" at bounding box center [580, 76] width 121 height 47
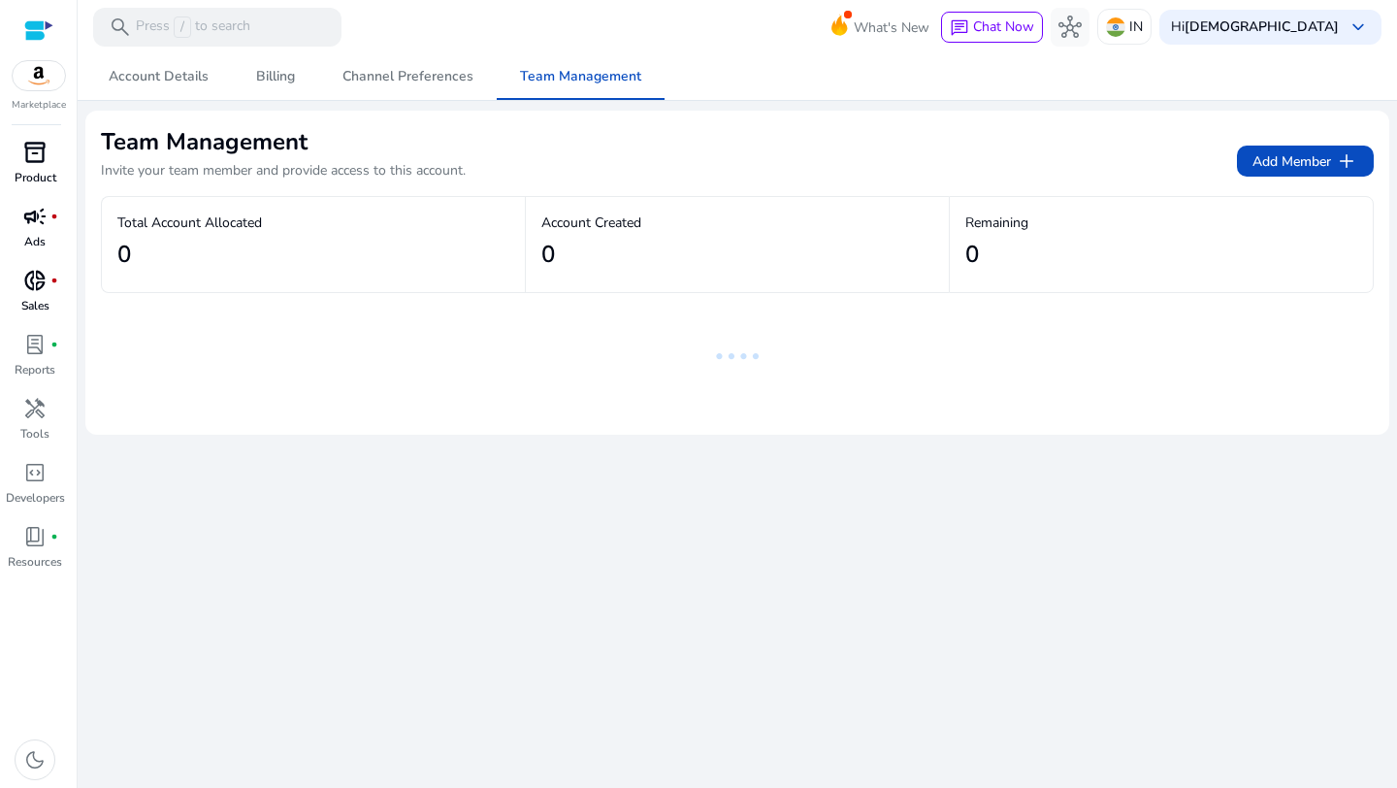
click at [32, 152] on span "inventory_2" at bounding box center [34, 152] width 23 height 23
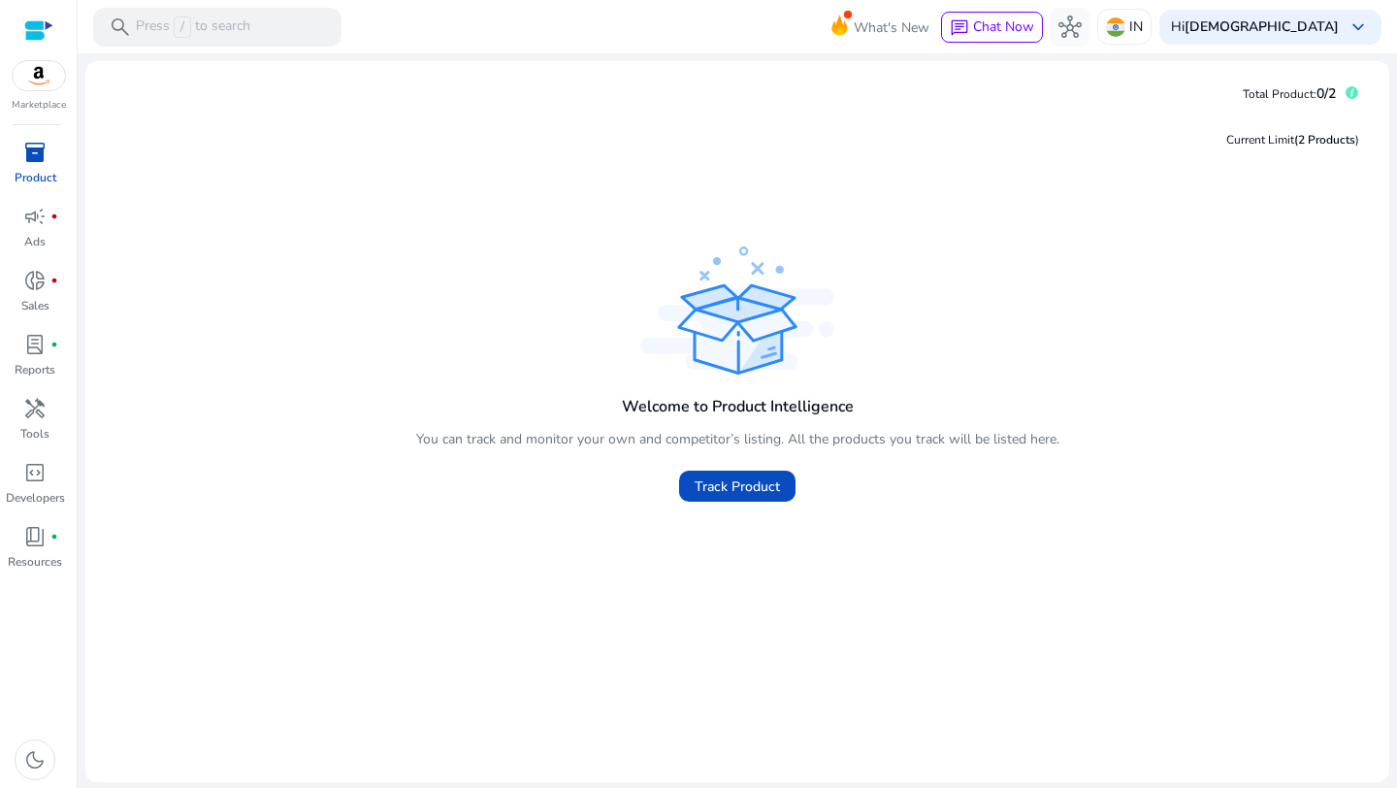
click at [1320, 139] on span "(2 Products" at bounding box center [1324, 140] width 61 height 16
click at [1286, 145] on div "Current Limit (2 Products )" at bounding box center [1292, 139] width 133 height 17
click at [1125, 24] on img at bounding box center [1115, 26] width 19 height 19
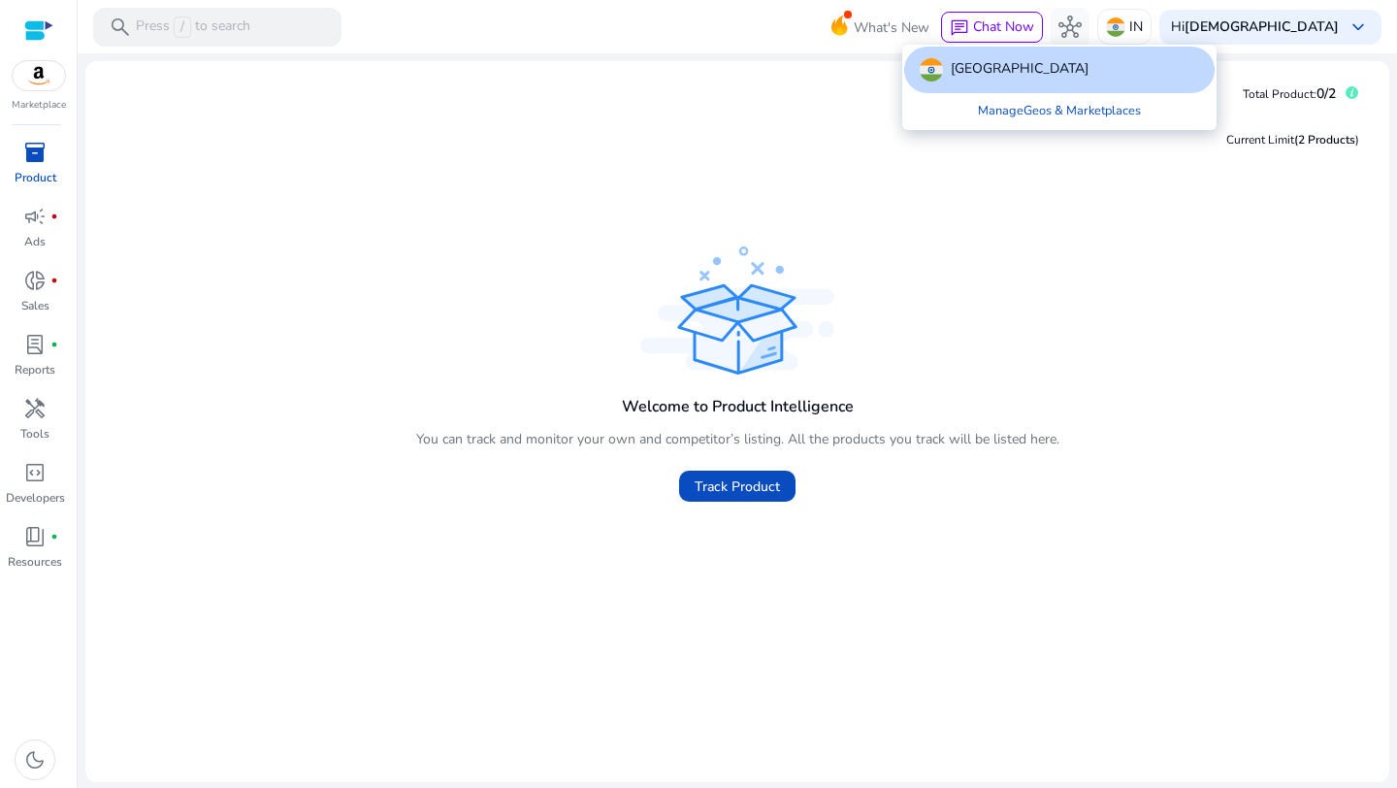
click at [1178, 27] on div at bounding box center [698, 394] width 1397 height 788
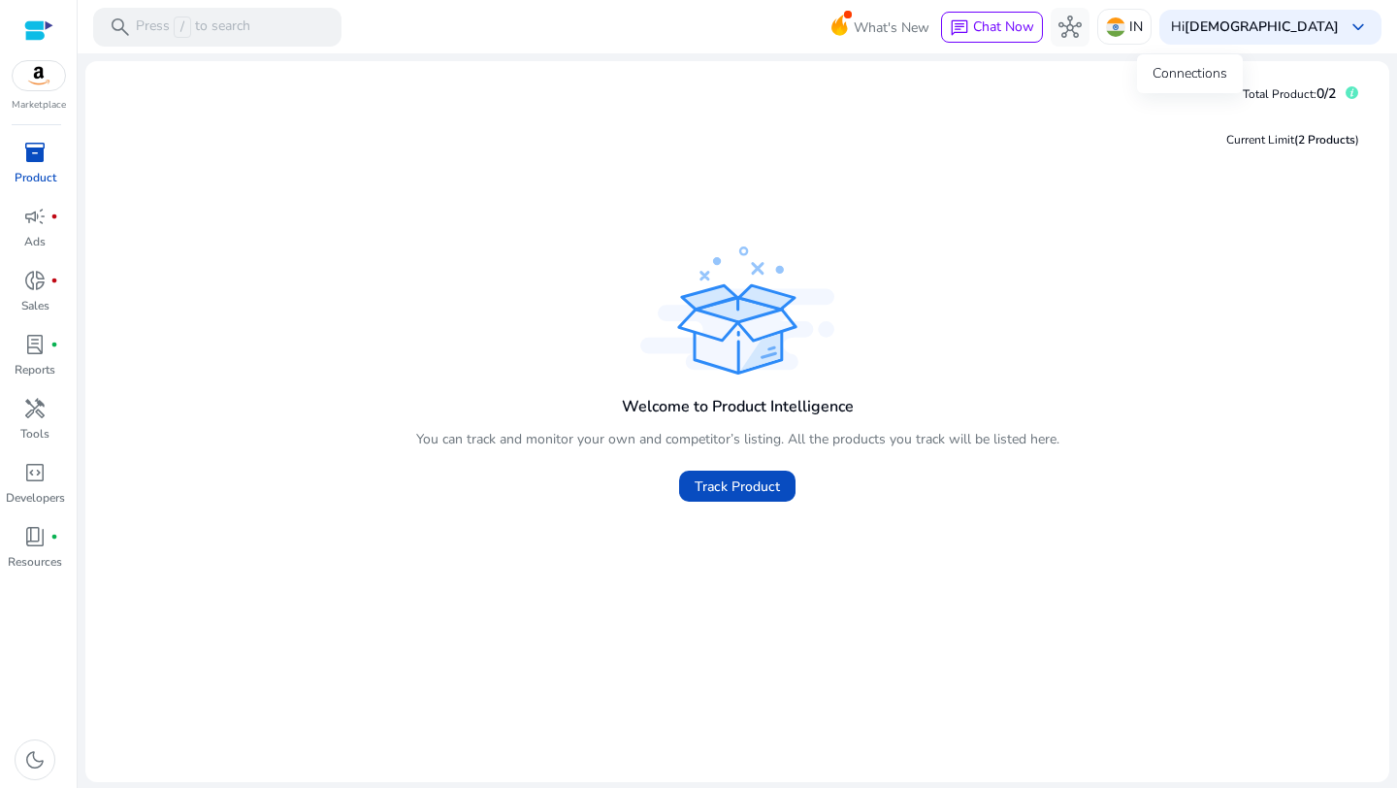
click at [1182, 77] on div "Connections" at bounding box center [1190, 73] width 106 height 39
click at [1196, 66] on div "Connections" at bounding box center [1190, 73] width 106 height 39
click at [1177, 161] on div "Current Limit (2 Products ) Welcome to Product Intelligence You can track and m…" at bounding box center [737, 438] width 1273 height 657
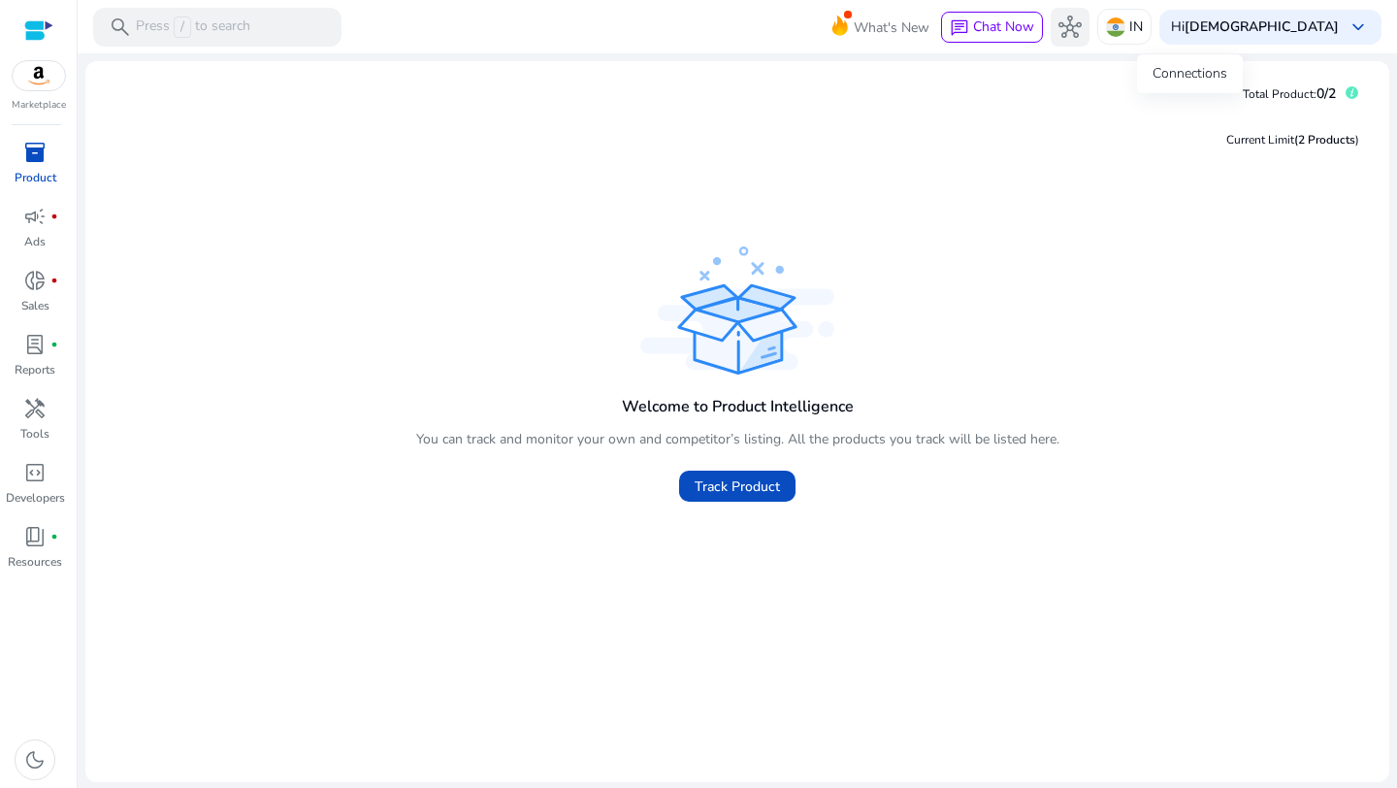
click at [1082, 36] on span "hub" at bounding box center [1069, 27] width 23 height 23
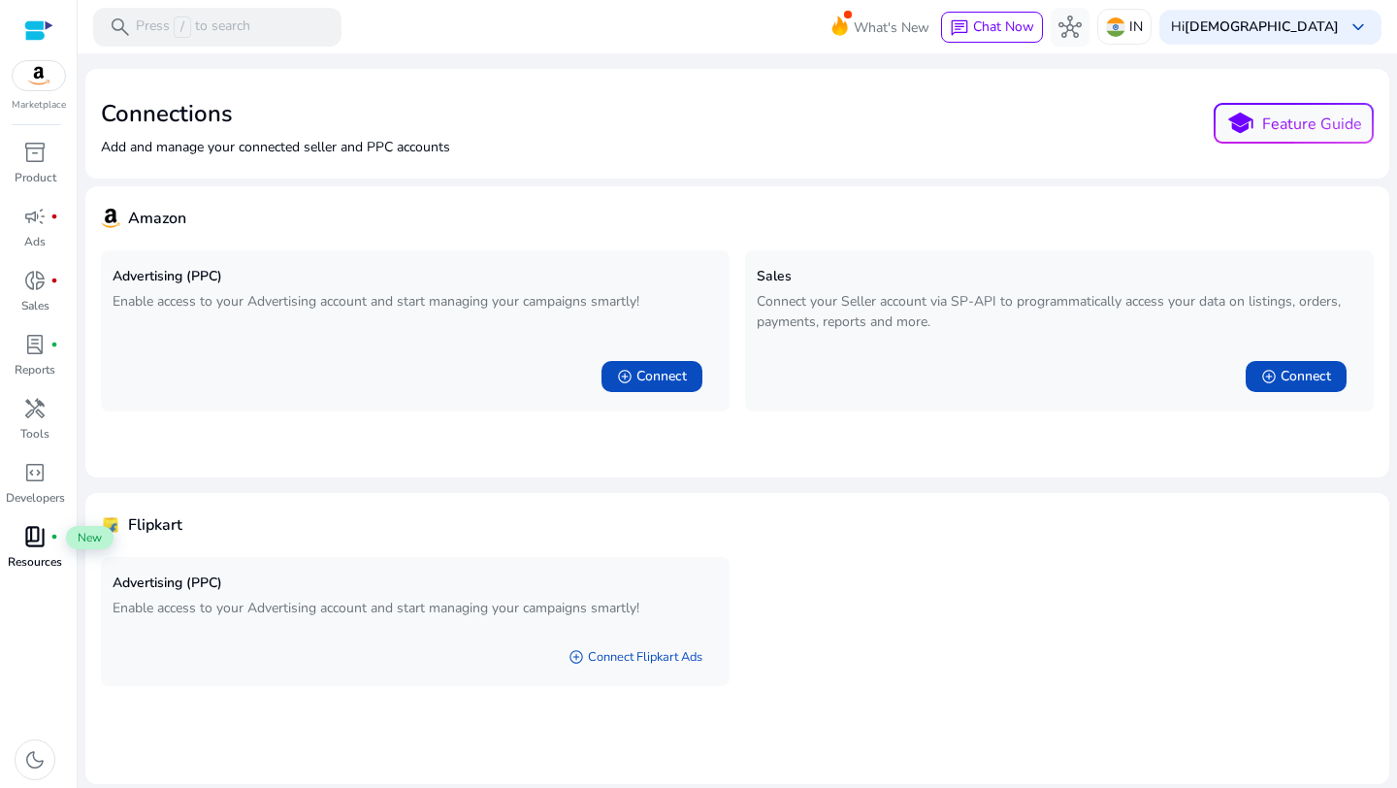
click at [36, 540] on span "book_4" at bounding box center [34, 536] width 23 height 23
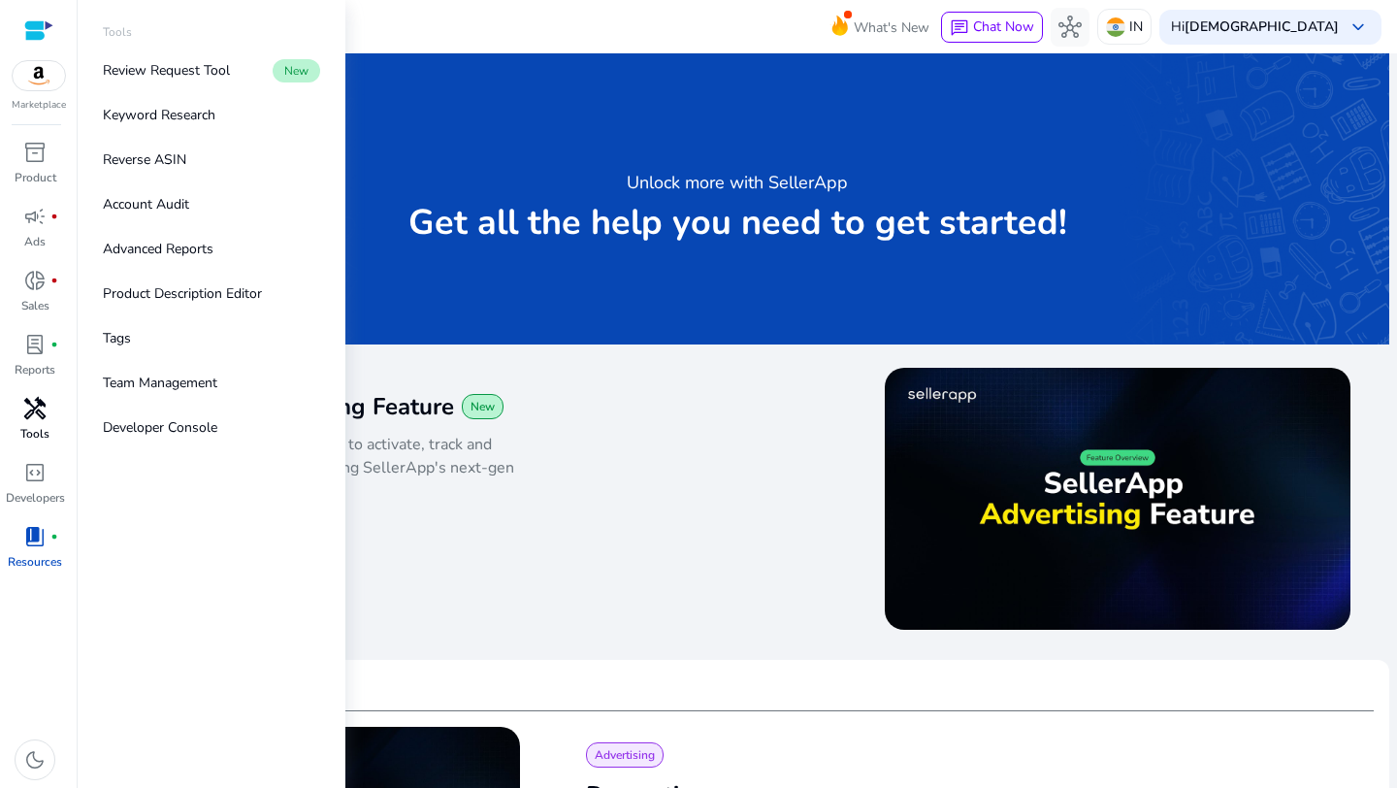
click at [38, 412] on span "handyman" at bounding box center [34, 408] width 23 height 23
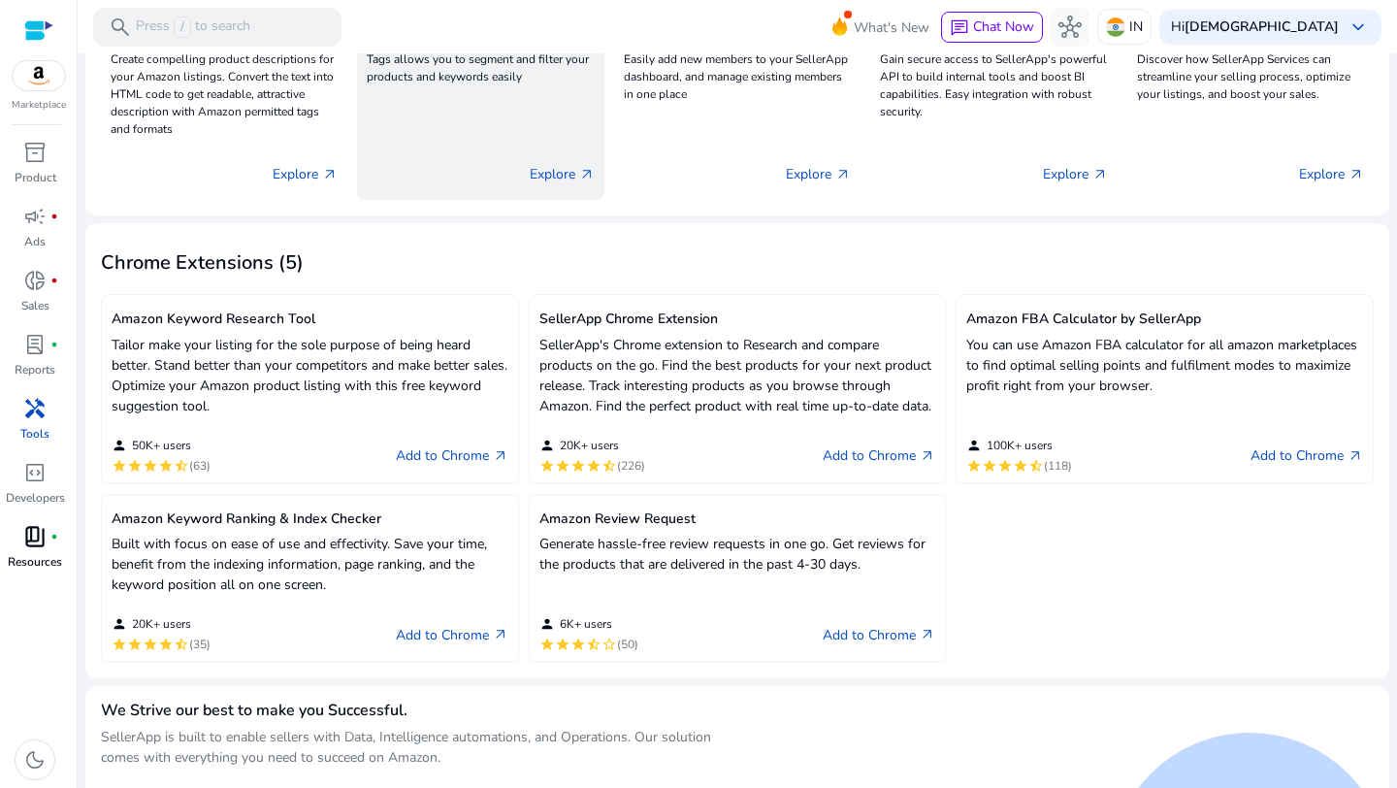
scroll to position [397, 0]
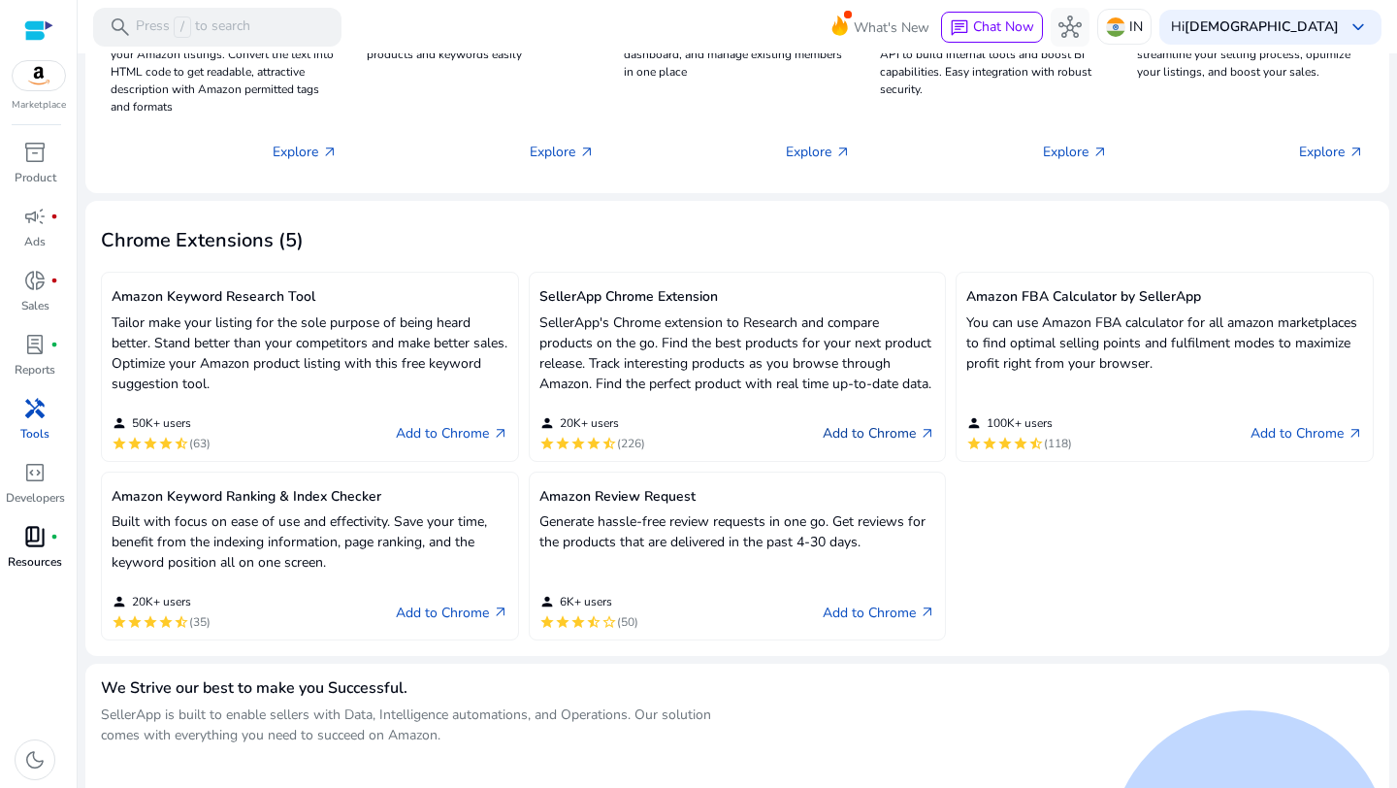
click at [850, 445] on link "Add to Chrome arrow_outward" at bounding box center [879, 433] width 113 height 23
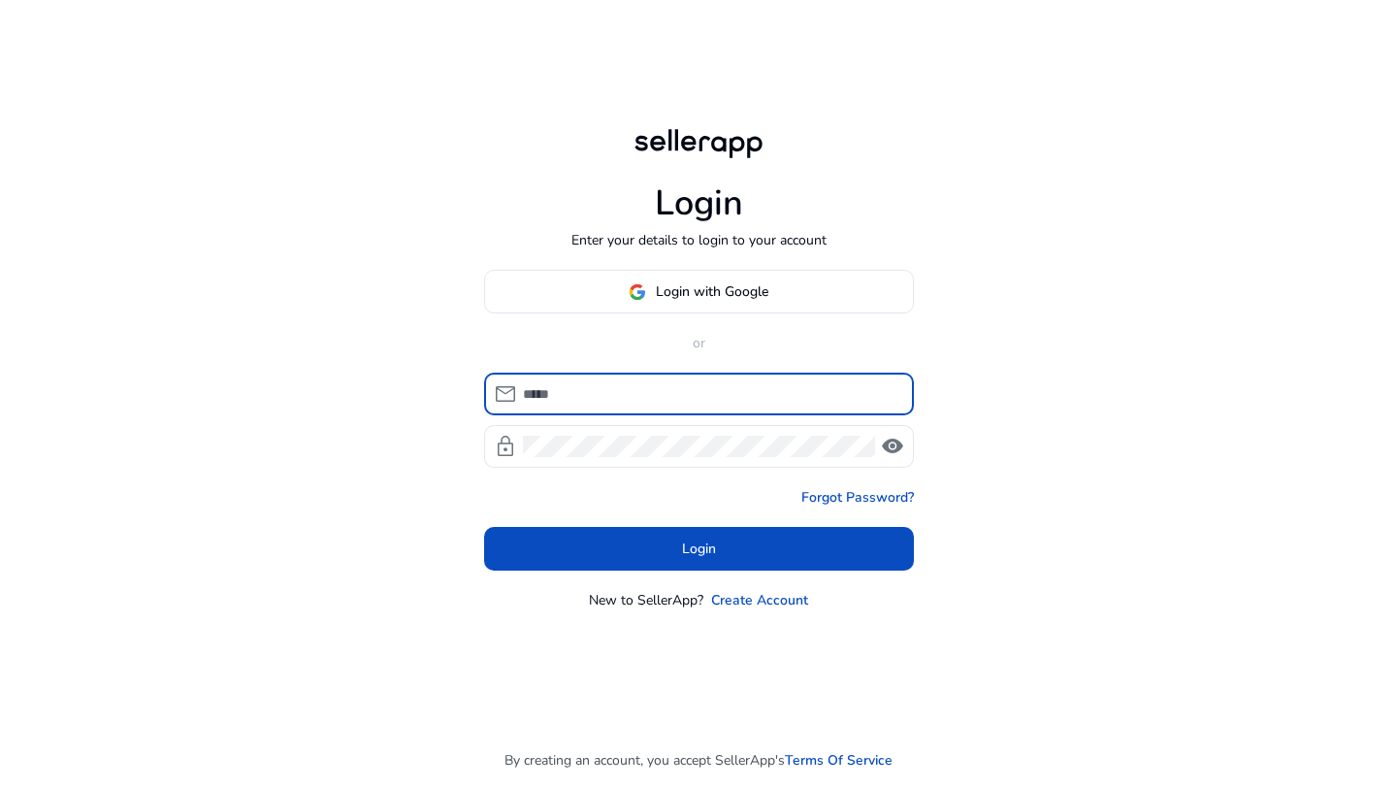
type input "**********"
click at [795, 536] on span at bounding box center [699, 549] width 430 height 47
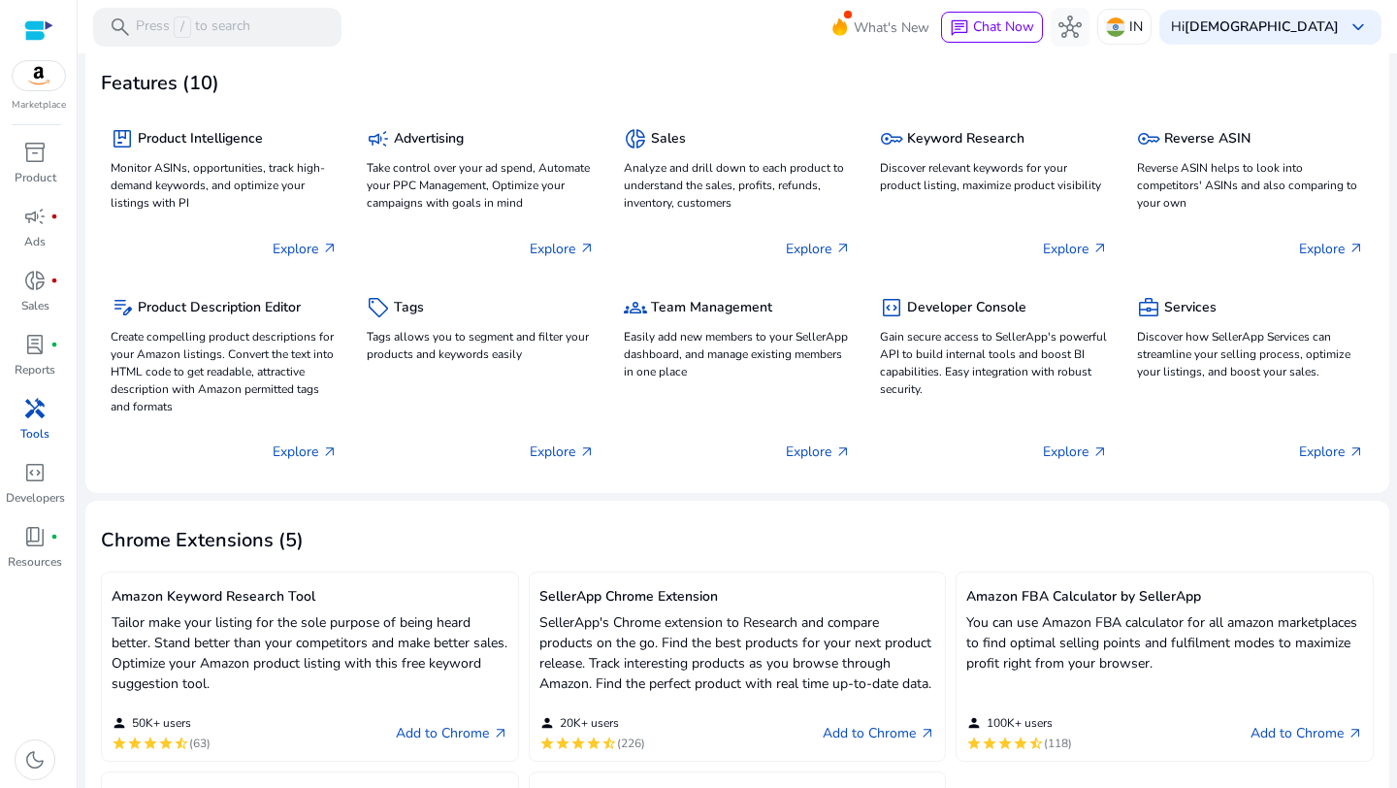
scroll to position [141, 0]
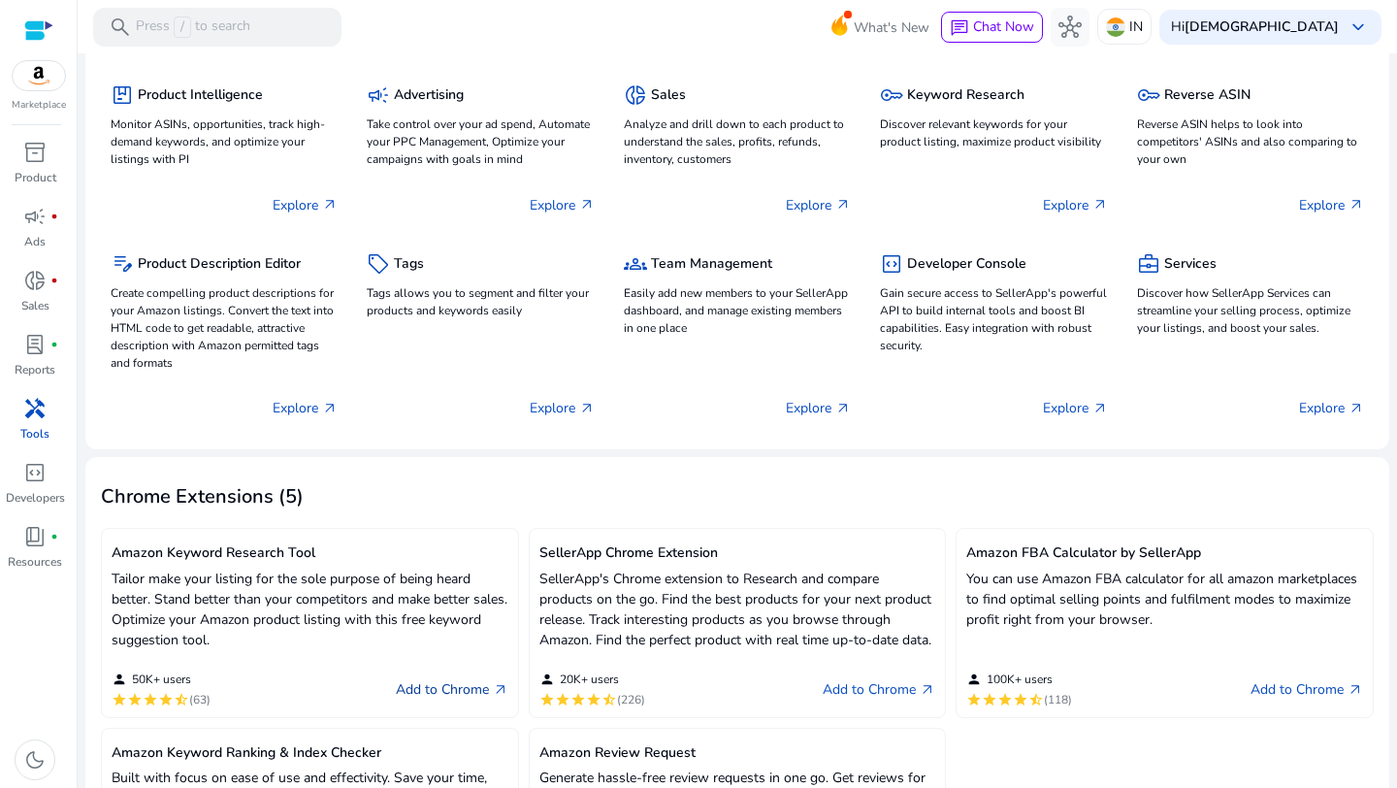
click at [426, 701] on link "Add to Chrome arrow_outward" at bounding box center [452, 689] width 113 height 23
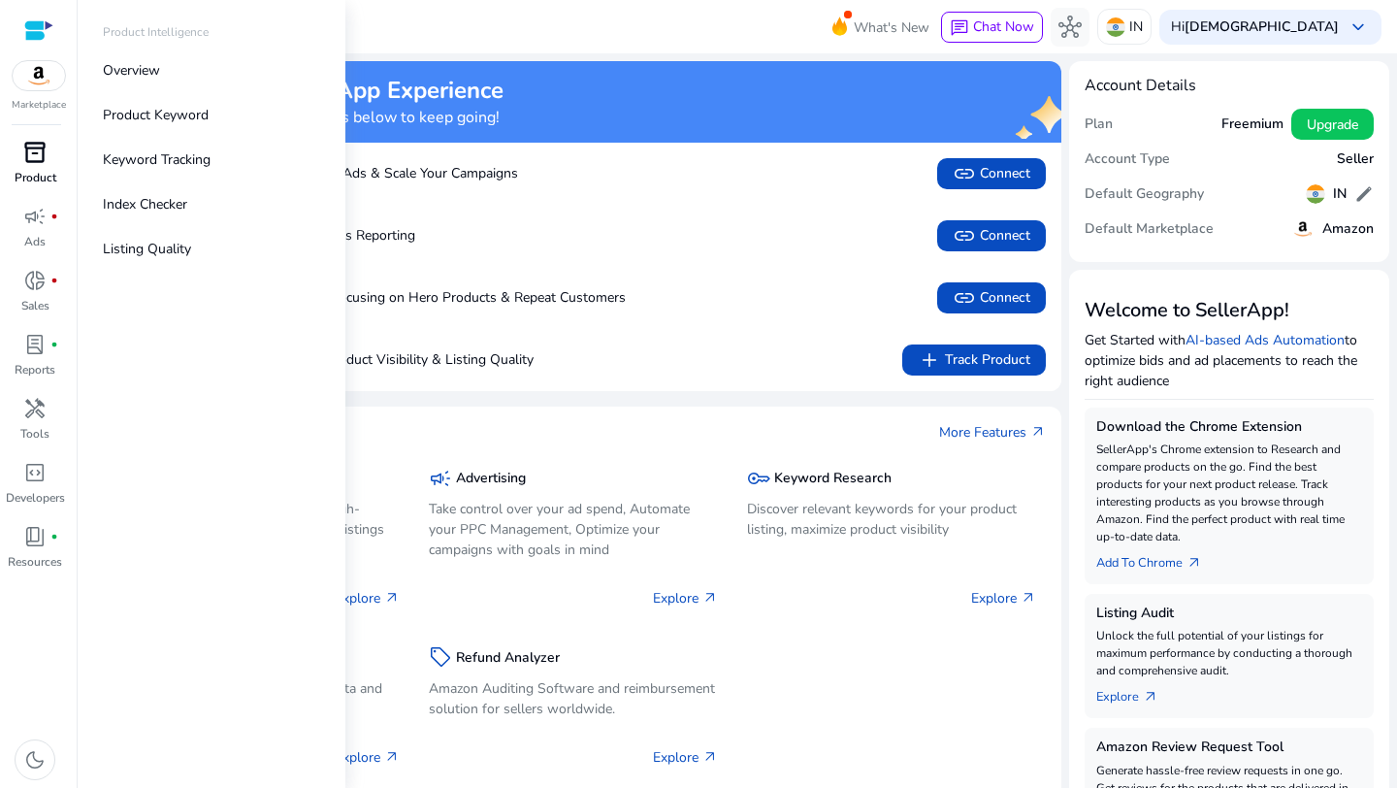
click at [34, 167] on link "inventory_2 Product" at bounding box center [35, 169] width 70 height 64
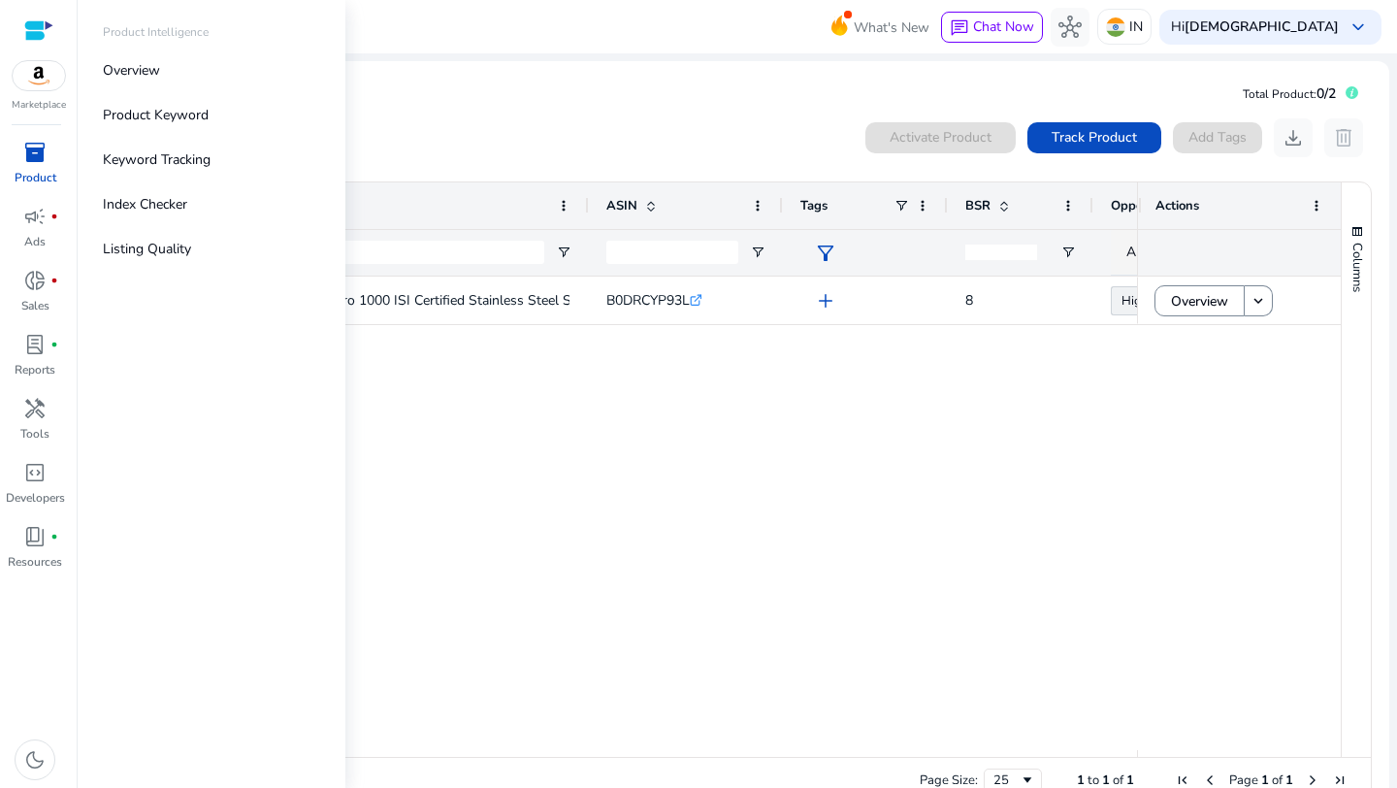
click at [34, 161] on span "inventory_2" at bounding box center [34, 152] width 23 height 23
click at [31, 538] on span "book_4" at bounding box center [34, 536] width 23 height 23
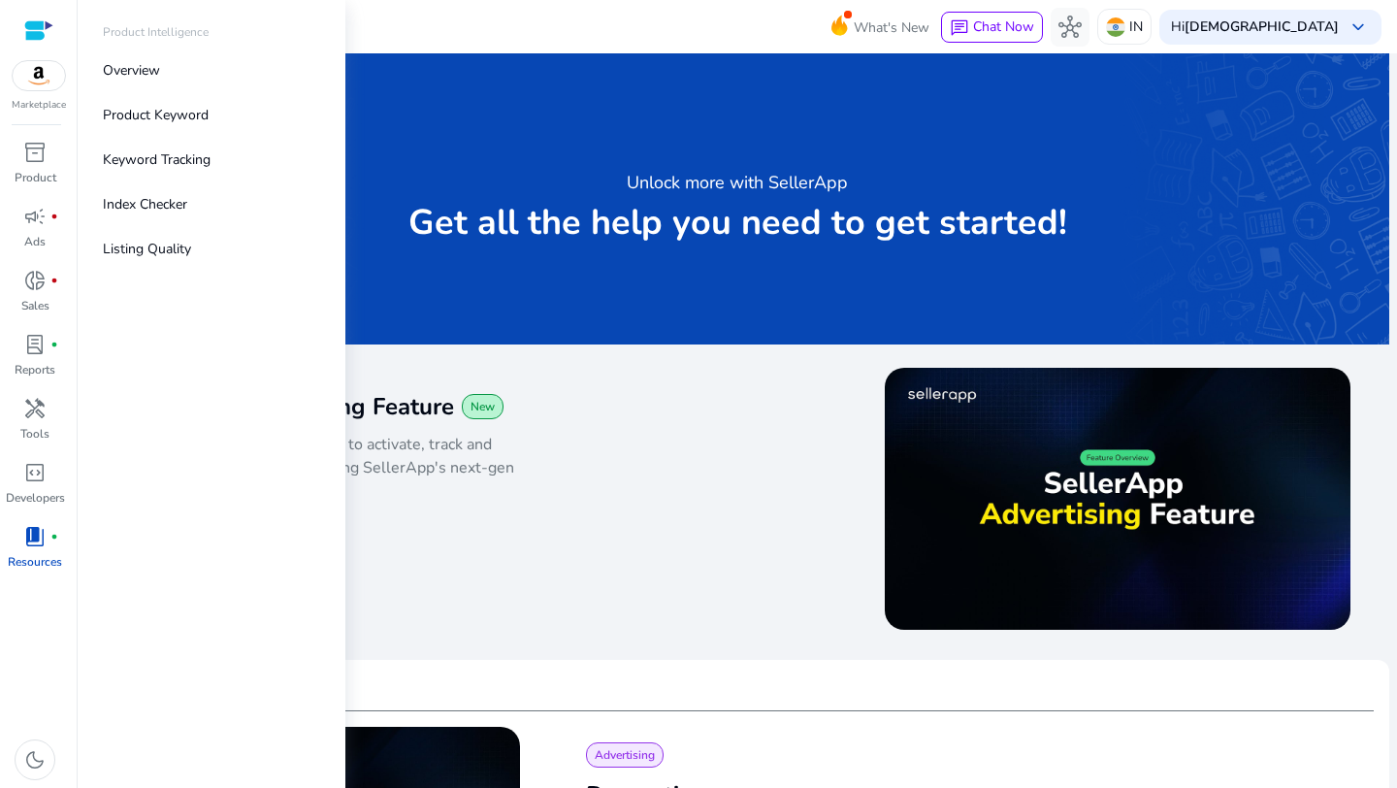
click at [48, 91] on div "Marketplace" at bounding box center [38, 56] width 77 height 113
click at [33, 66] on img at bounding box center [39, 75] width 52 height 29
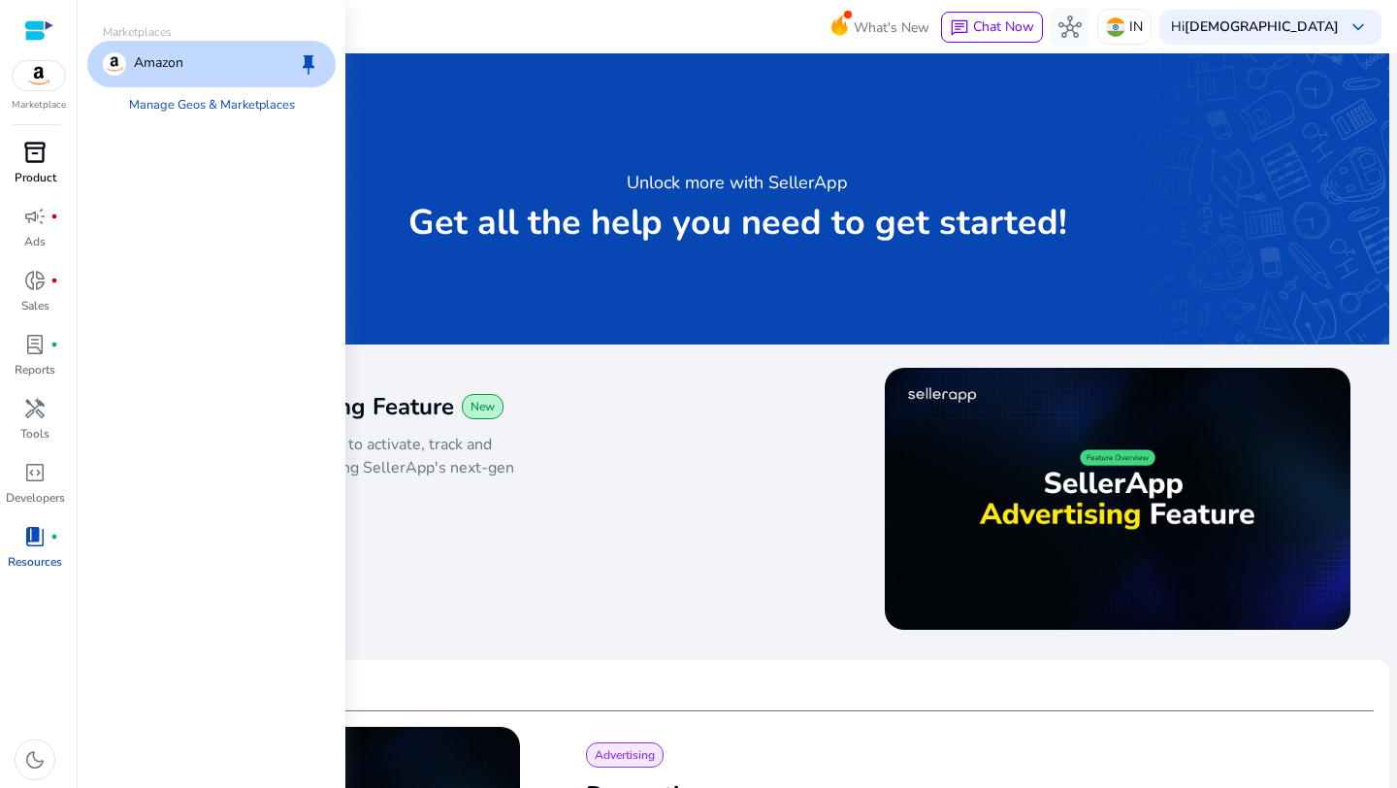
click at [33, 145] on span "inventory_2" at bounding box center [34, 152] width 23 height 23
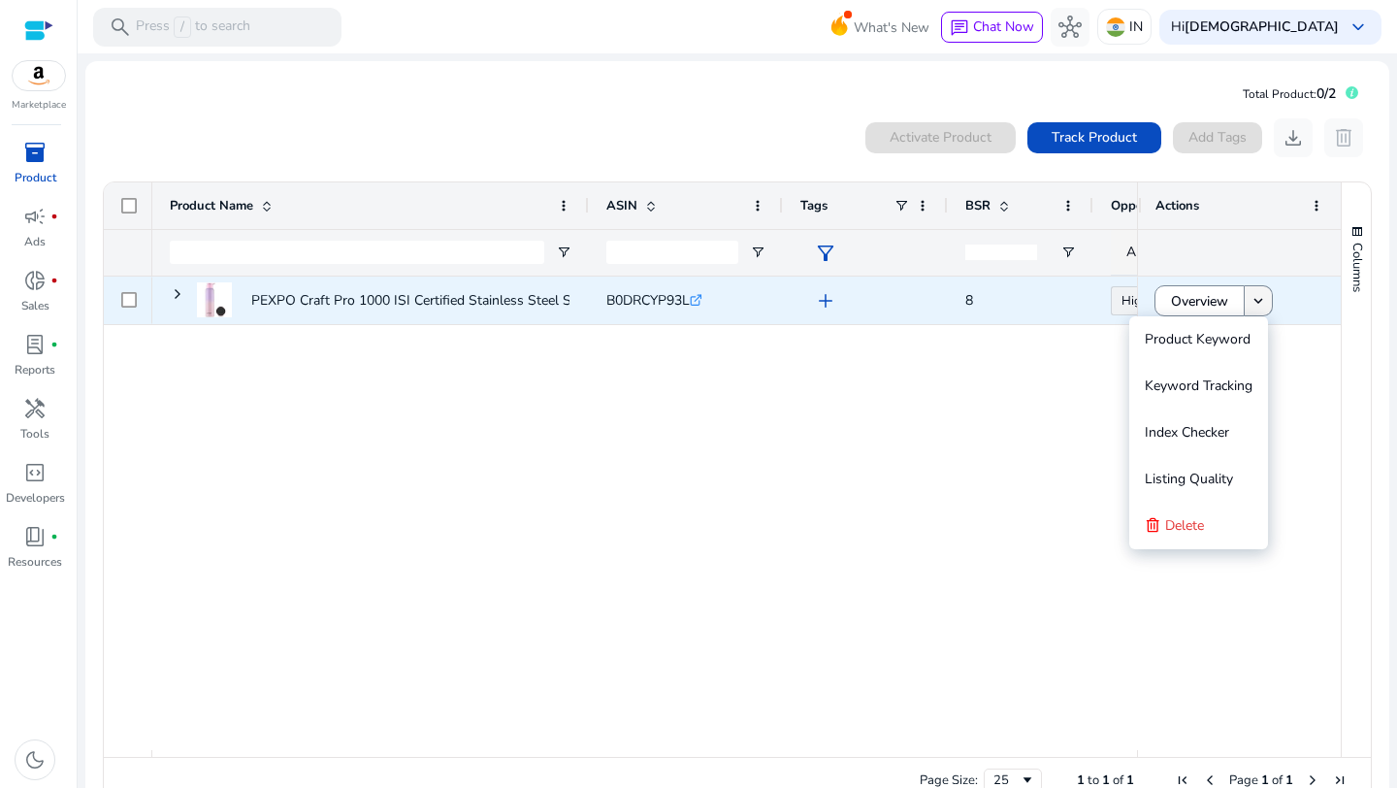
click at [1254, 292] on mat-icon "keyboard_arrow_down" at bounding box center [1258, 300] width 17 height 17
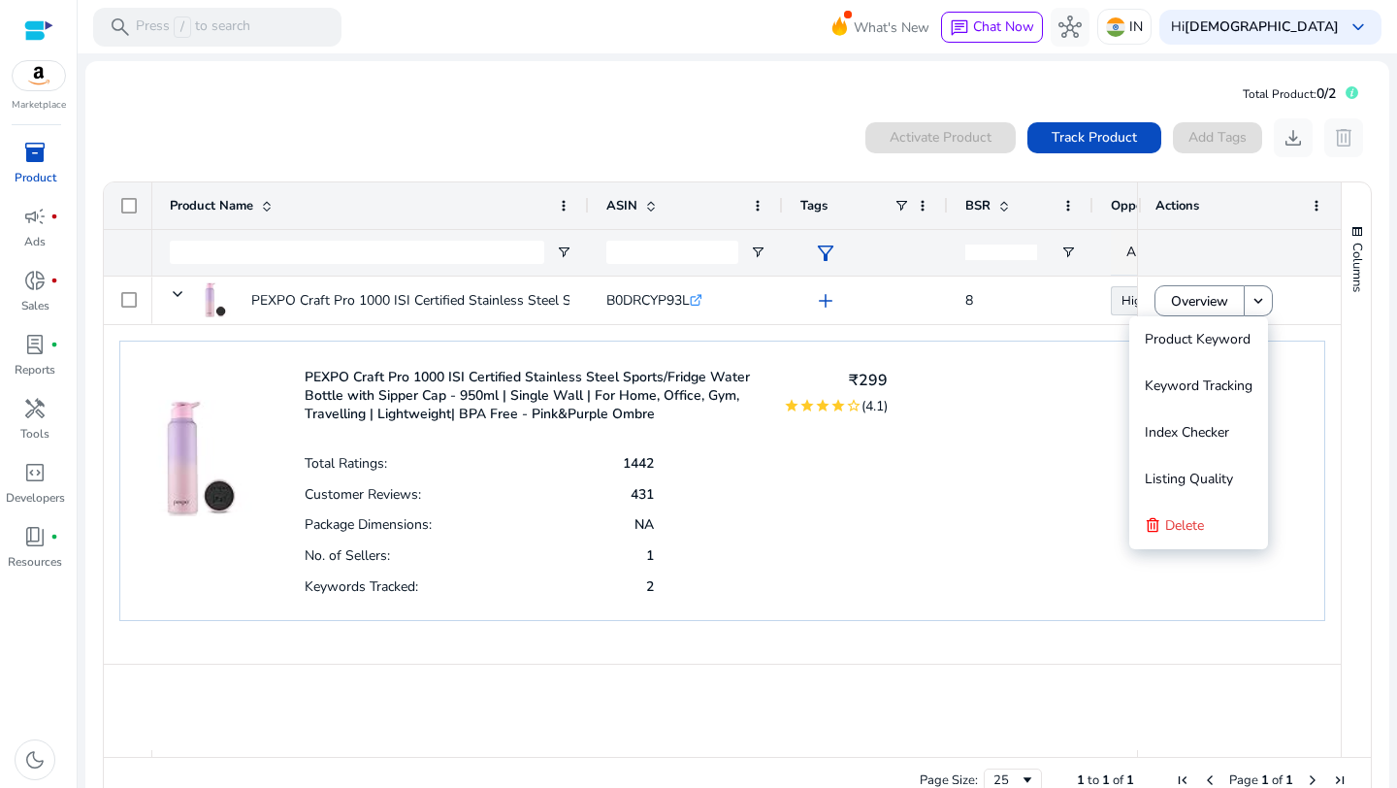
click at [1051, 508] on div "PEXPO Craft Pro 1000 ISI Certified Stainless Steel Sports/Fridge Water Bottle w…" at bounding box center [722, 481] width 1206 height 281
click at [1059, 478] on div "PEXPO Craft Pro 1000 ISI Certified Stainless Steel Sports/Fridge Water Bottle w…" at bounding box center [722, 481] width 1206 height 281
click at [1185, 532] on span "Delete" at bounding box center [1184, 525] width 39 height 18
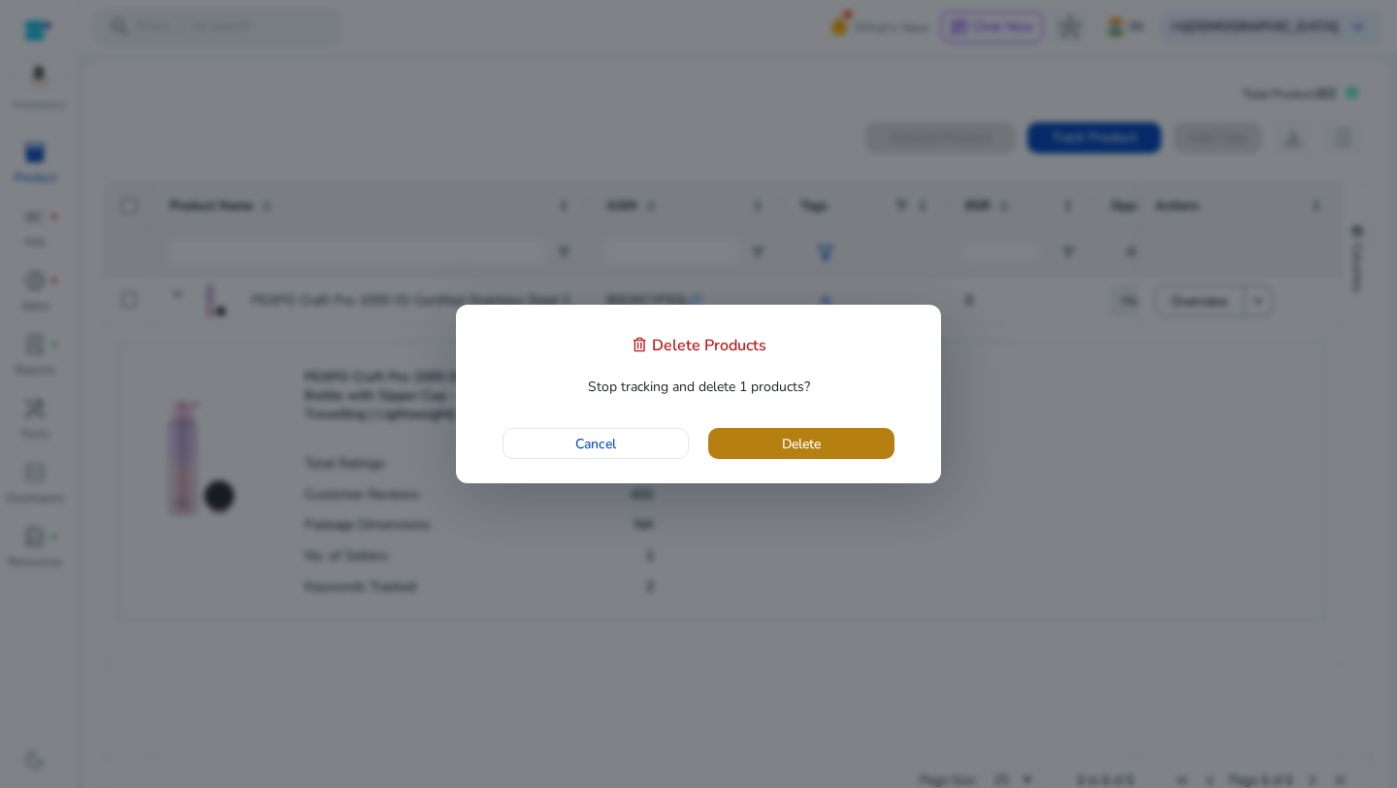
click at [871, 438] on span "button" at bounding box center [801, 443] width 186 height 47
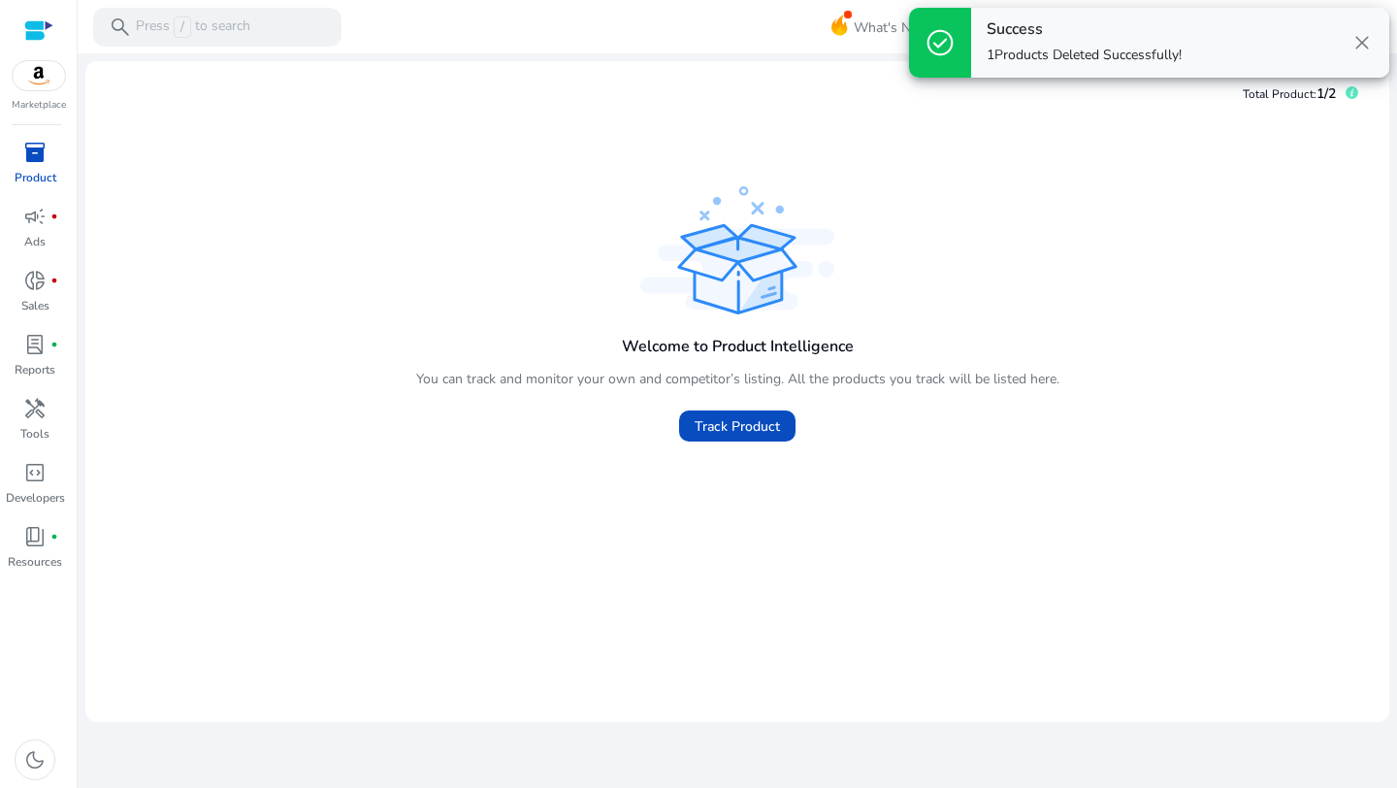
click at [23, 161] on span "inventory_2" at bounding box center [34, 152] width 23 height 23
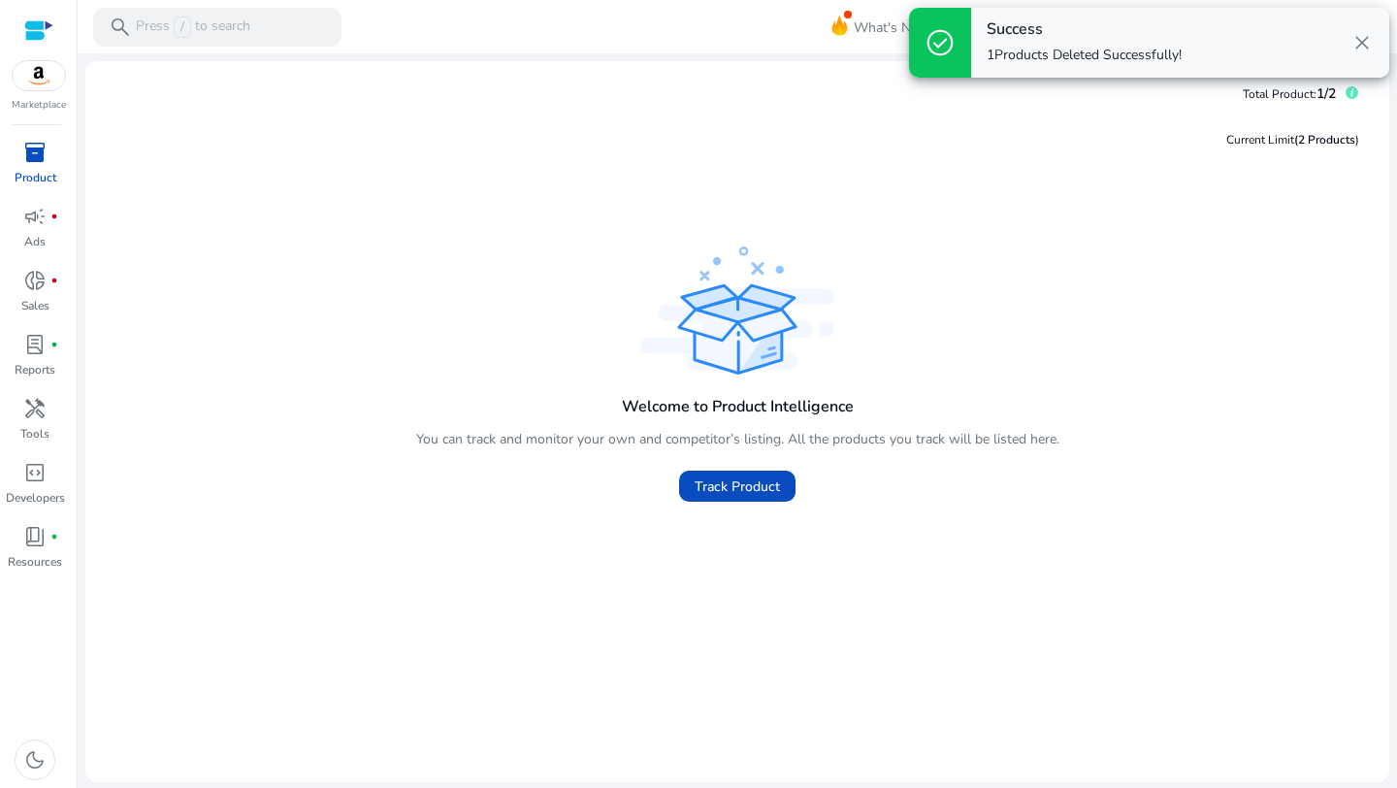
click at [29, 173] on p "Product" at bounding box center [36, 177] width 42 height 17
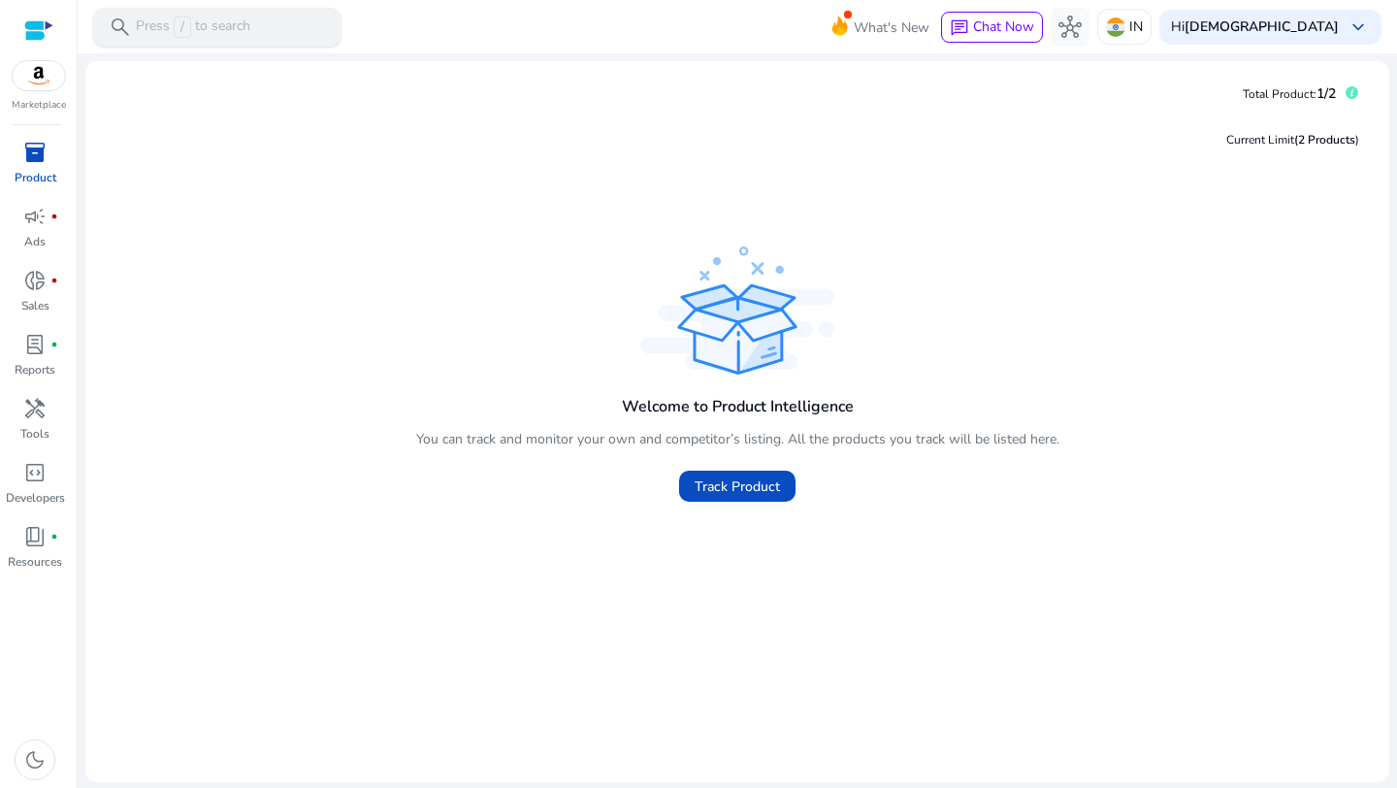
click at [241, 10] on div "search Press / to search" at bounding box center [217, 27] width 248 height 39
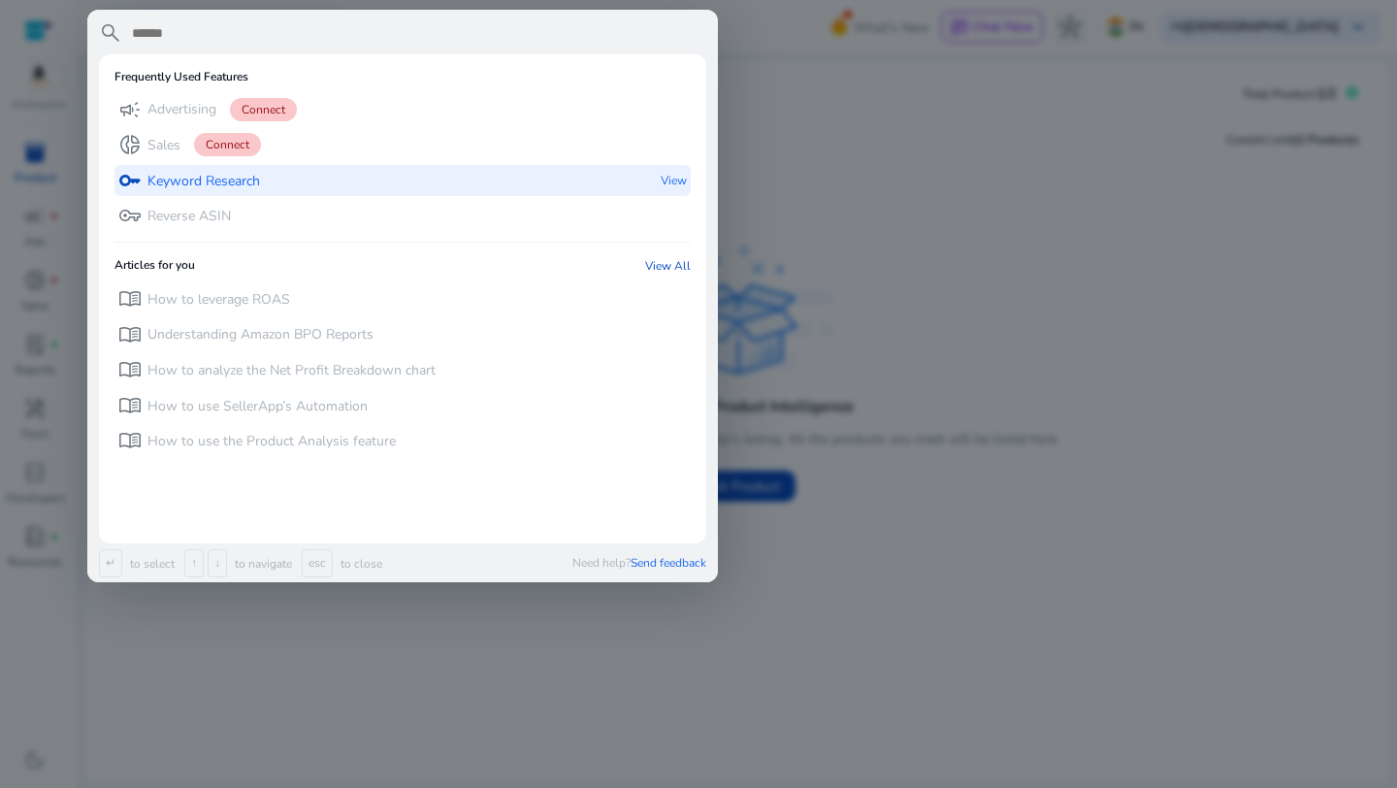
click at [275, 184] on div "key Keyword Research View" at bounding box center [402, 181] width 576 height 32
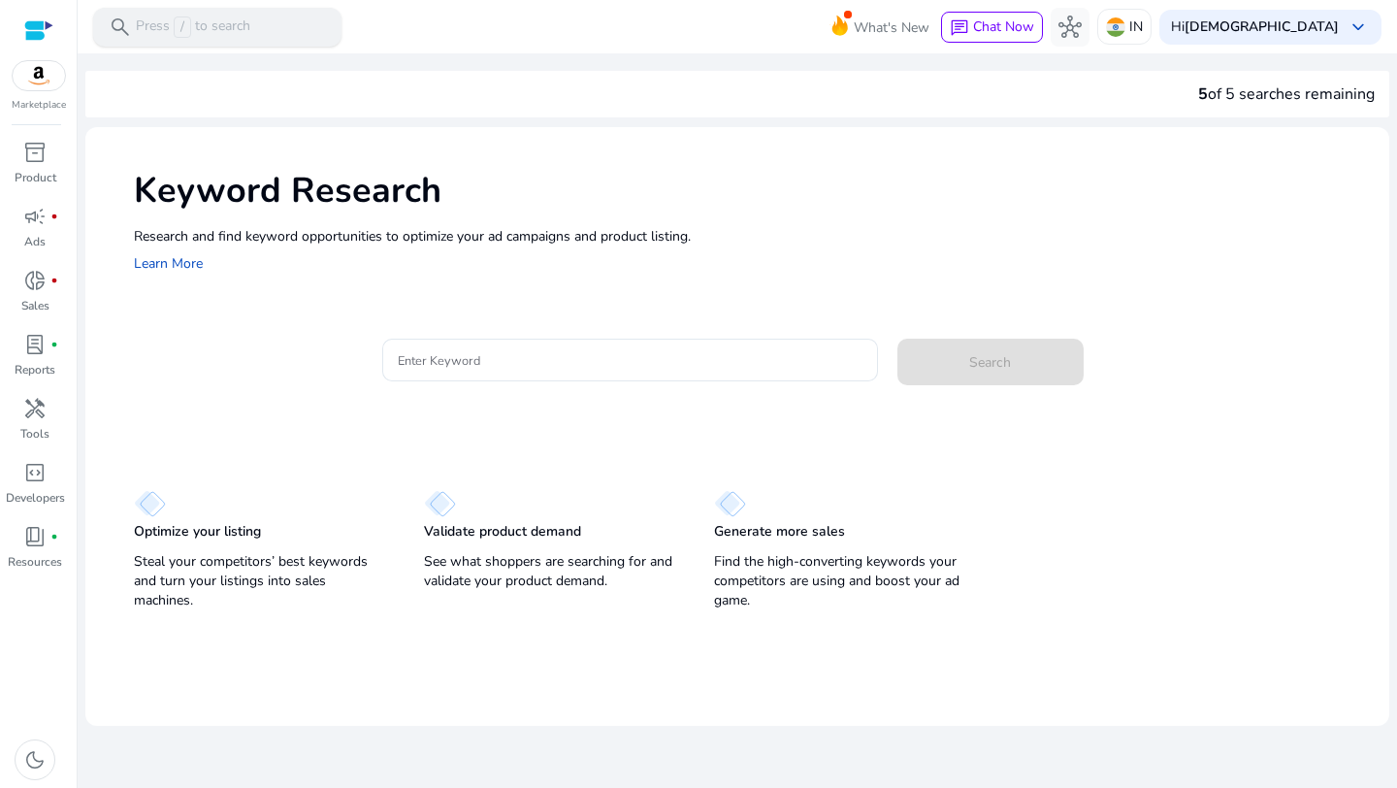
click at [243, 25] on p "Press / to search" at bounding box center [193, 26] width 114 height 21
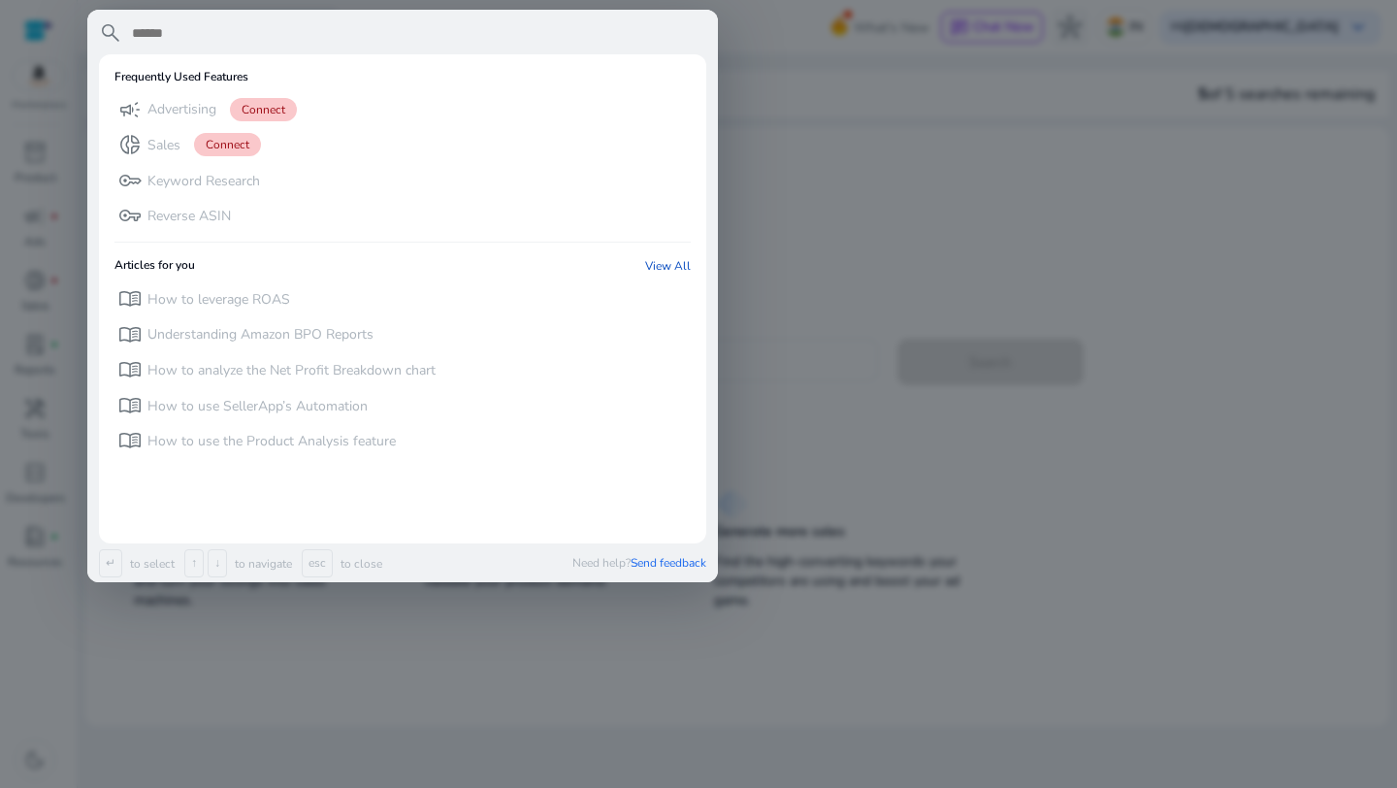
click at [889, 180] on div at bounding box center [698, 394] width 1397 height 788
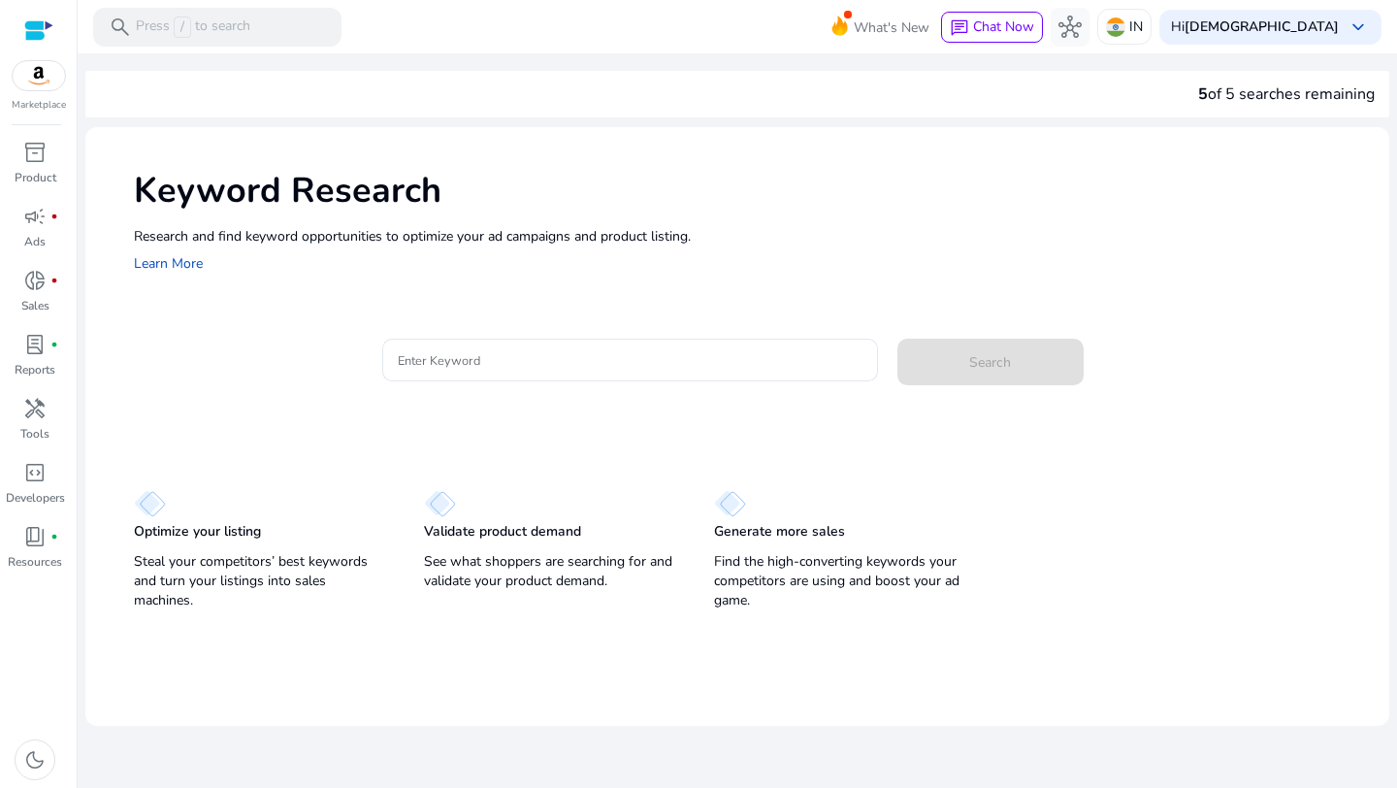
click at [1275, 93] on div "5 of 5 searches remaining" at bounding box center [1286, 93] width 177 height 23
click at [27, 154] on span "inventory_2" at bounding box center [34, 152] width 23 height 23
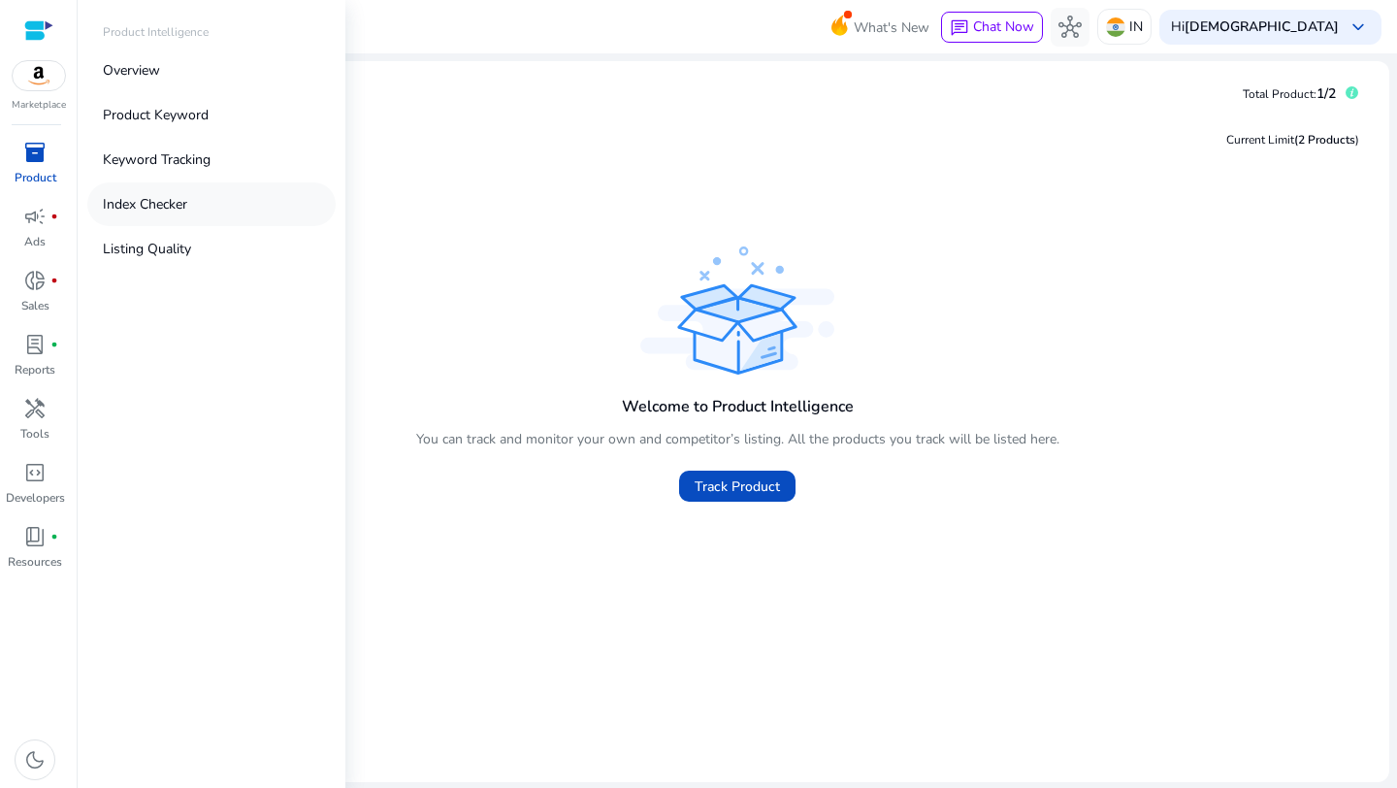
click at [222, 186] on link "Index Checker" at bounding box center [211, 204] width 248 height 44
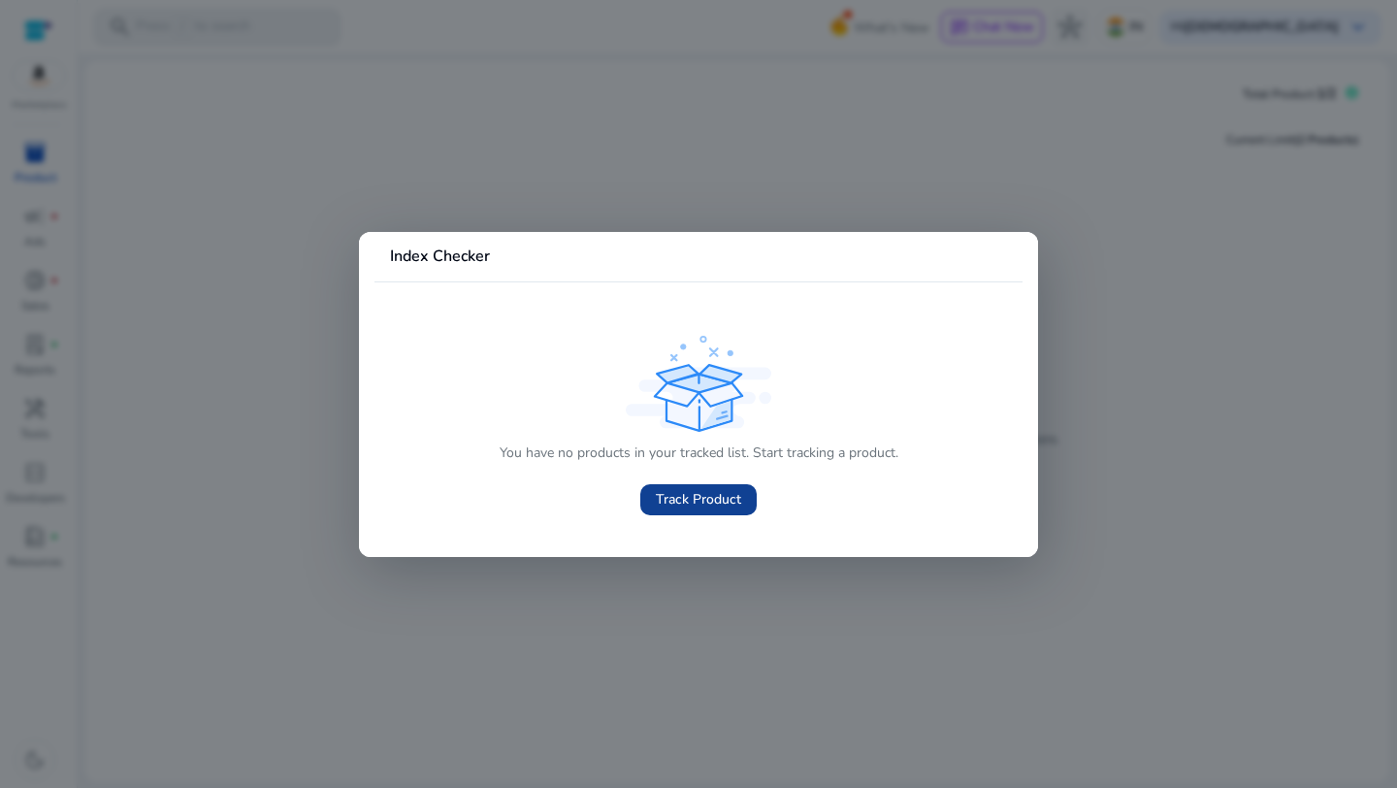
click at [657, 496] on span "Track Product" at bounding box center [698, 499] width 85 height 20
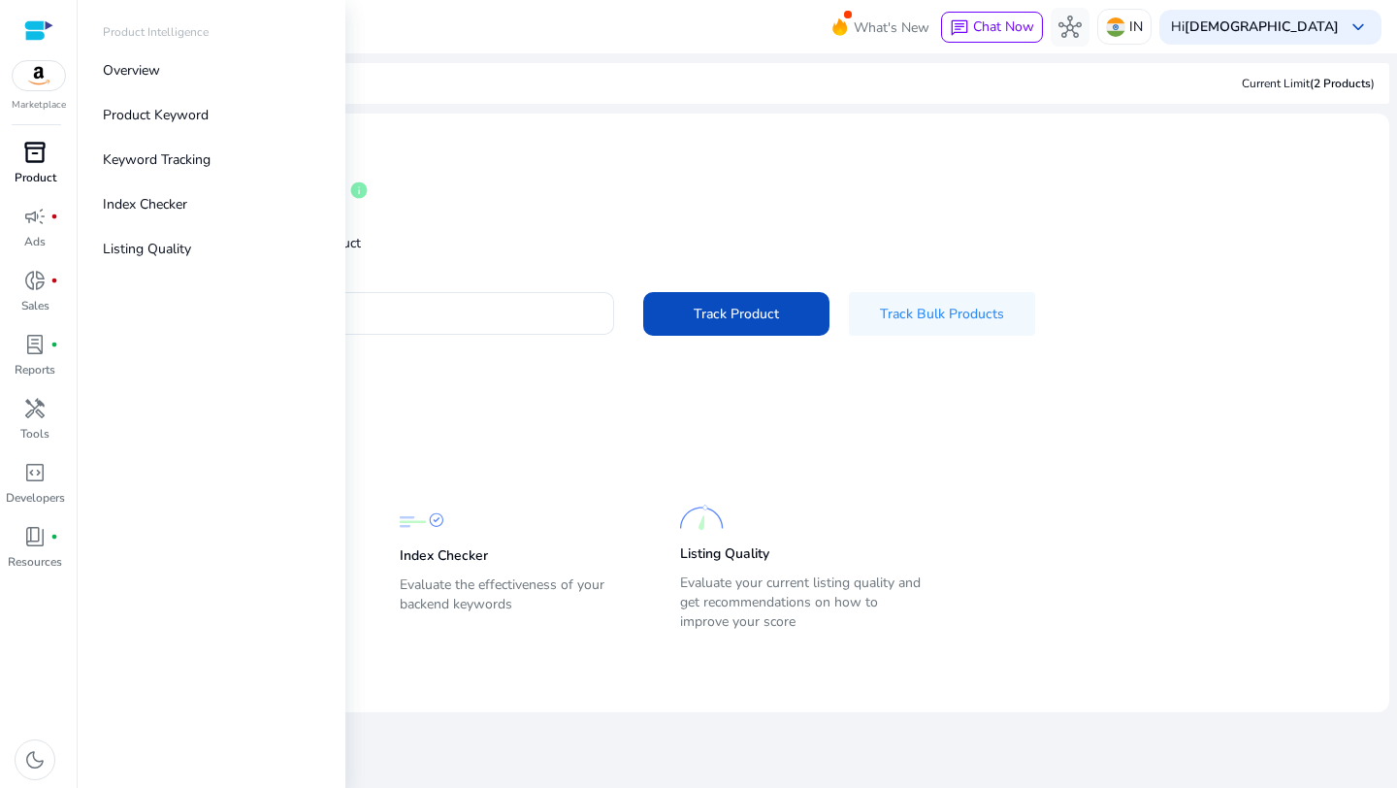
click at [41, 150] on span "inventory_2" at bounding box center [34, 152] width 23 height 23
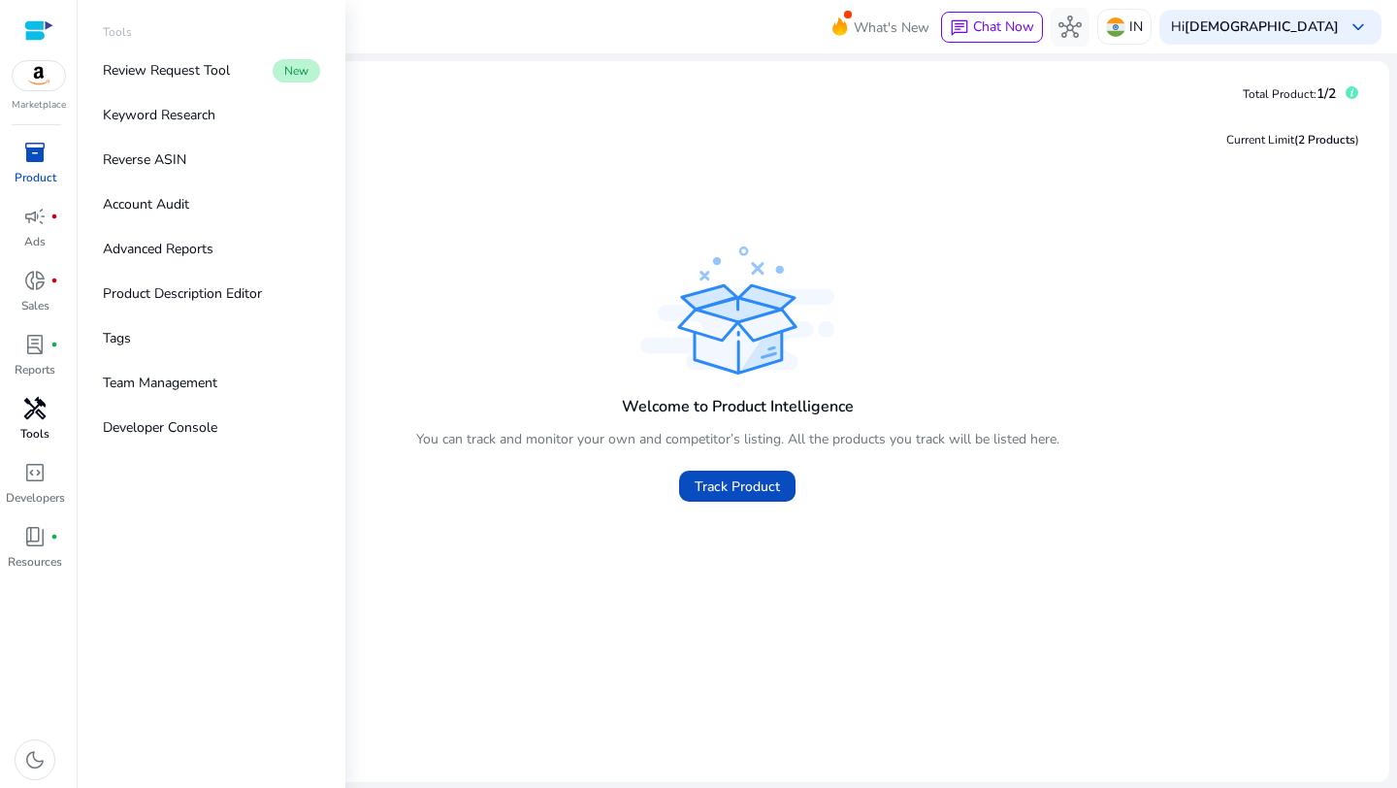
click at [38, 420] on span "handyman" at bounding box center [34, 408] width 23 height 23
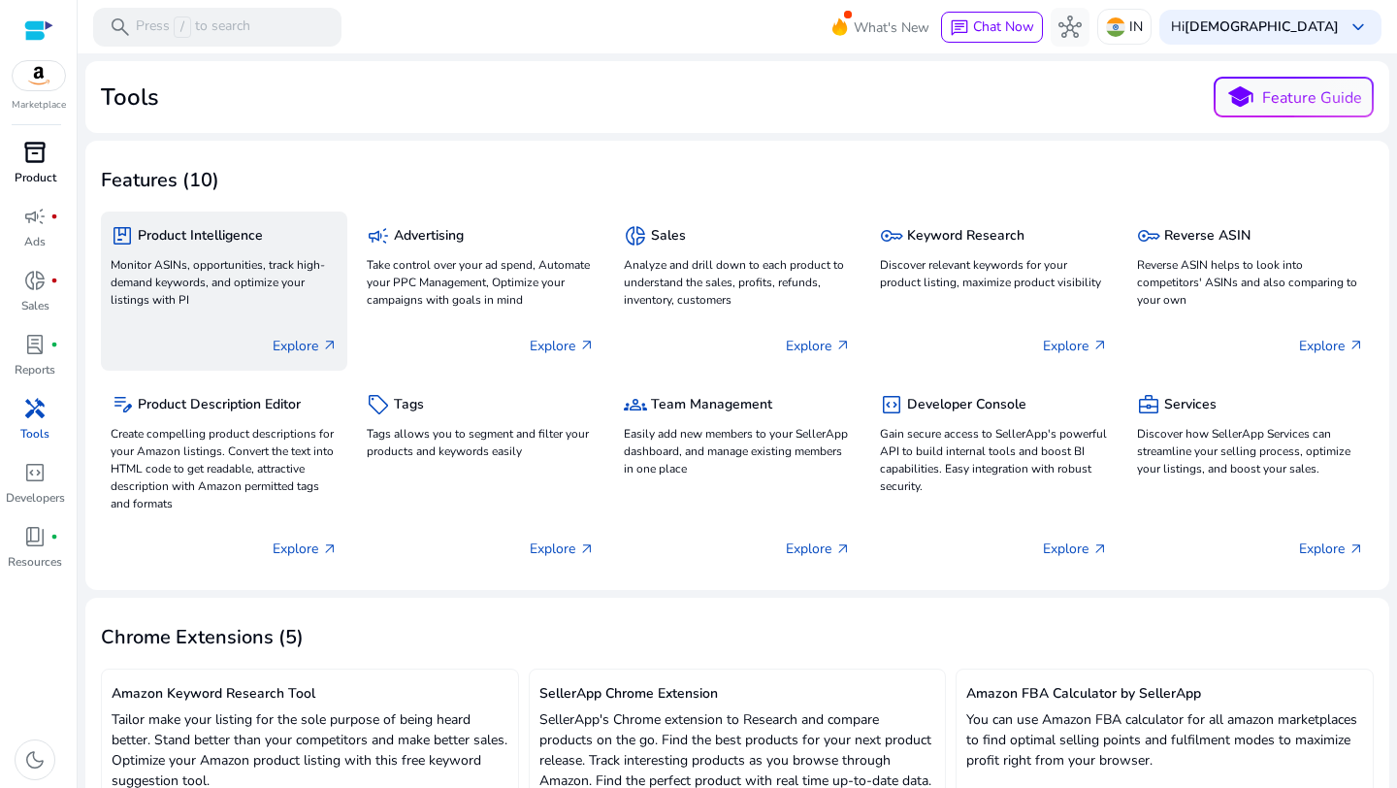
click at [303, 348] on p "Explore arrow_outward" at bounding box center [305, 346] width 65 height 20
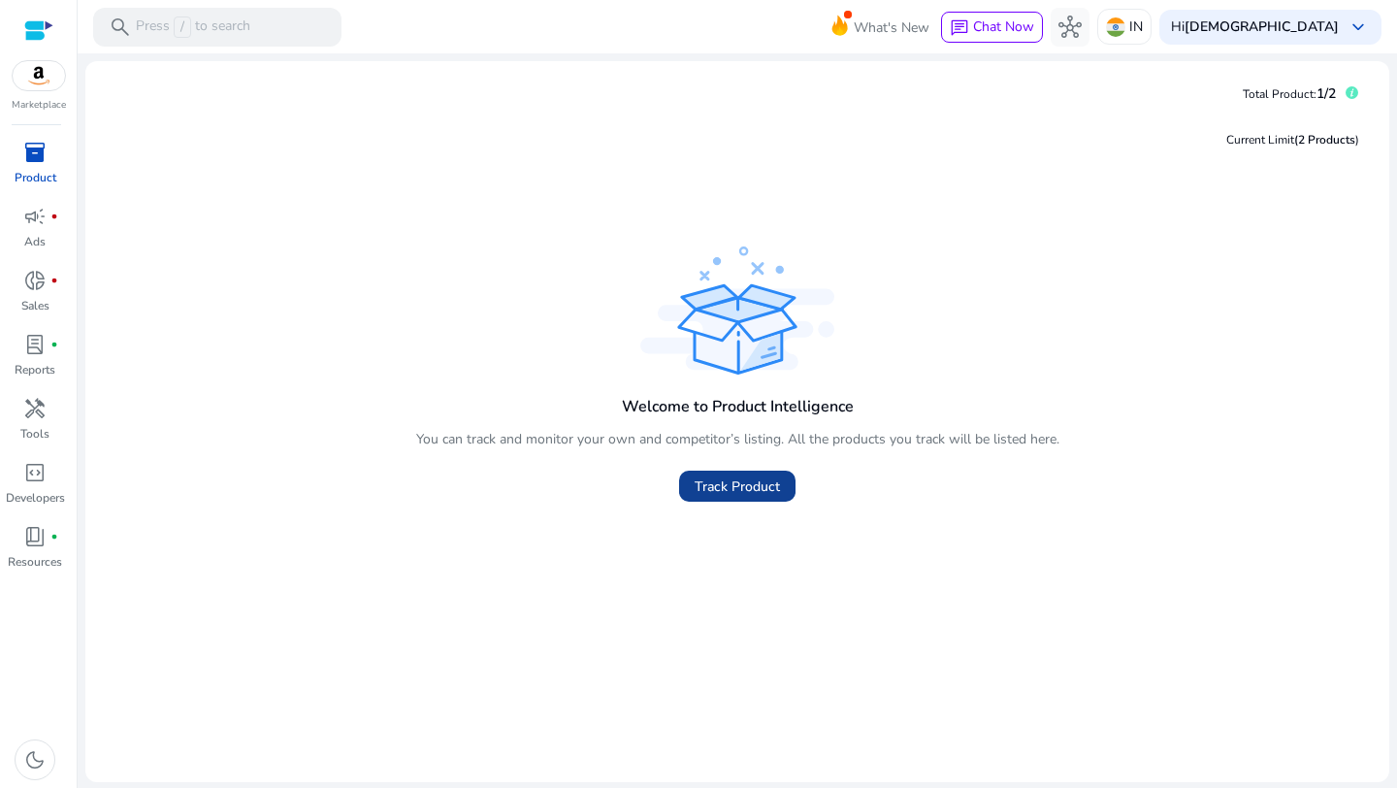
click at [700, 474] on span at bounding box center [737, 486] width 116 height 47
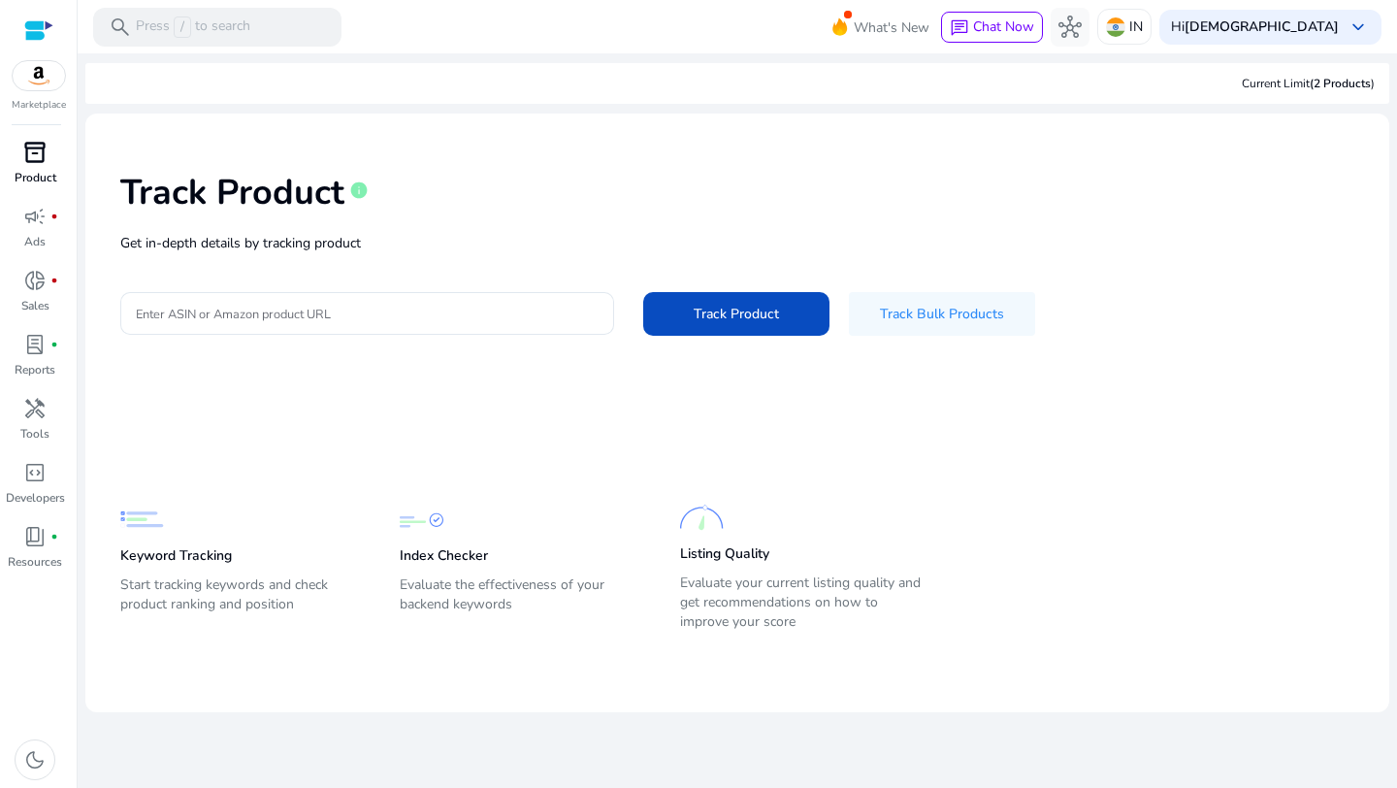
click at [42, 75] on img at bounding box center [39, 75] width 52 height 29
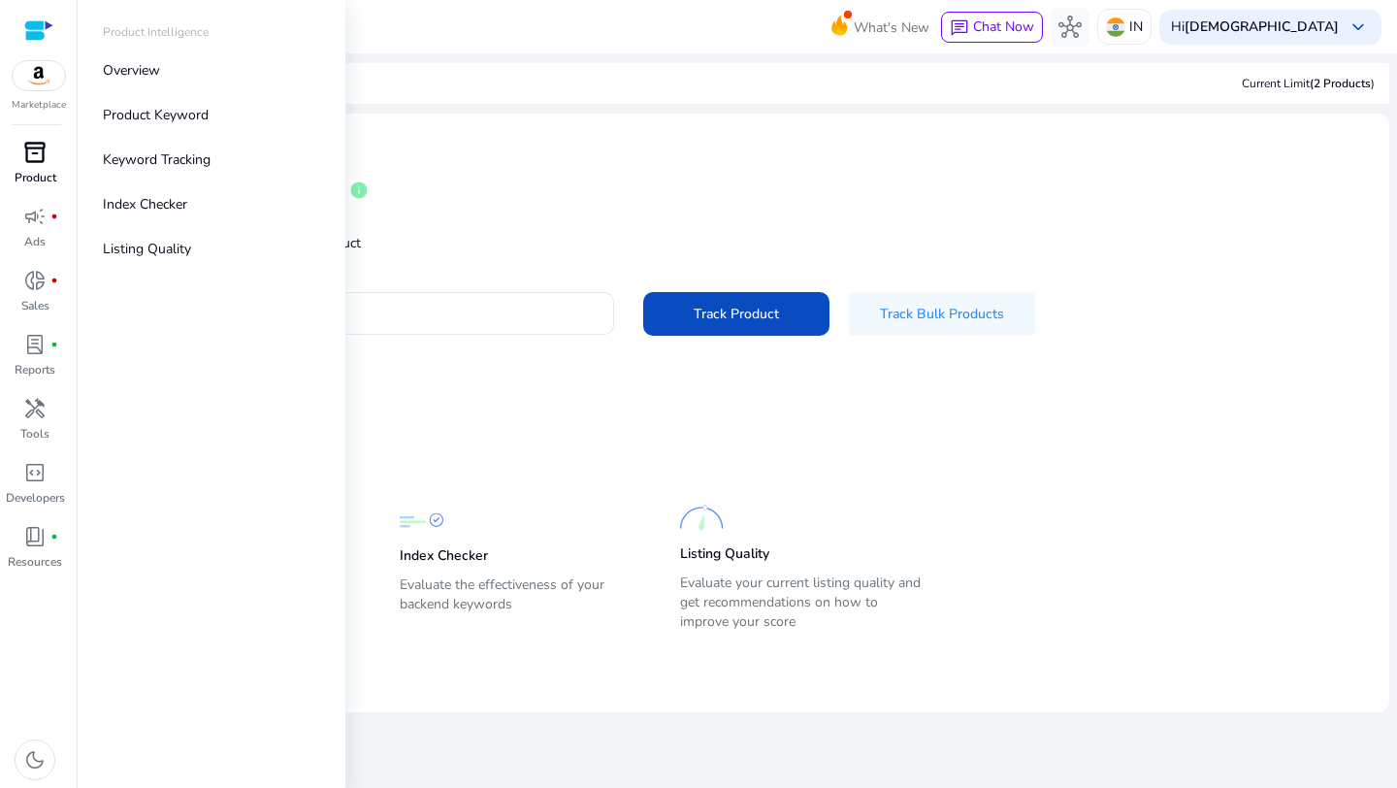
click at [40, 157] on span "inventory_2" at bounding box center [34, 152] width 23 height 23
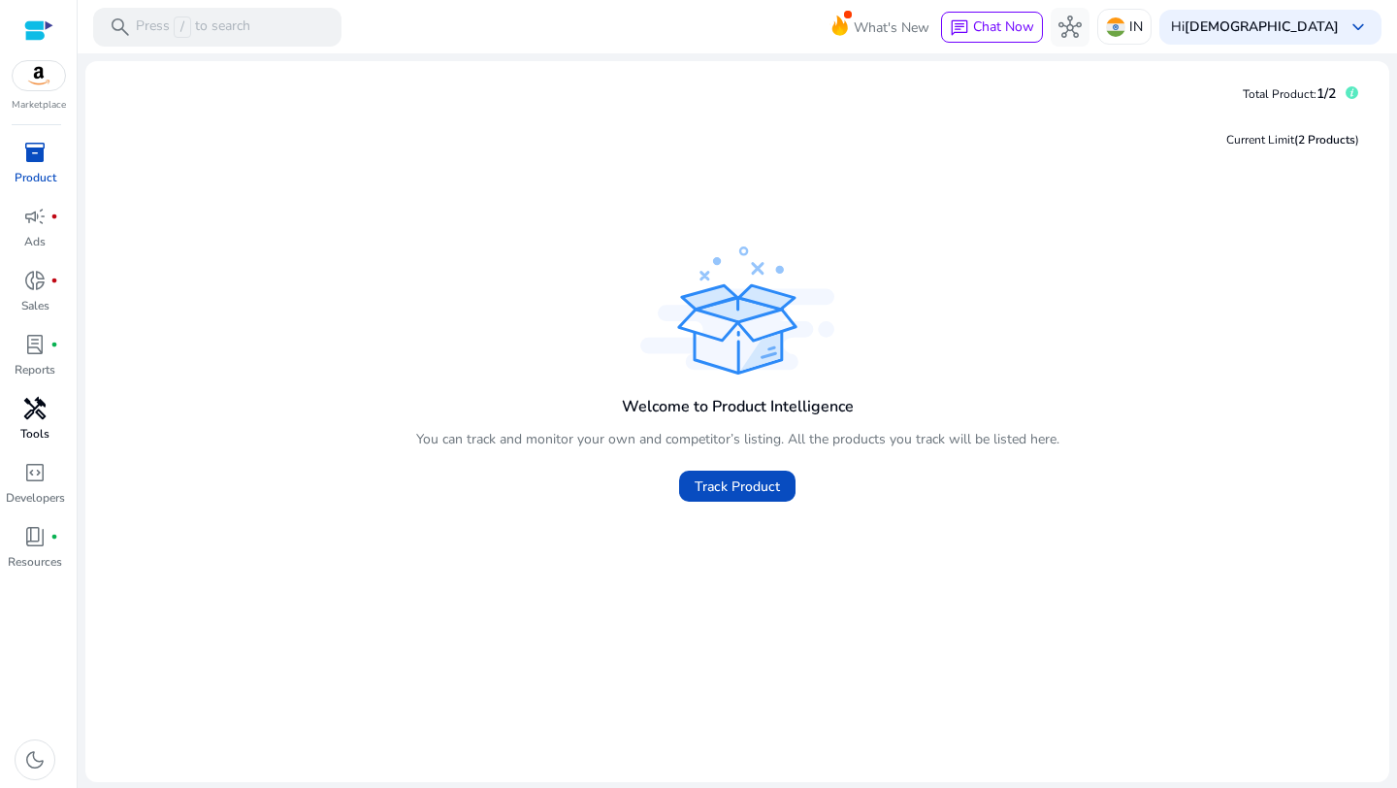
click at [22, 422] on div "handyman" at bounding box center [35, 408] width 54 height 31
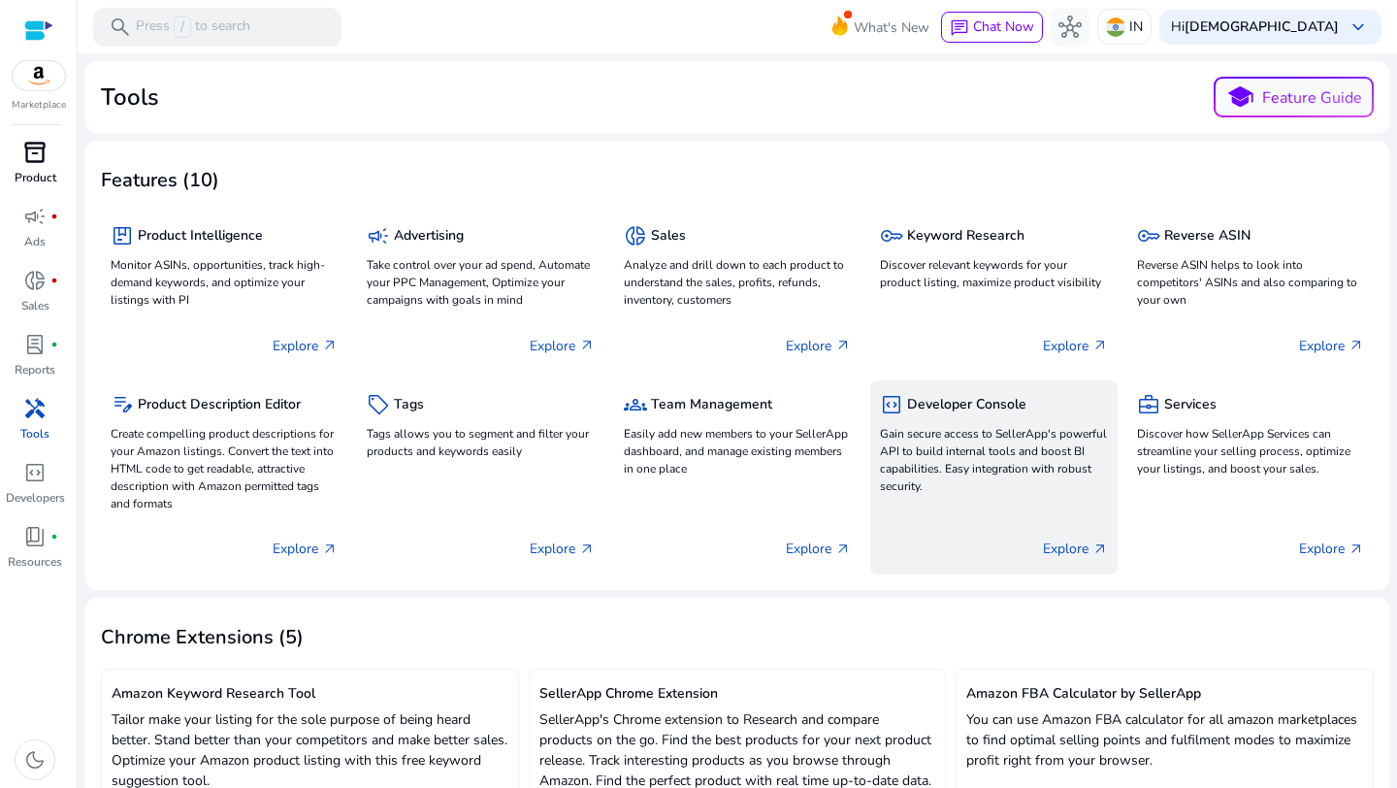
click at [975, 464] on p "Gain secure access to SellerApp's powerful API to build internal tools and boos…" at bounding box center [993, 460] width 227 height 70
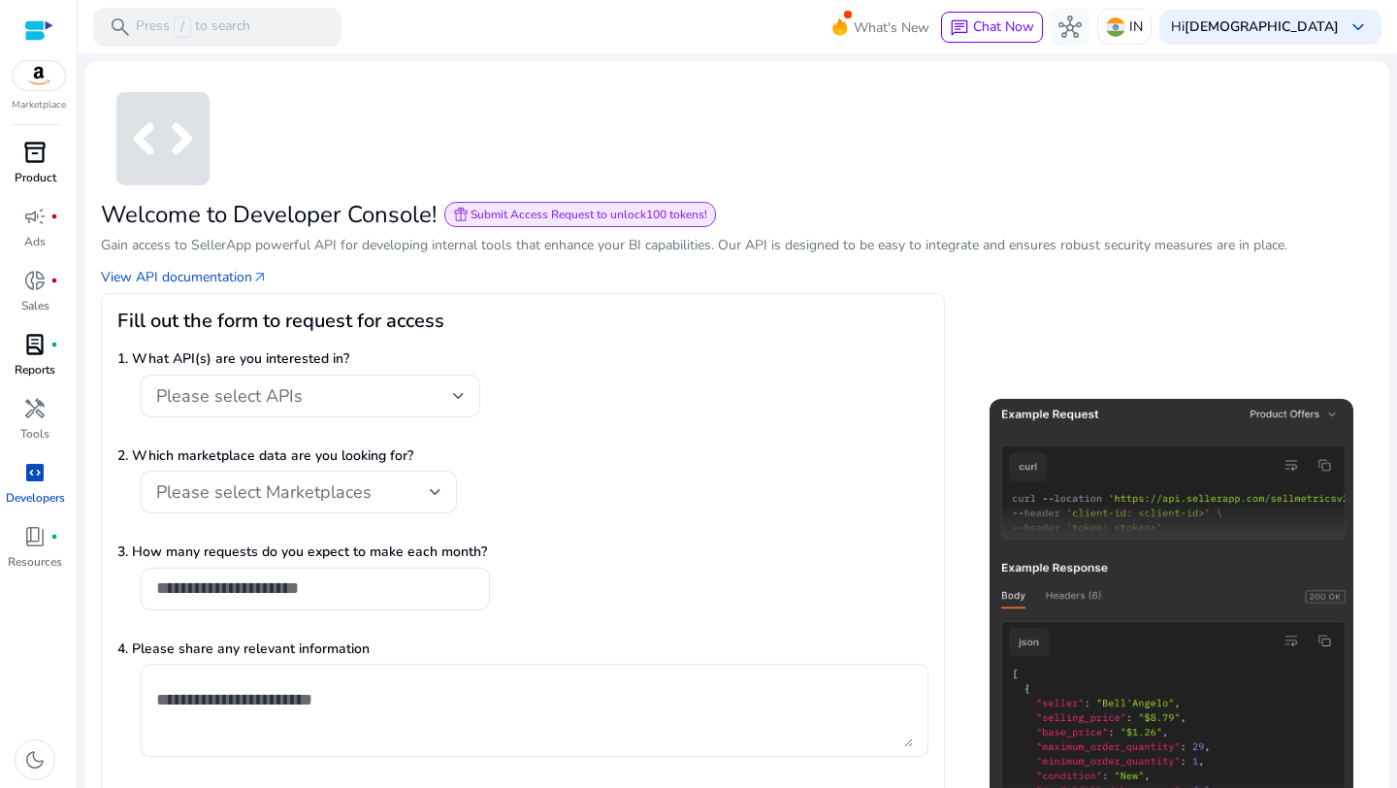
click at [30, 333] on span "lab_profile" at bounding box center [34, 344] width 23 height 23
click at [36, 299] on p "Sales" at bounding box center [35, 305] width 28 height 17
click at [35, 417] on span "handyman" at bounding box center [34, 408] width 23 height 23
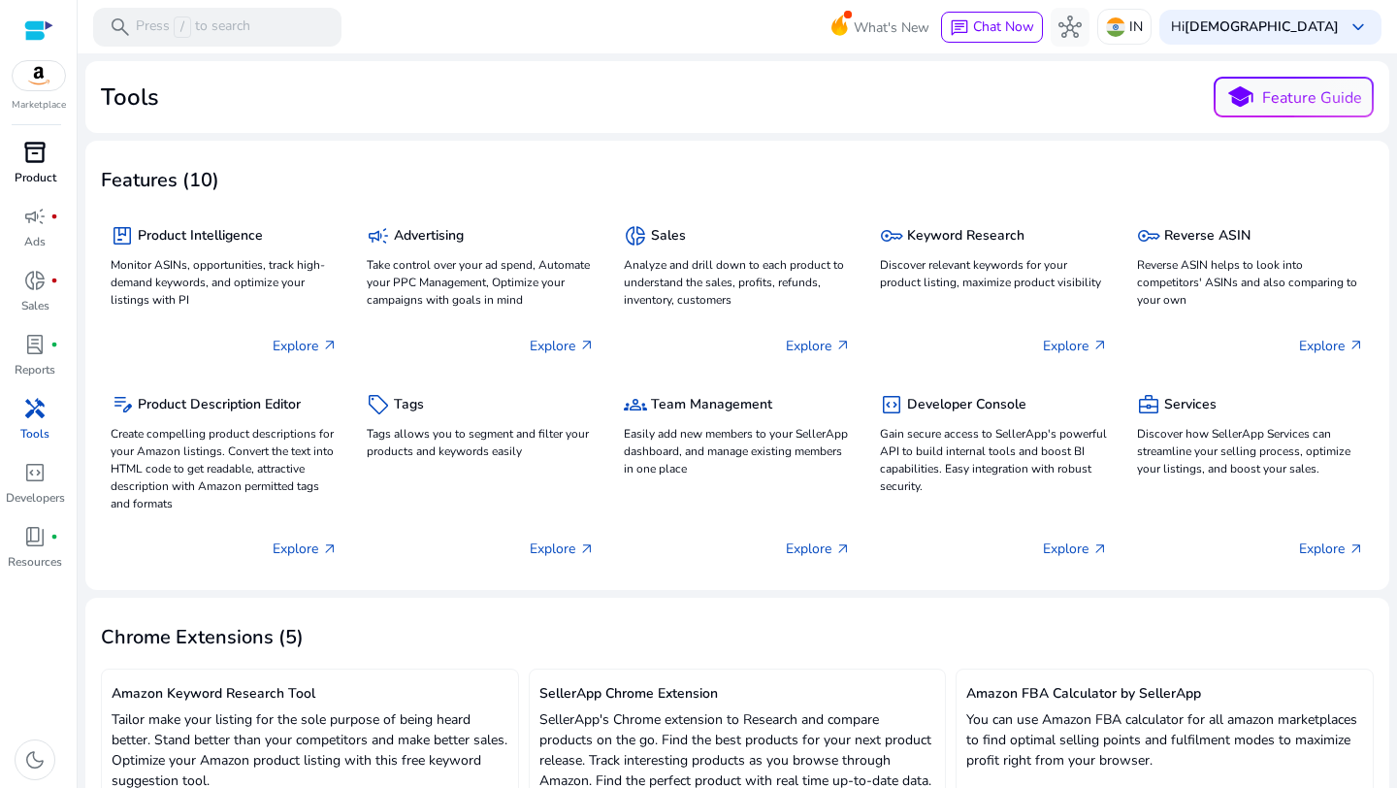
click at [31, 150] on span "inventory_2" at bounding box center [34, 152] width 23 height 23
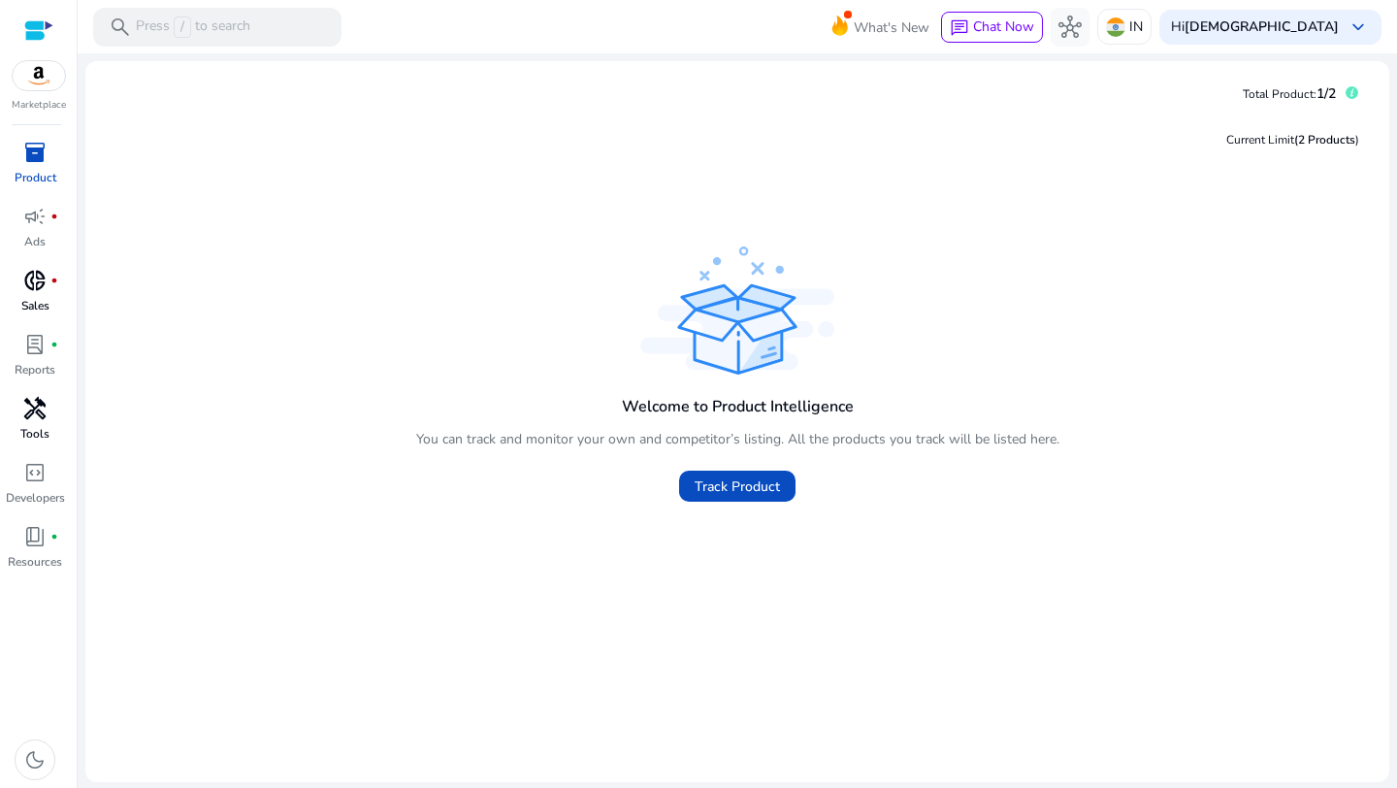
click at [32, 295] on div "donut_small fiber_manual_record" at bounding box center [35, 280] width 54 height 31
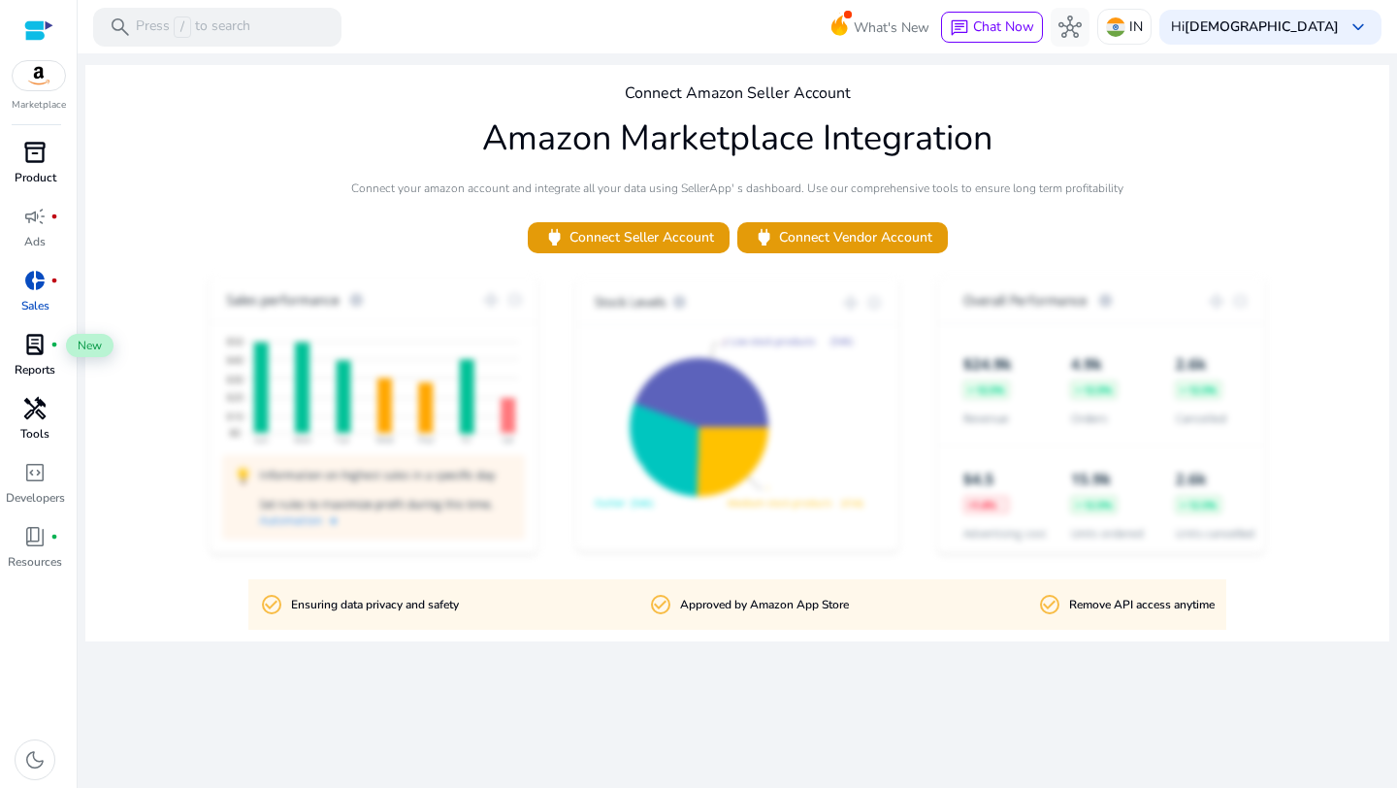
click at [23, 340] on span "lab_profile" at bounding box center [34, 344] width 23 height 23
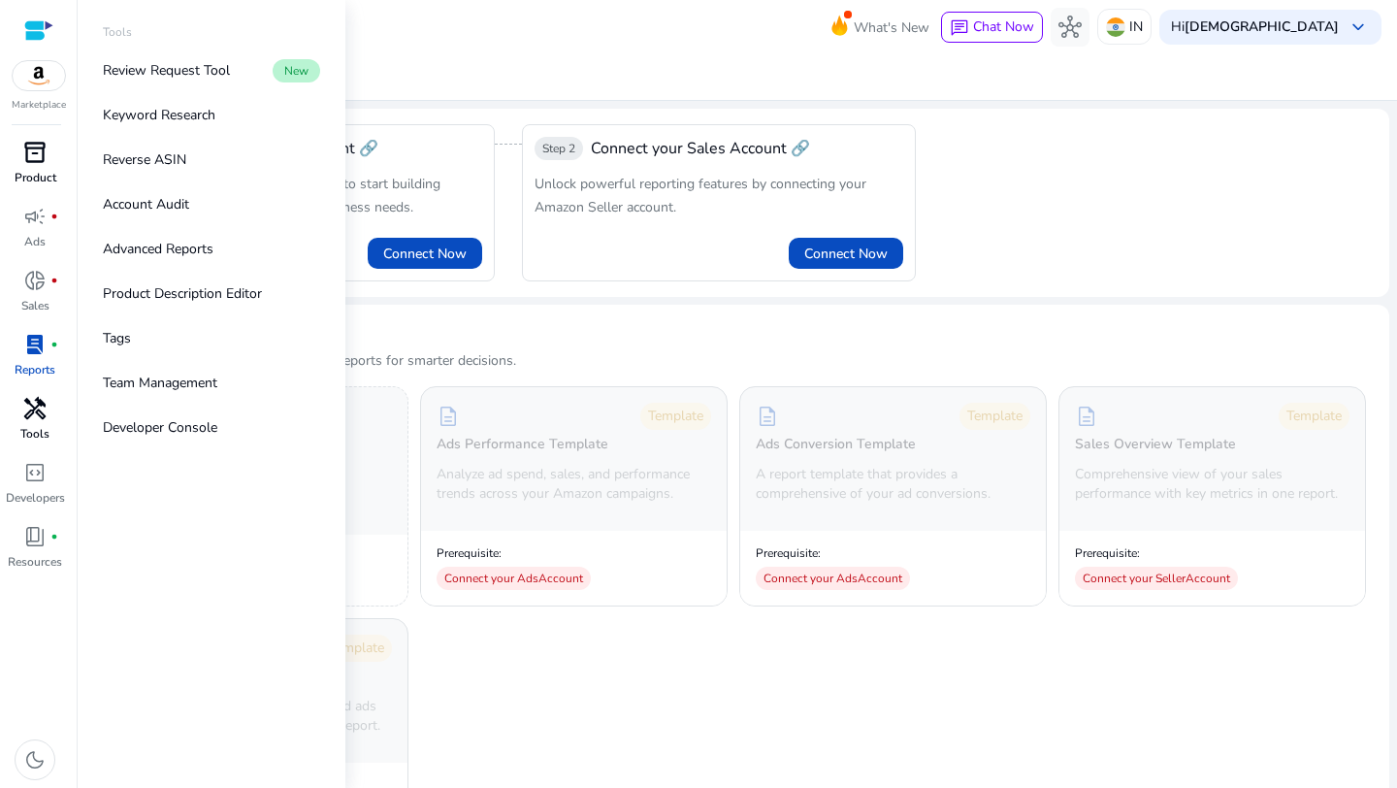
click at [20, 407] on div "handyman" at bounding box center [35, 408] width 54 height 31
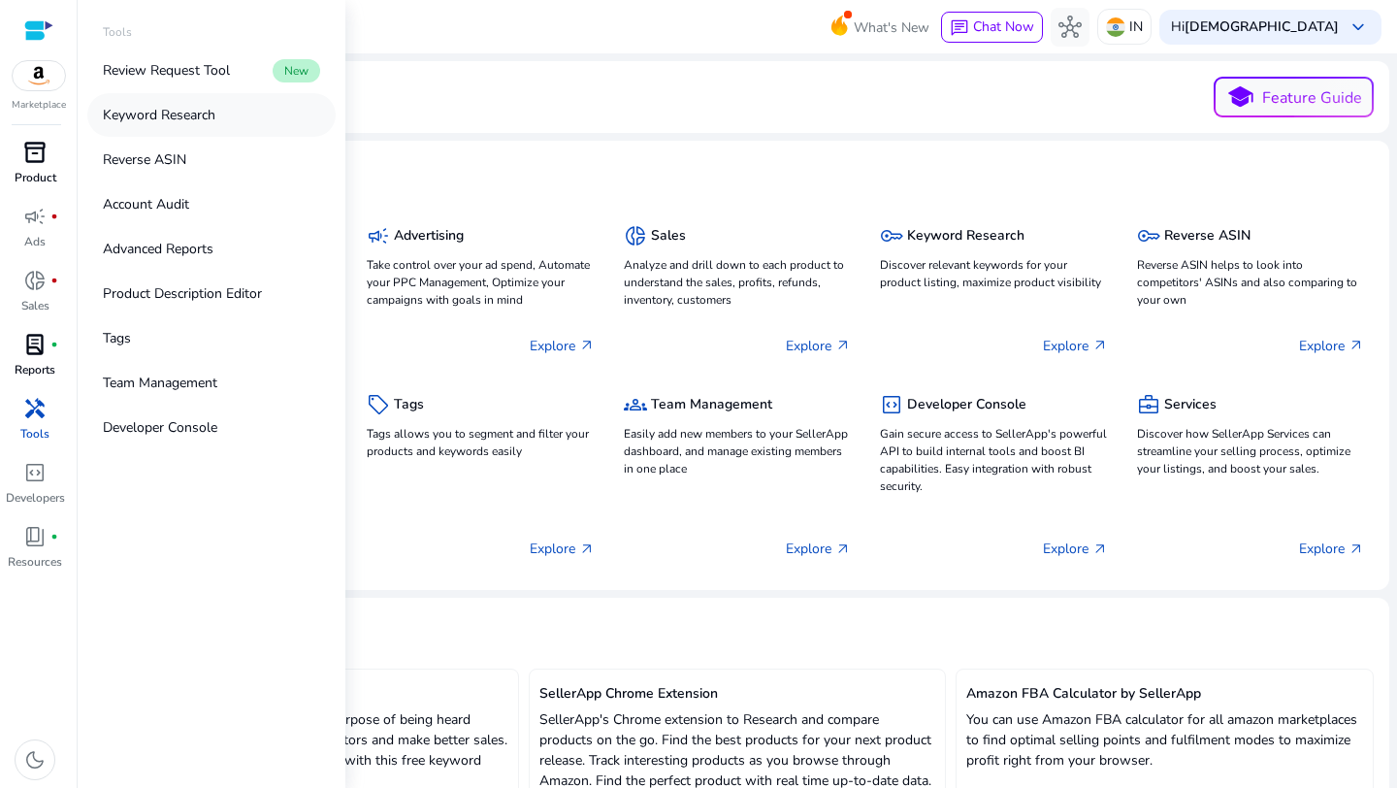
click at [175, 114] on p "Keyword Research" at bounding box center [159, 115] width 113 height 20
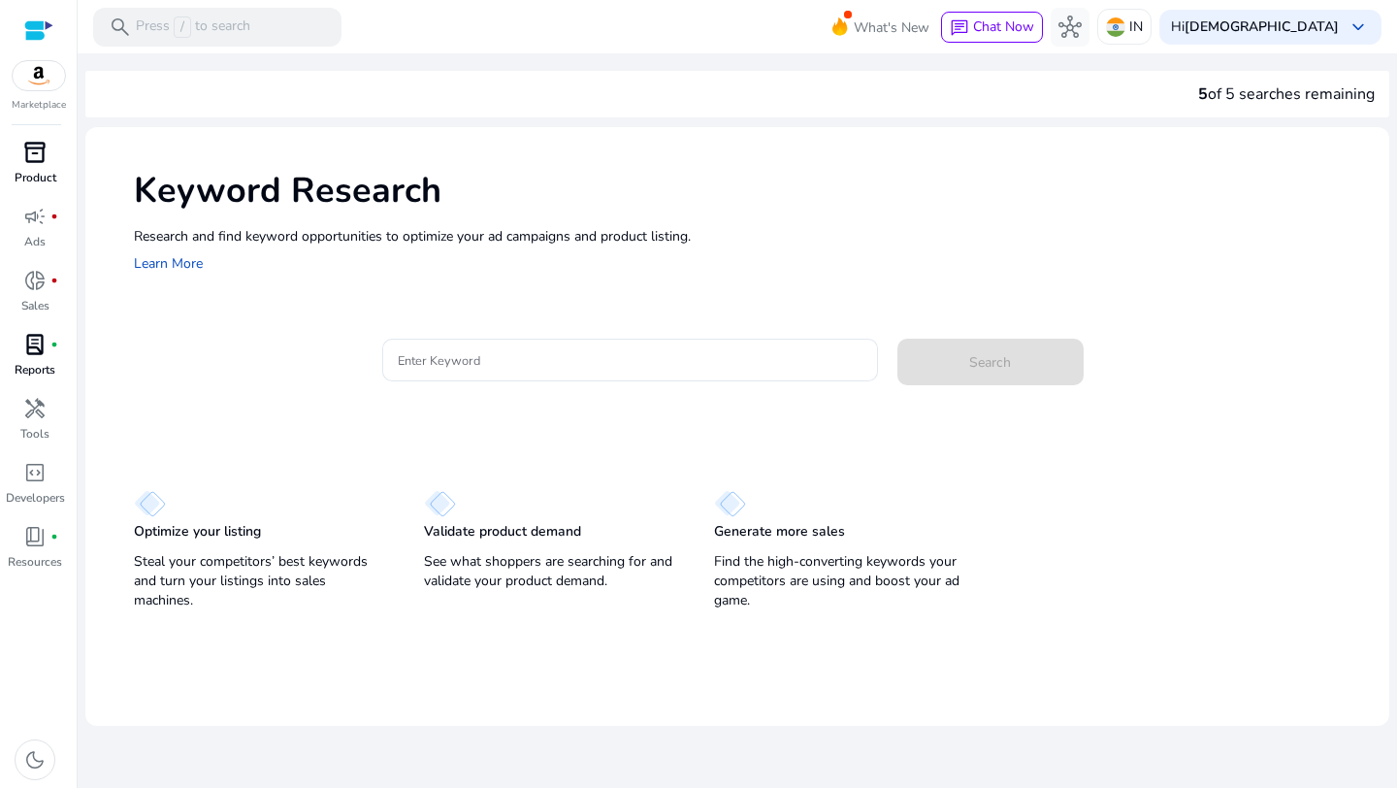
click at [25, 16] on div at bounding box center [38, 30] width 29 height 29
click at [29, 30] on div at bounding box center [38, 30] width 29 height 22
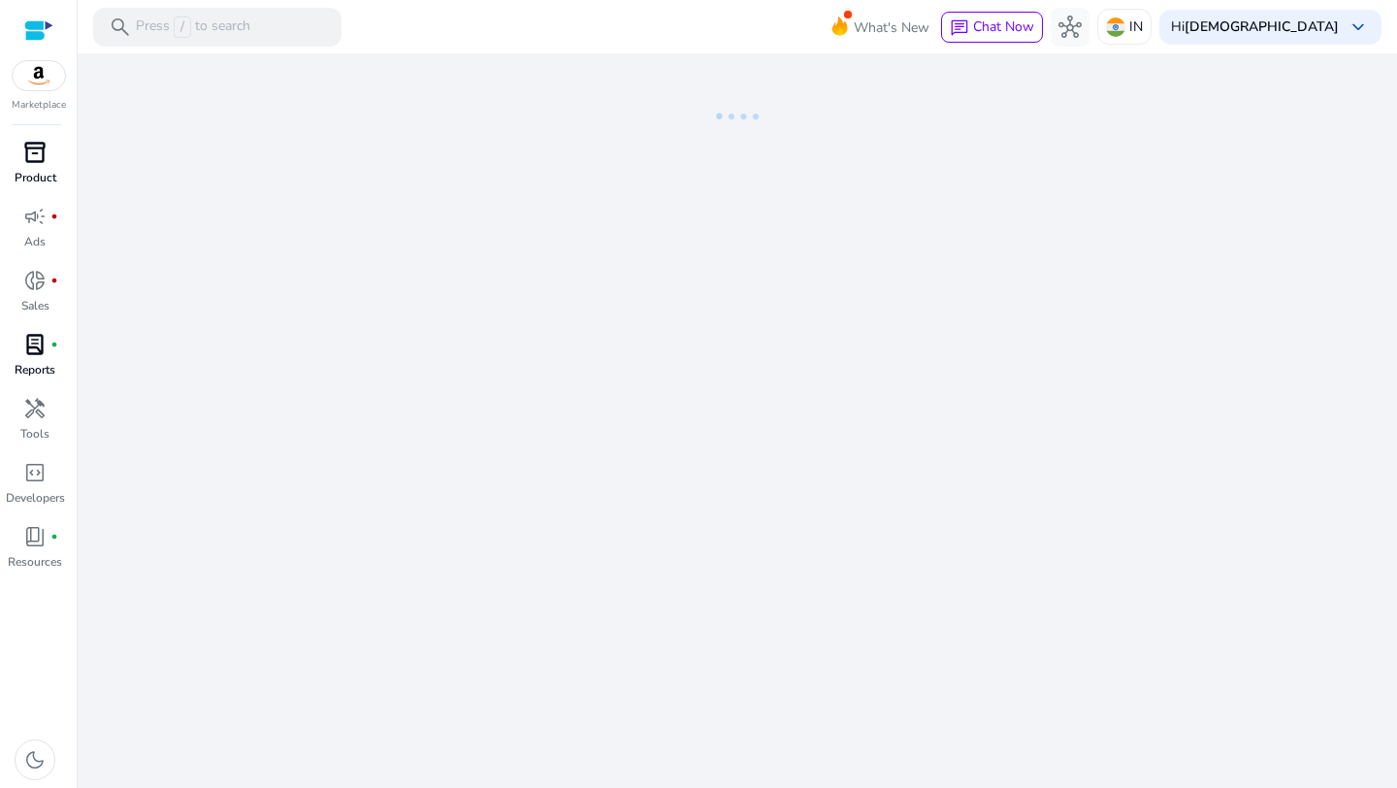
click at [29, 30] on div at bounding box center [38, 30] width 29 height 22
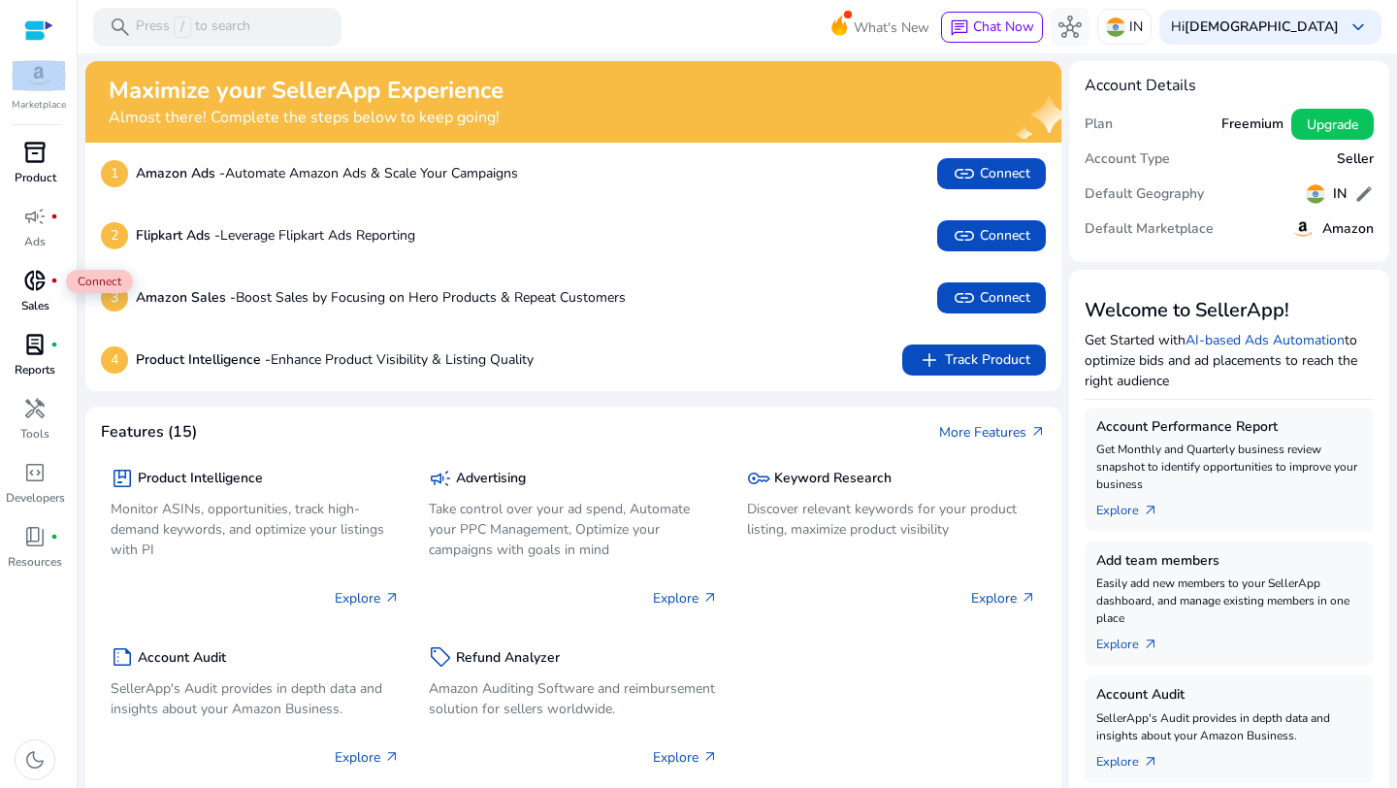
click at [25, 283] on span "donut_small" at bounding box center [34, 280] width 23 height 23
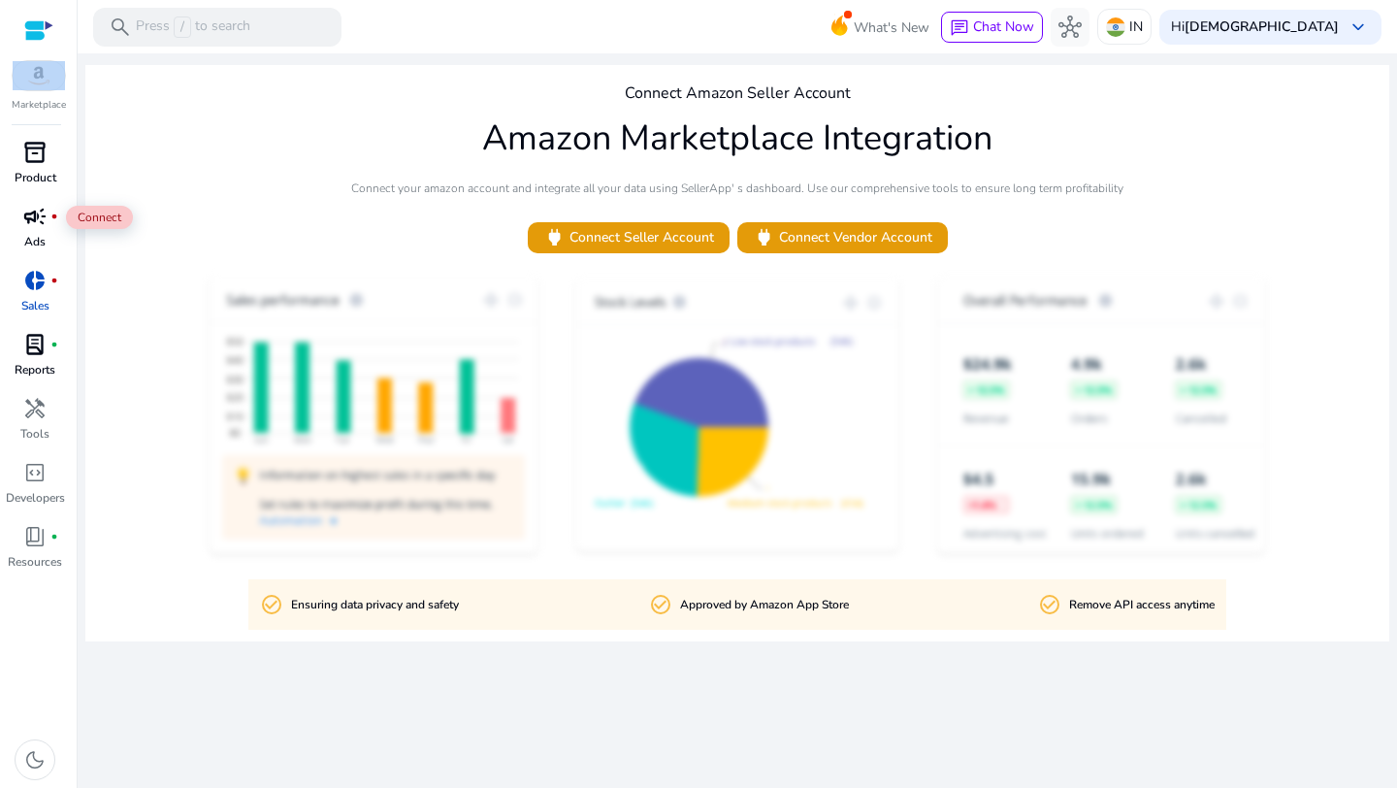
click at [30, 227] on span "campaign" at bounding box center [34, 216] width 23 height 23
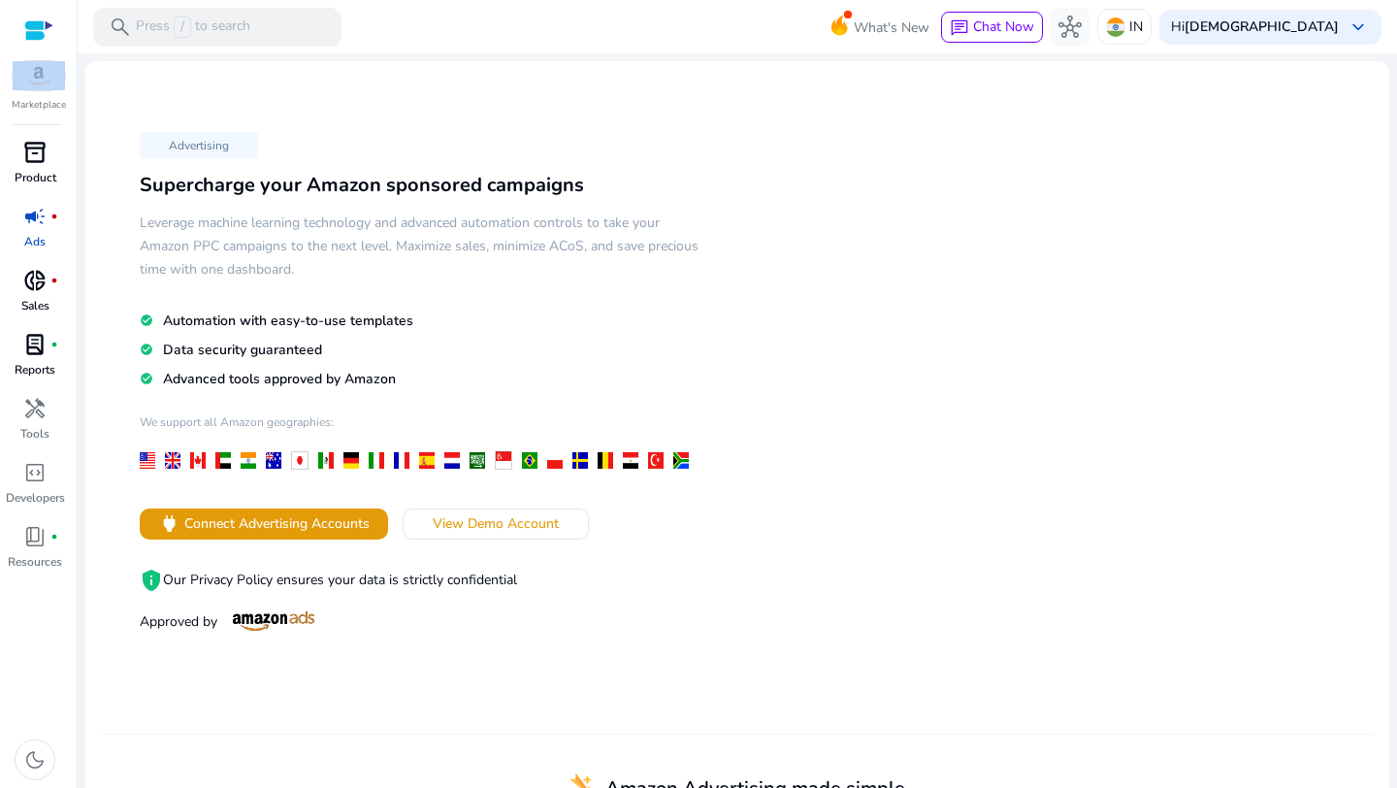
click at [41, 403] on span "handyman" at bounding box center [34, 408] width 23 height 23
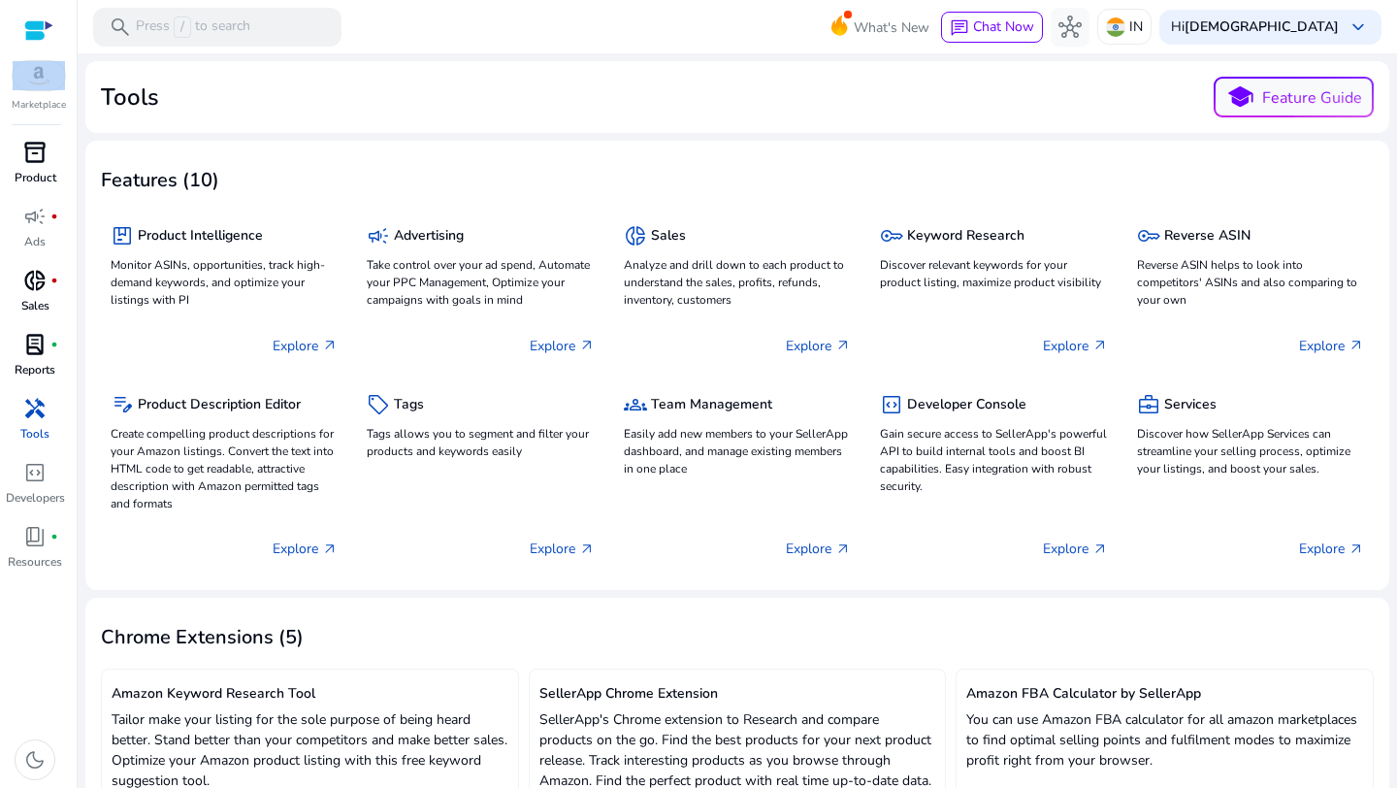
click at [42, 397] on span "handyman" at bounding box center [34, 408] width 23 height 23
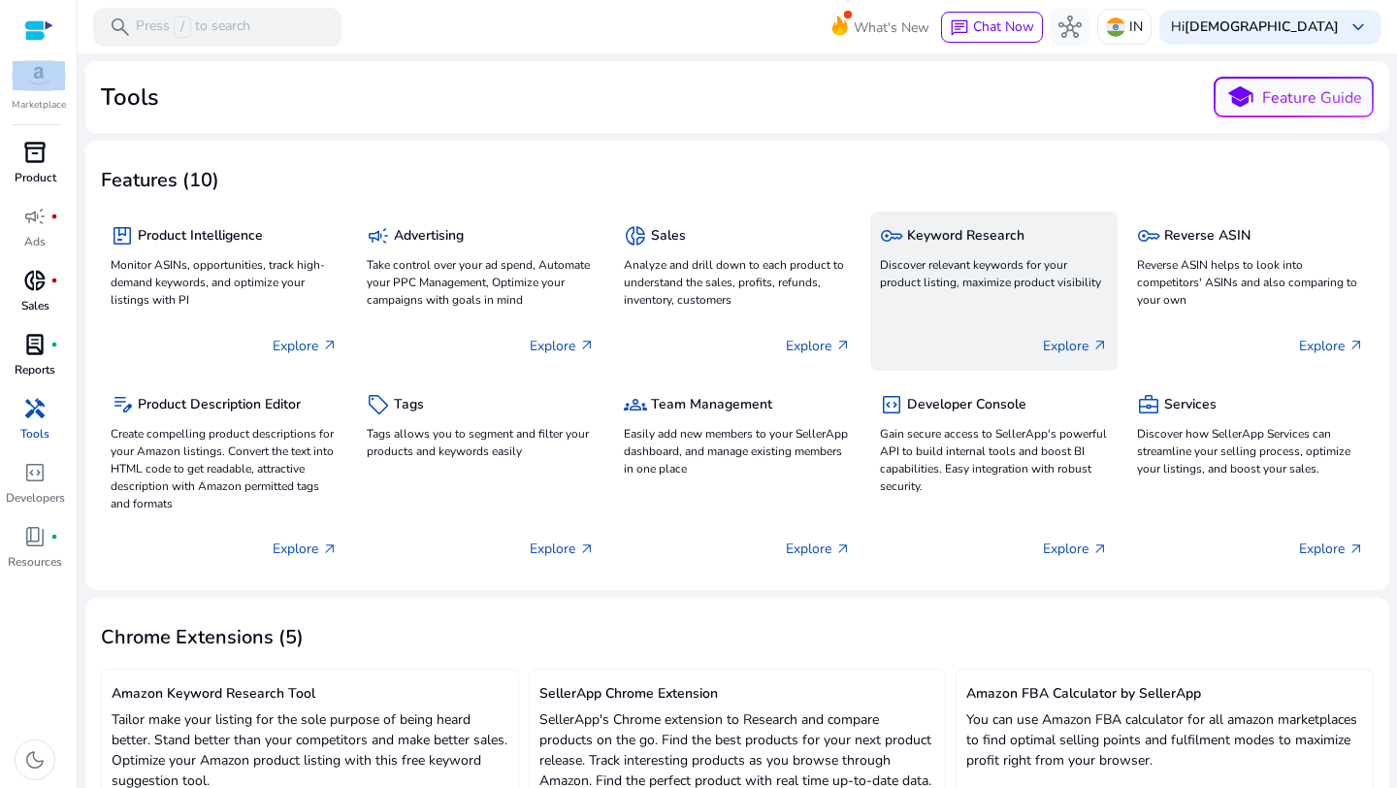
click at [897, 264] on p "Discover relevant keywords for your product listing, maximize product visibility" at bounding box center [993, 273] width 227 height 35
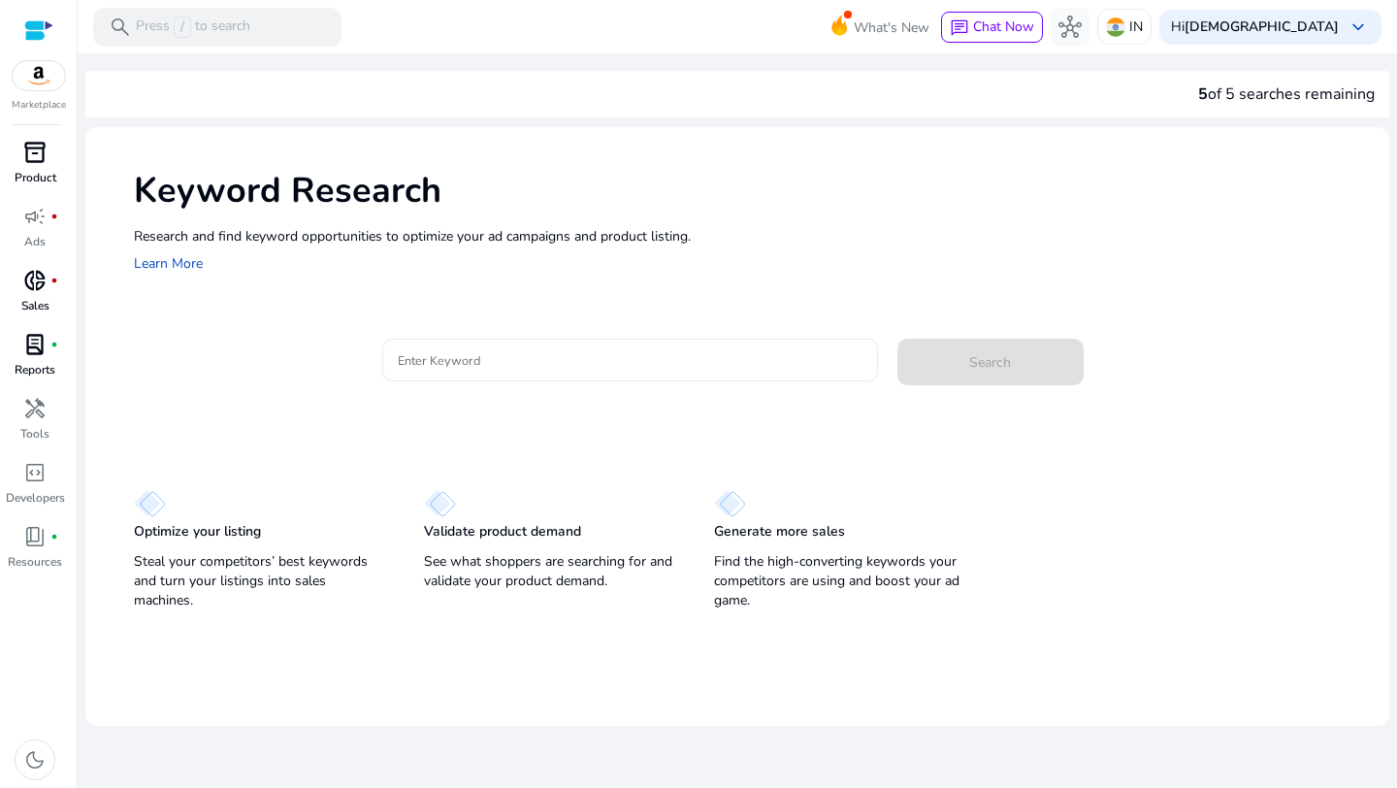
click at [573, 362] on input "Enter Keyword" at bounding box center [630, 359] width 465 height 21
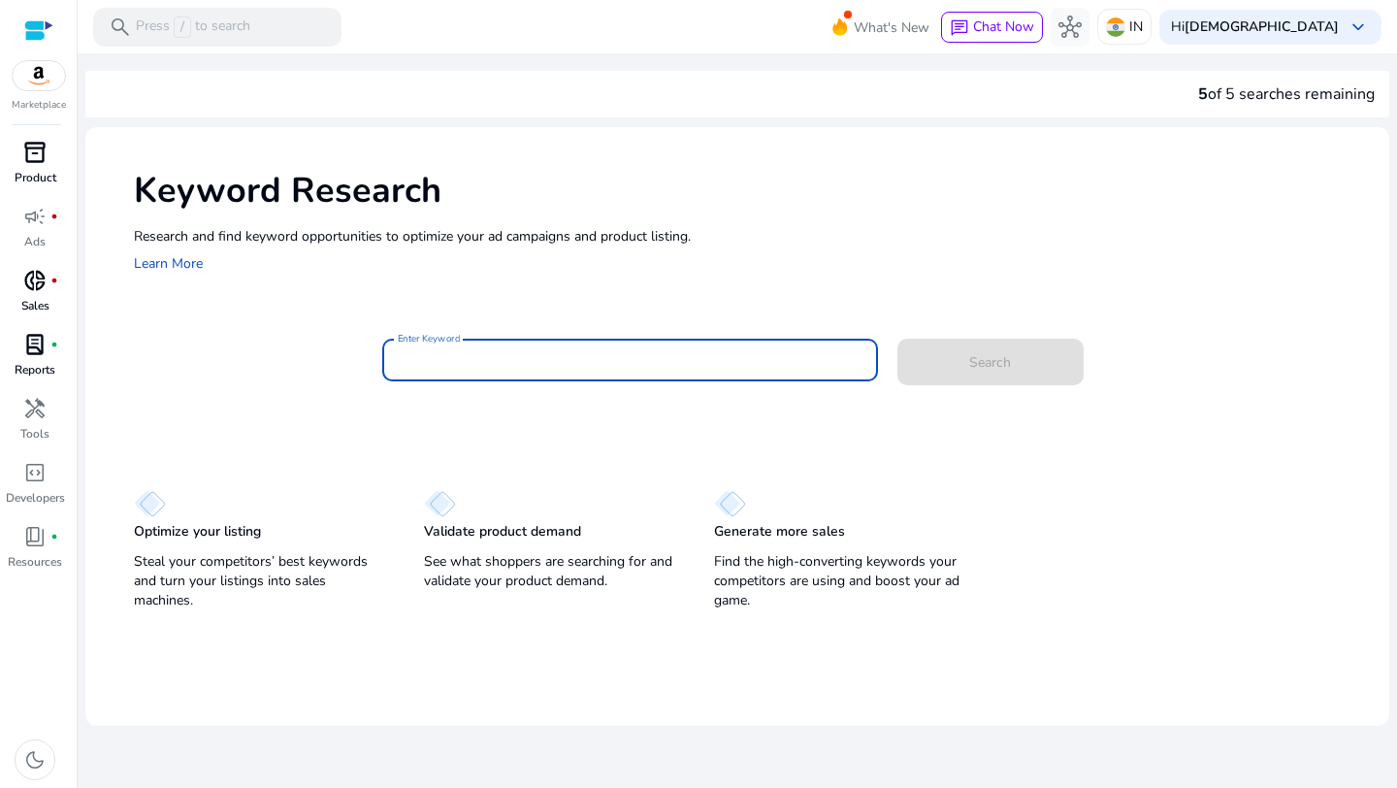
click at [573, 362] on input "Enter Keyword" at bounding box center [630, 359] width 465 height 21
type input "*"
paste input "**********"
type input "**********"
click at [999, 369] on div "Search" at bounding box center [971, 359] width 148 height 47
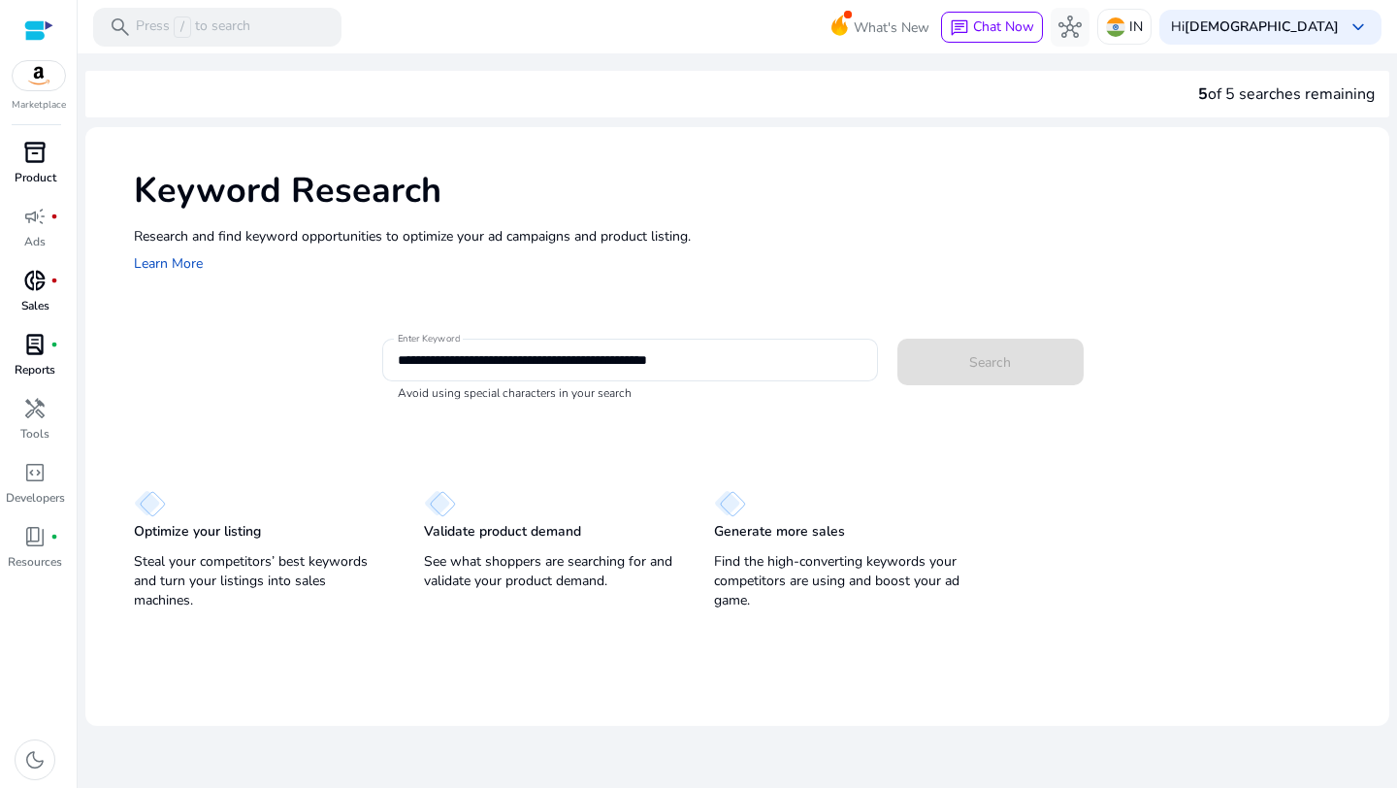
click at [999, 369] on div "Search" at bounding box center [971, 359] width 148 height 47
click at [171, 250] on div "Research and find keyword opportunities to optimize your [PERSON_NAME] and prod…" at bounding box center [752, 250] width 1236 height 49
